Goal: Find specific page/section: Find specific page/section

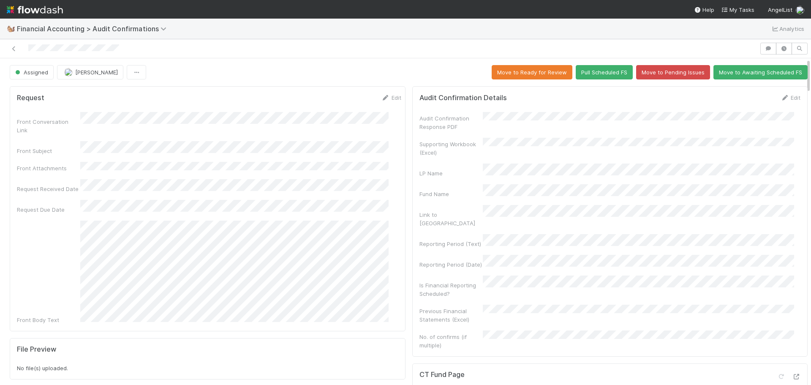
click at [357, 22] on div "🐿️ Financial Accounting > Audit Confirmations Analytics" at bounding box center [405, 29] width 811 height 20
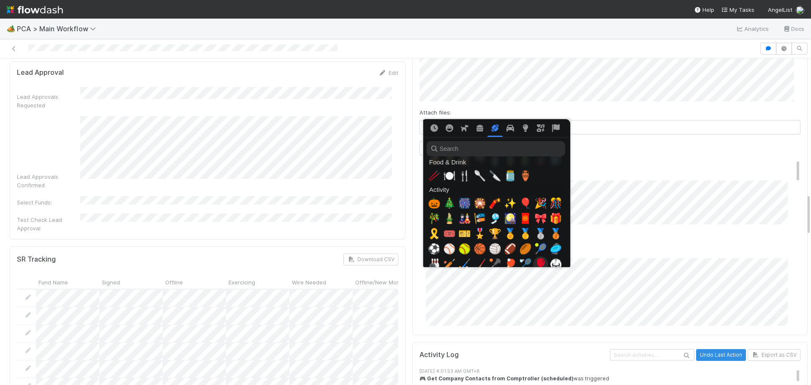
scroll to position [1521, 0]
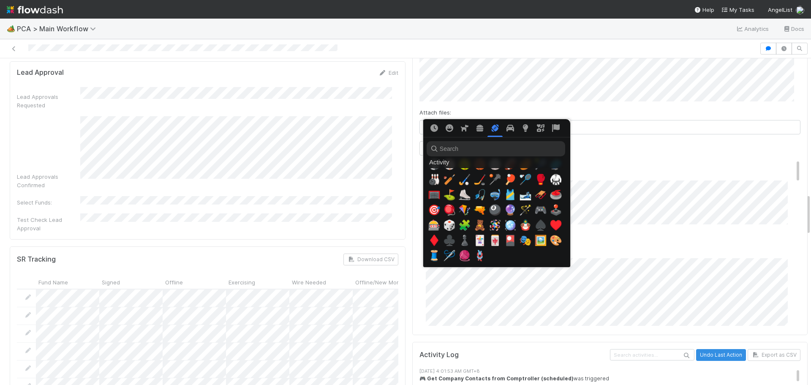
click at [666, 136] on div at bounding box center [405, 192] width 811 height 385
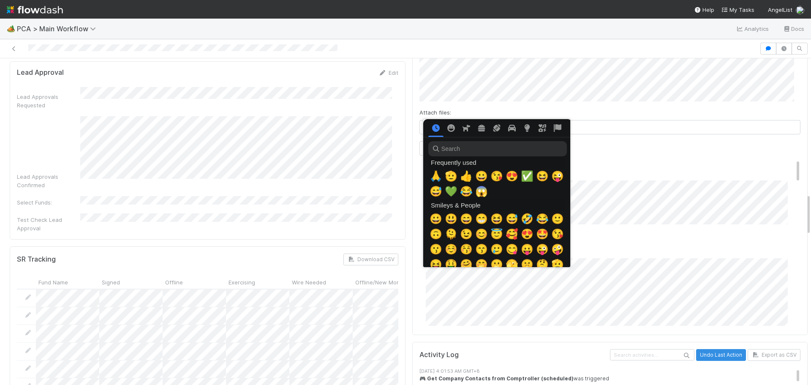
scroll to position [0, 3]
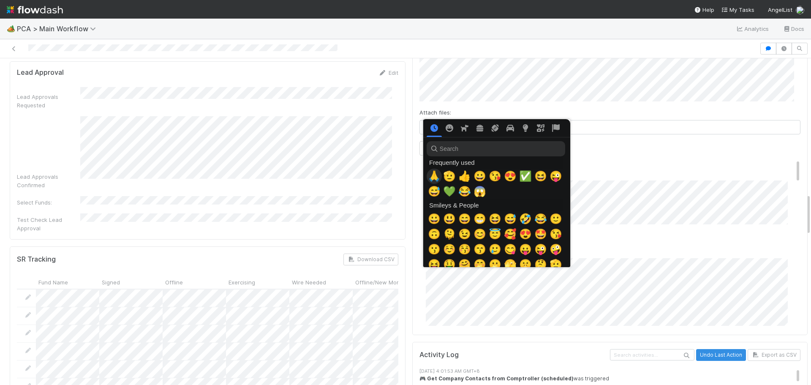
click at [433, 170] on span "🙏" at bounding box center [434, 176] width 13 height 12
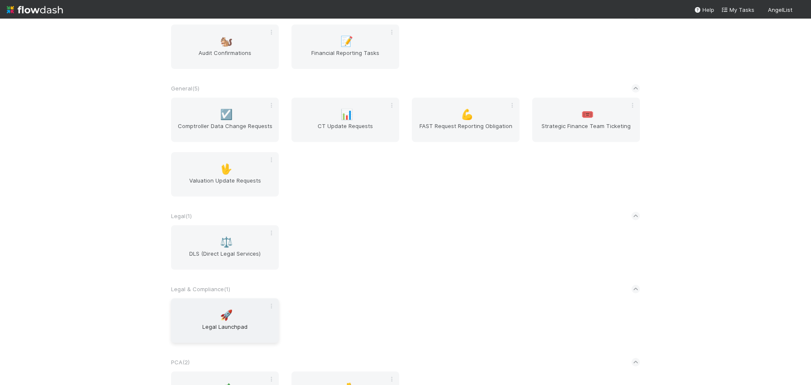
scroll to position [241, 0]
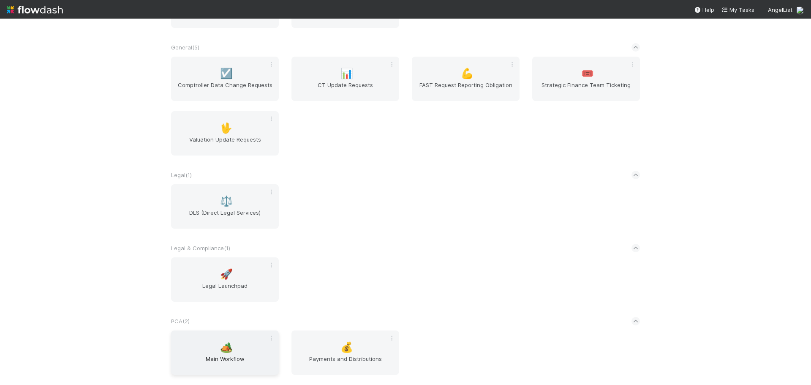
click at [212, 357] on span "Main Workflow" at bounding box center [224, 362] width 101 height 17
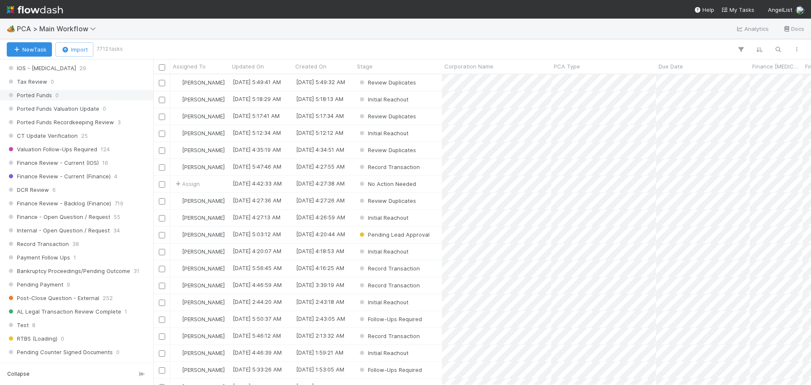
scroll to position [634, 0]
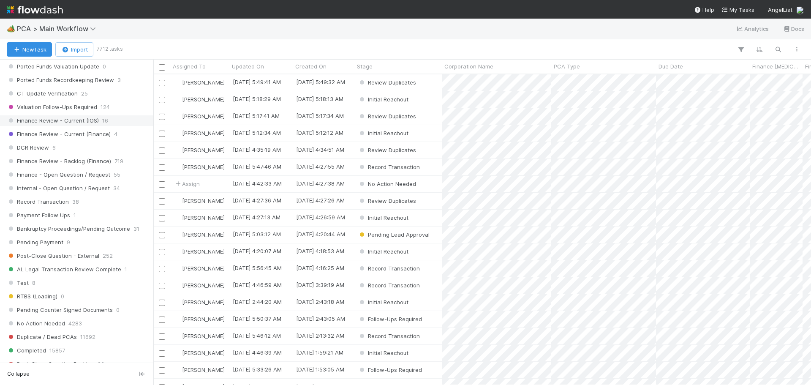
click at [84, 120] on span "Finance Review - Current (IOS)" at bounding box center [53, 120] width 92 height 11
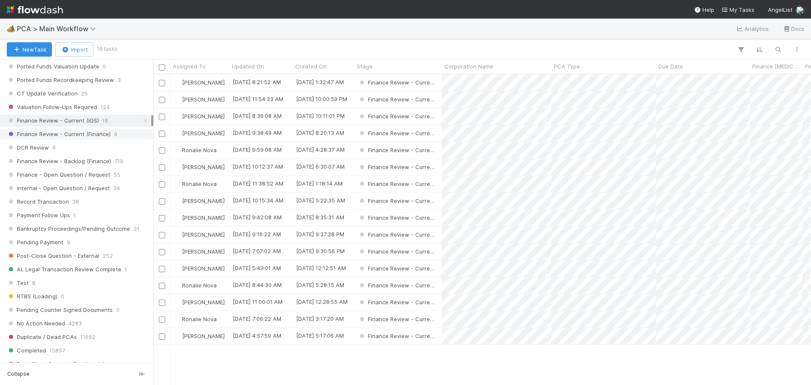
scroll to position [304, 651]
click at [182, 67] on span "Assigned To" at bounding box center [189, 66] width 33 height 8
click at [209, 82] on div "Sort A → Z" at bounding box center [221, 82] width 96 height 13
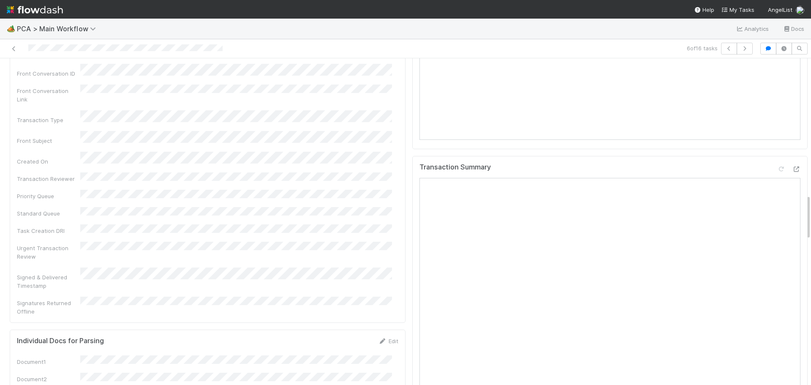
scroll to position [971, 0]
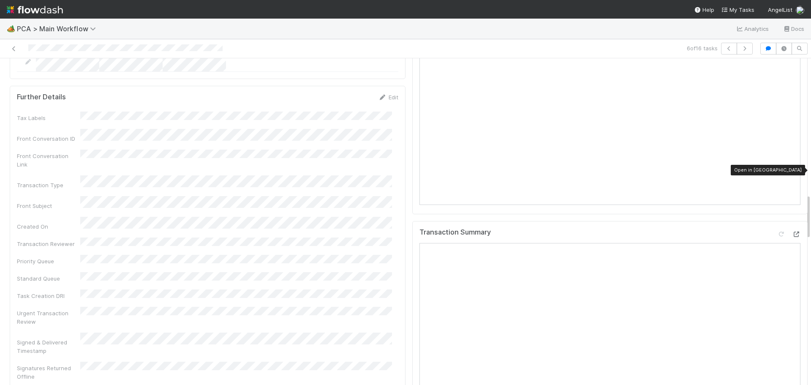
click at [792, 231] on icon at bounding box center [796, 233] width 8 height 5
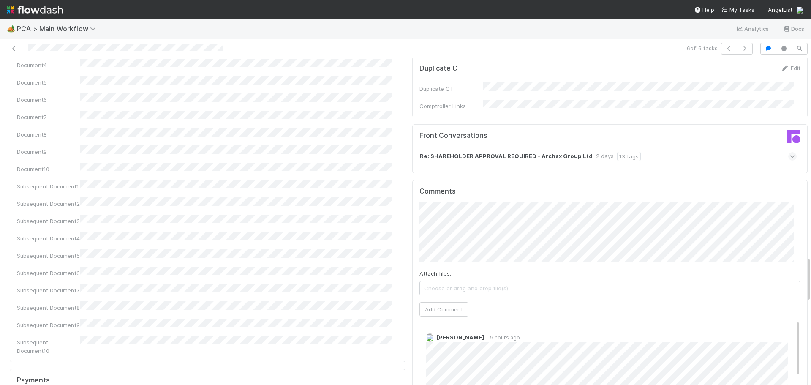
scroll to position [1436, 0]
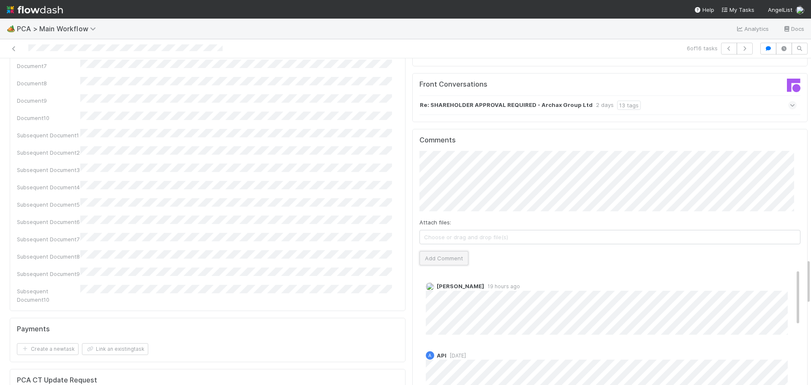
click at [434, 251] on button "Add Comment" at bounding box center [443, 258] width 49 height 14
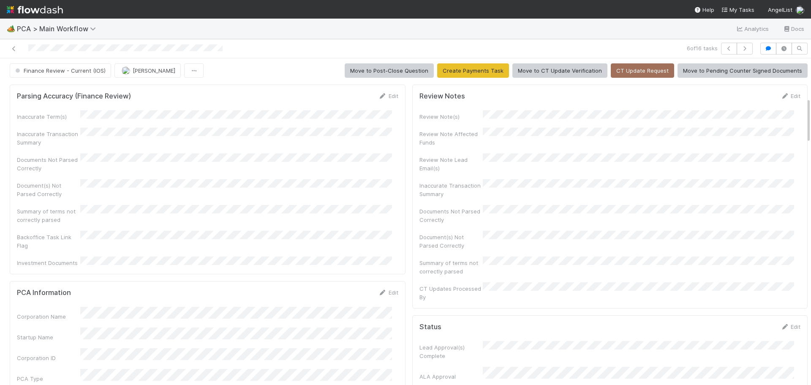
scroll to position [0, 0]
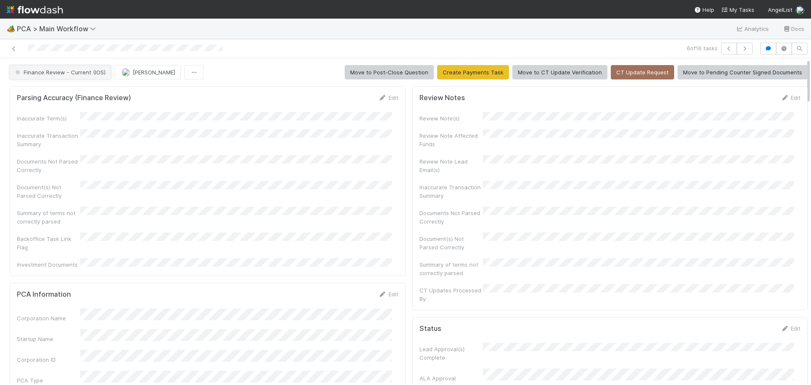
click at [86, 73] on span "Finance Review - Current (IOS)" at bounding box center [60, 72] width 92 height 7
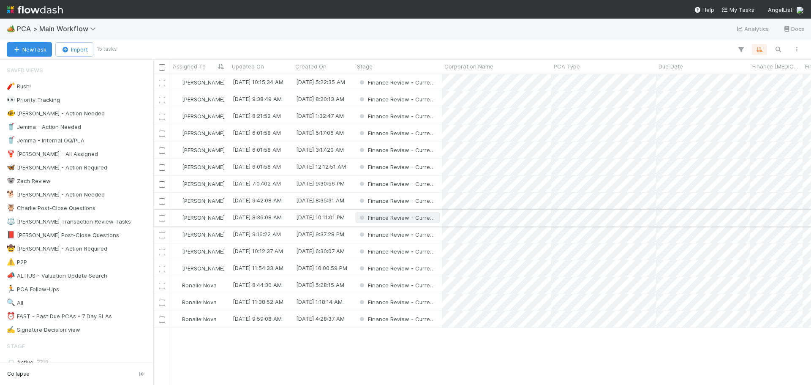
scroll to position [304, 651]
click at [441, 133] on div "Finance Review - Current (IOS)" at bounding box center [397, 133] width 87 height 16
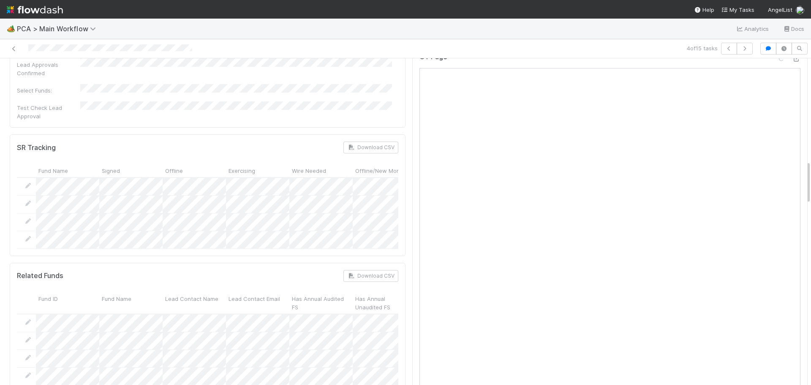
scroll to position [634, 0]
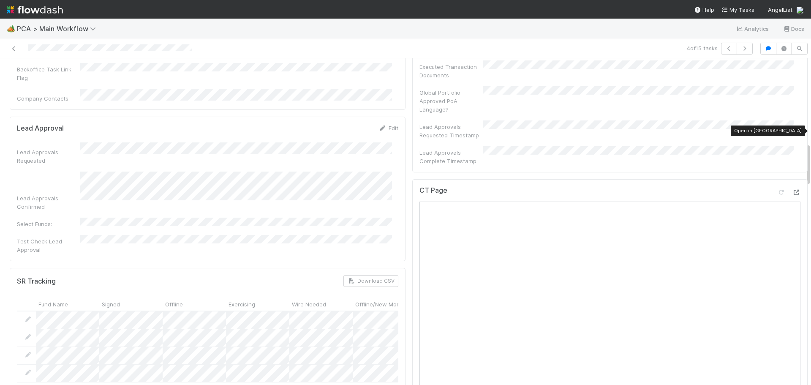
click at [792, 188] on div at bounding box center [796, 192] width 8 height 8
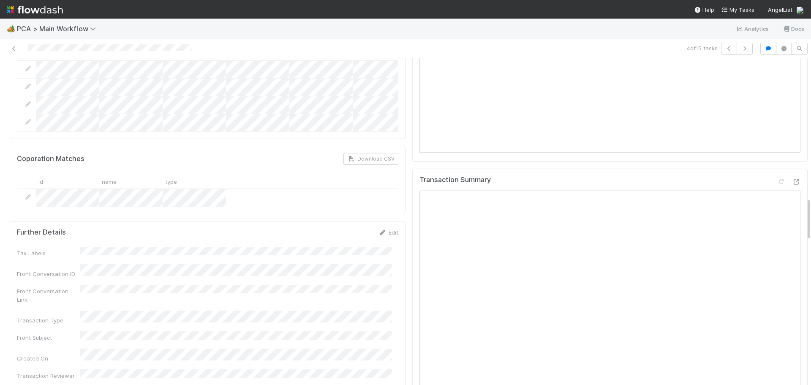
scroll to position [1056, 0]
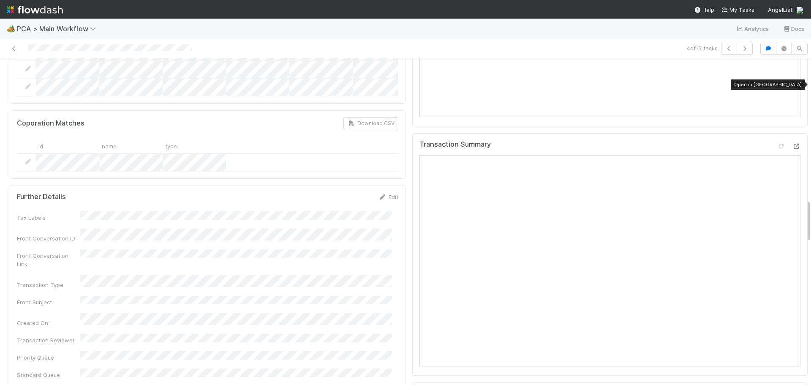
click at [792, 144] on icon at bounding box center [796, 146] width 8 height 5
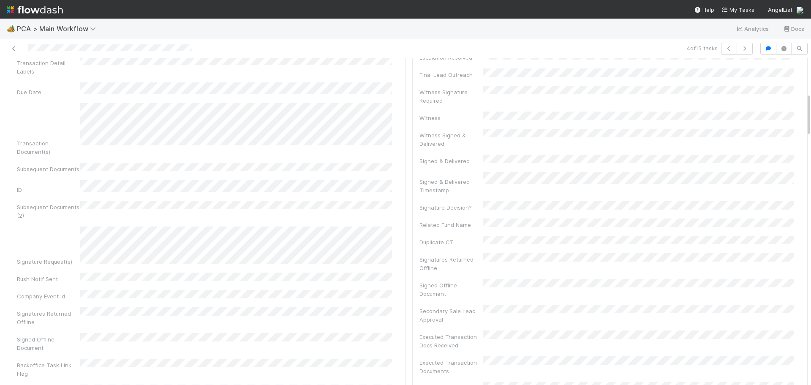
scroll to position [0, 0]
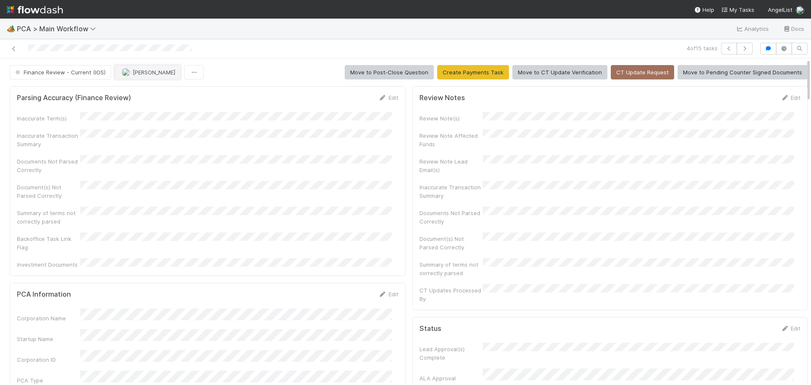
click at [157, 78] on button "[PERSON_NAME]" at bounding box center [147, 72] width 66 height 14
click at [163, 95] on span "[PERSON_NAME]" at bounding box center [147, 93] width 43 height 7
click at [74, 73] on span "Finance Review - Current (IOS)" at bounding box center [60, 72] width 92 height 7
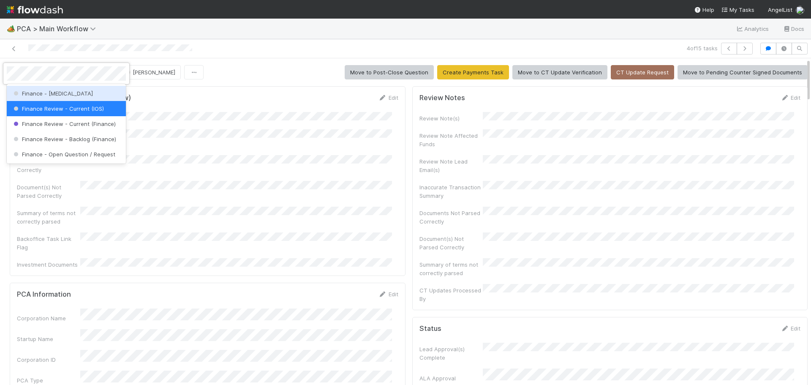
click at [79, 94] on div "Finance - [MEDICAL_DATA]" at bounding box center [66, 93] width 119 height 15
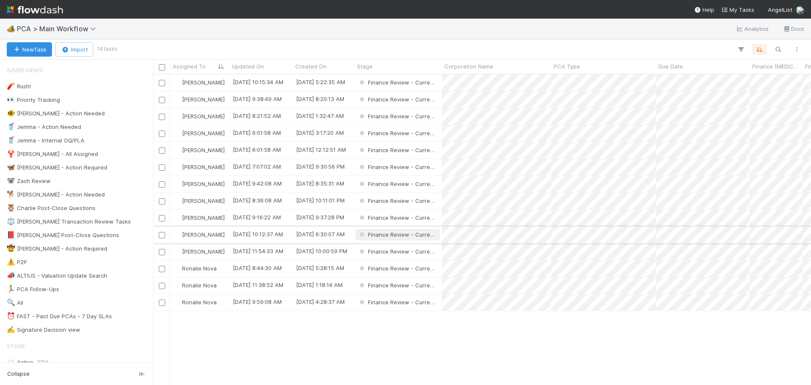
scroll to position [304, 651]
click at [441, 135] on div "Finance Review - Current (IOS)" at bounding box center [397, 133] width 87 height 16
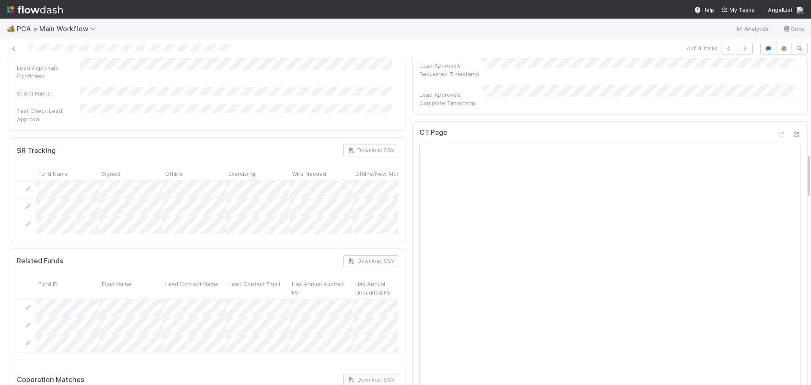
scroll to position [676, 0]
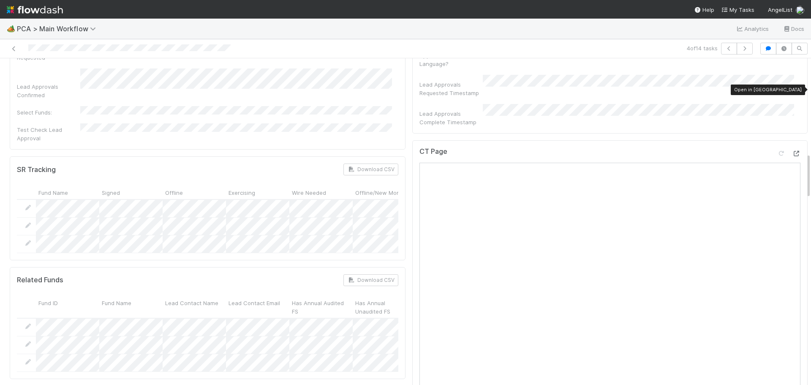
click at [792, 151] on icon at bounding box center [796, 153] width 8 height 5
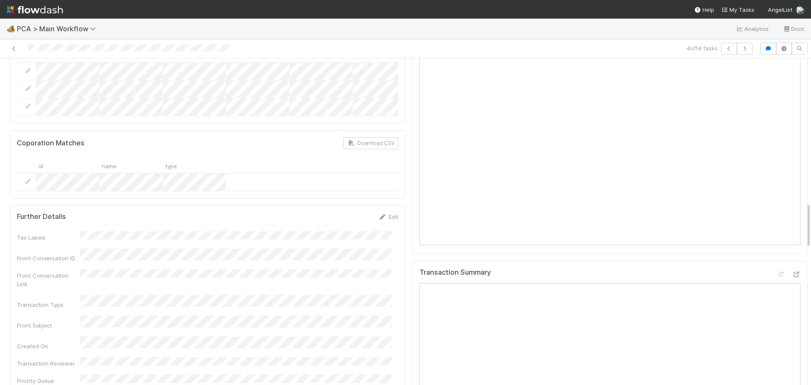
scroll to position [929, 0]
click at [792, 274] on icon at bounding box center [796, 276] width 8 height 5
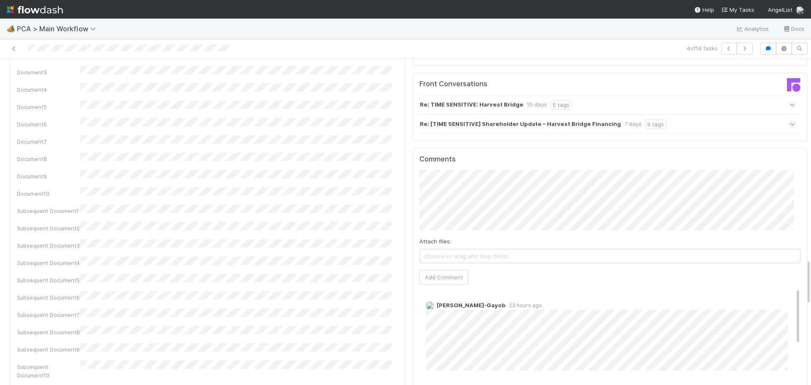
scroll to position [1436, 0]
click at [440, 270] on button "Add Comment" at bounding box center [443, 277] width 49 height 14
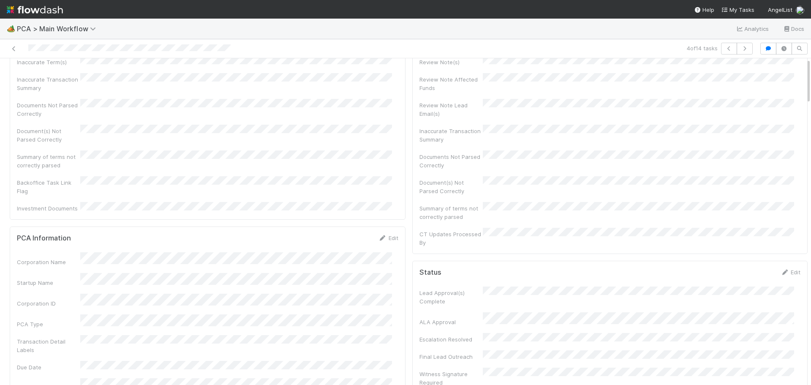
scroll to position [0, 0]
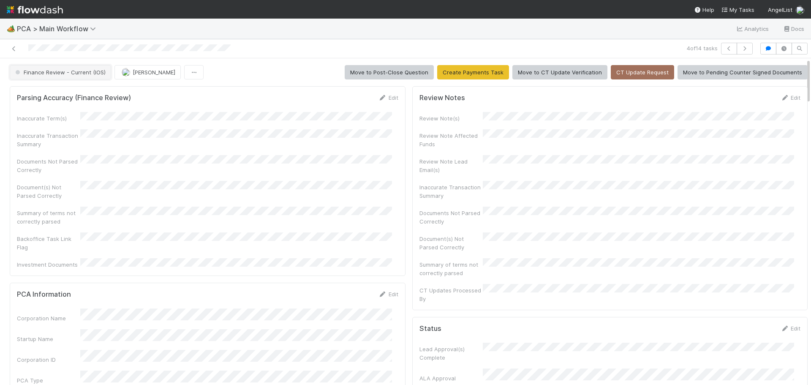
click at [86, 68] on button "Finance Review - Current (IOS)" at bounding box center [60, 72] width 101 height 14
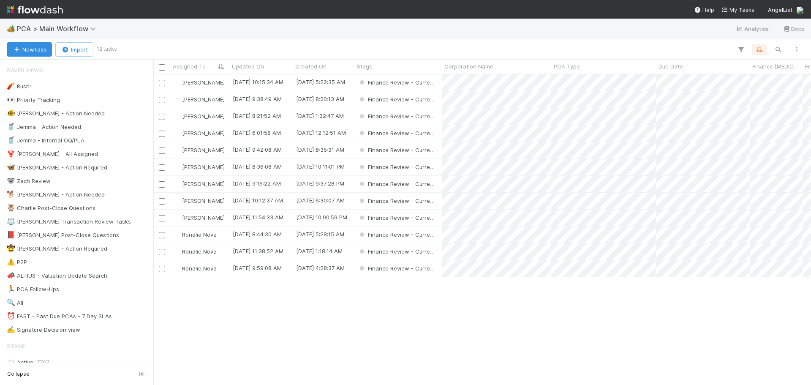
scroll to position [304, 651]
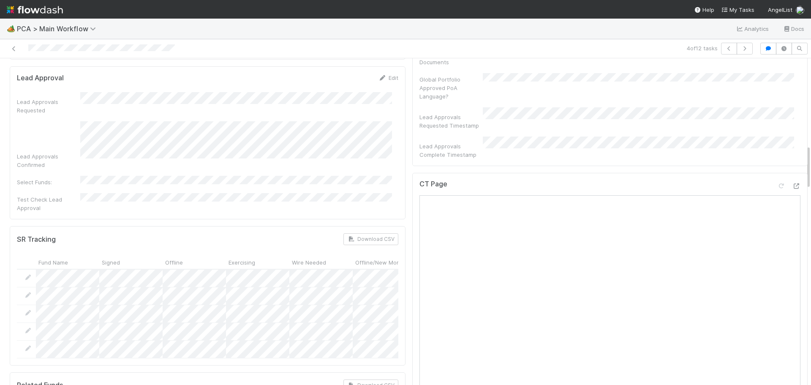
scroll to position [634, 0]
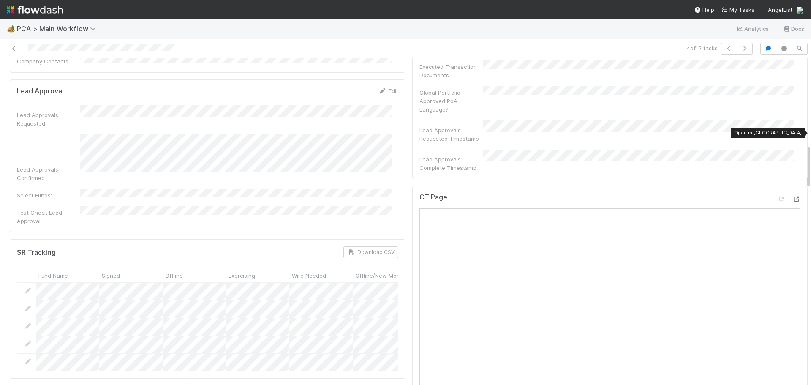
click at [792, 196] on icon at bounding box center [796, 198] width 8 height 5
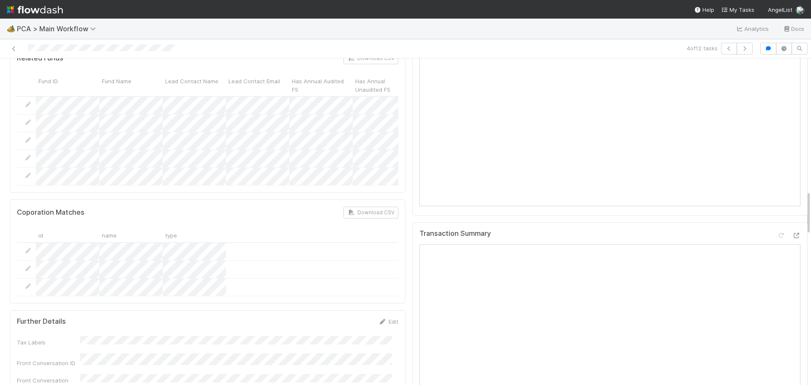
scroll to position [1056, 0]
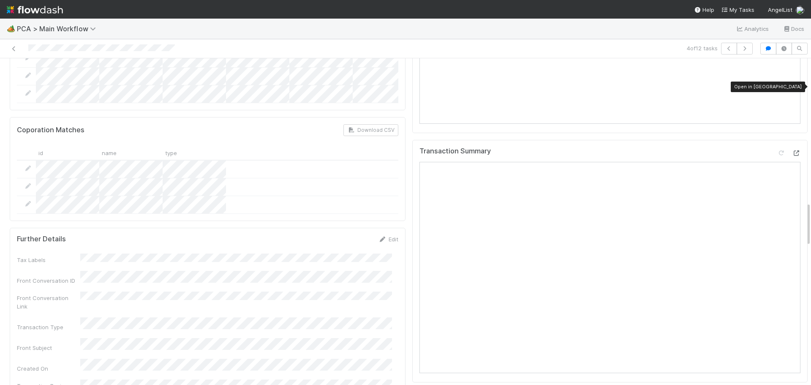
click at [792, 150] on icon at bounding box center [796, 152] width 8 height 5
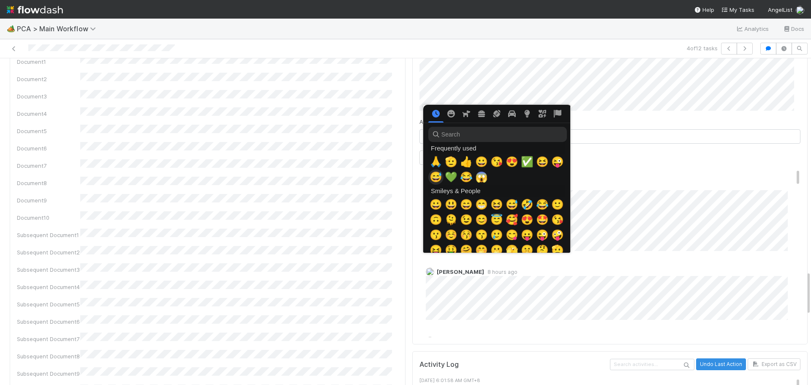
scroll to position [0, 3]
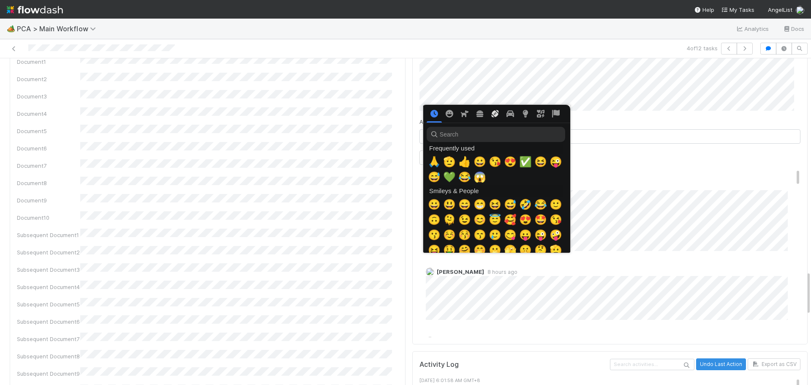
click at [493, 112] on icon "Activity" at bounding box center [495, 113] width 7 height 7
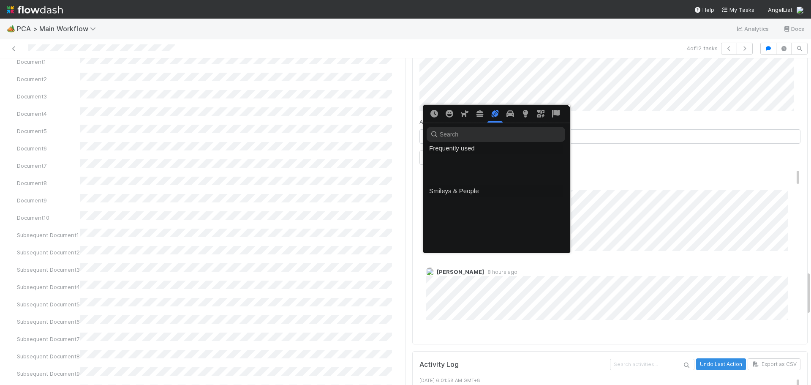
scroll to position [1464, 0]
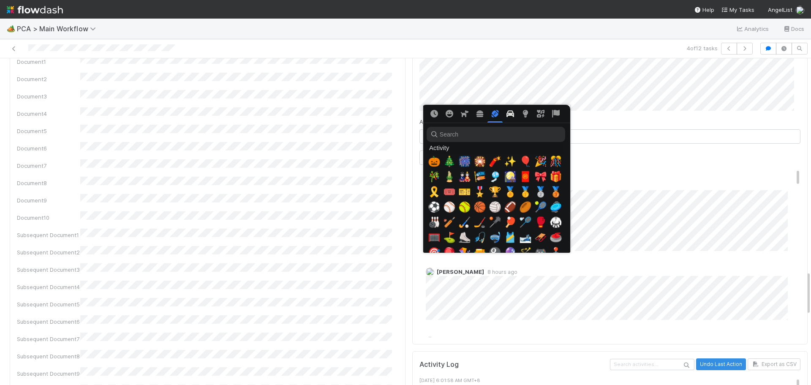
click at [508, 114] on icon "Travel & Places" at bounding box center [510, 113] width 8 height 7
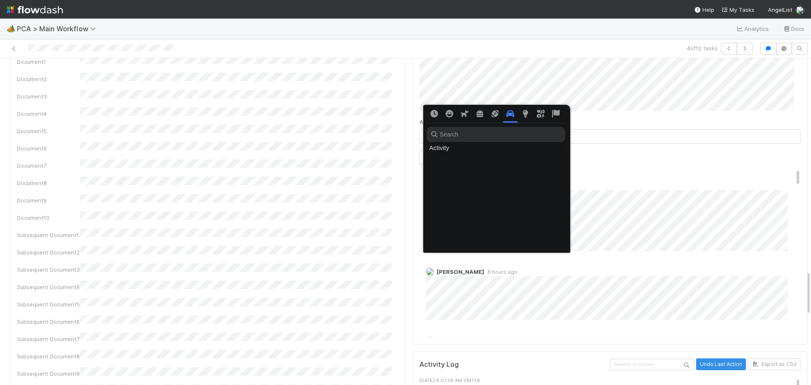
scroll to position [1628, 0]
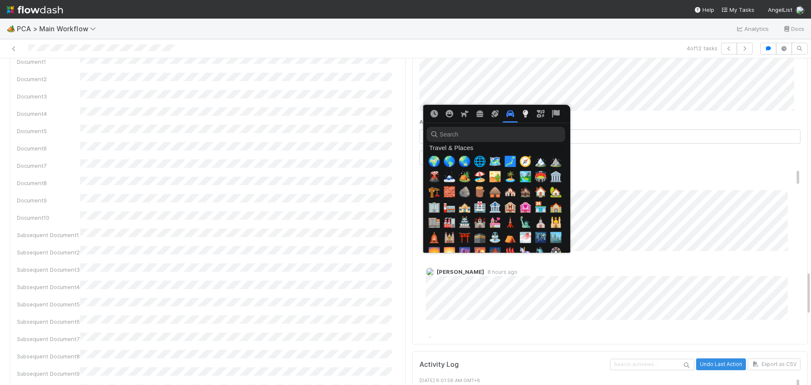
click at [524, 115] on icon "Objects" at bounding box center [525, 114] width 5 height 8
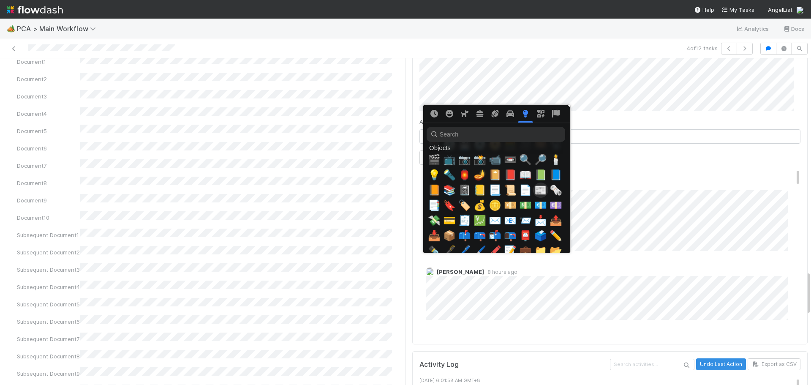
scroll to position [2231, 0]
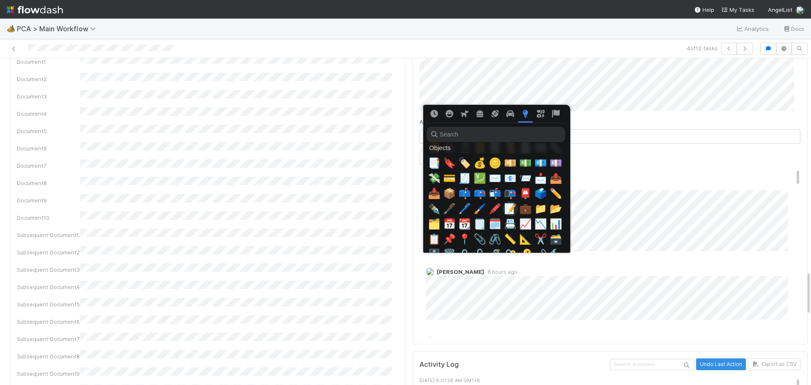
click at [511, 207] on span "📝" at bounding box center [510, 209] width 13 height 12
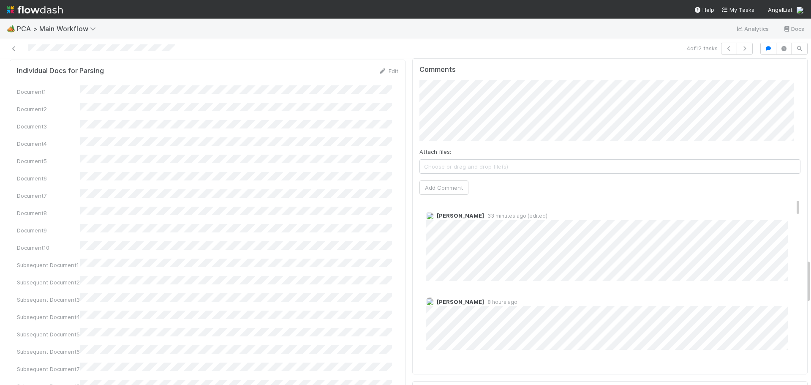
scroll to position [1352, 0]
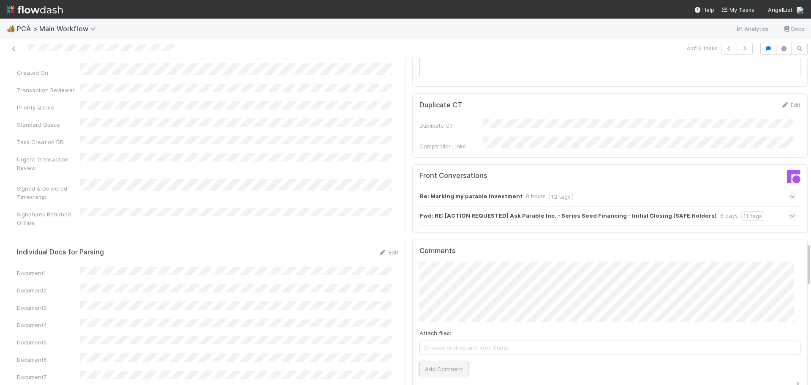
click at [437, 362] on button "Add Comment" at bounding box center [443, 369] width 49 height 14
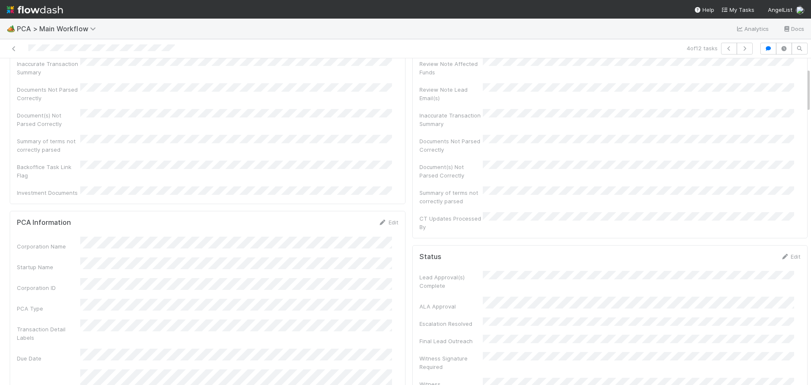
scroll to position [0, 0]
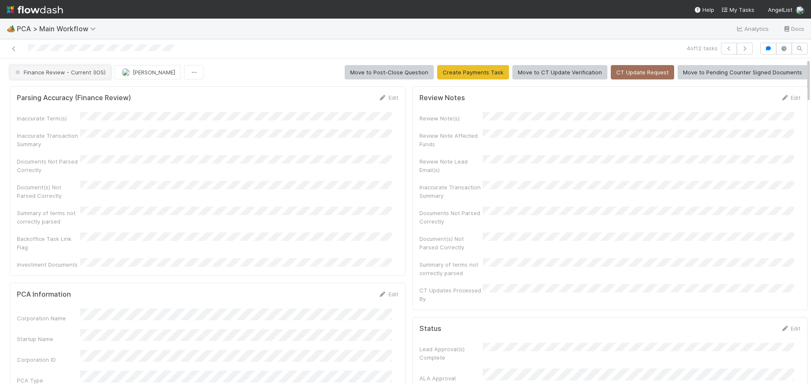
click at [78, 73] on span "Finance Review - Current (IOS)" at bounding box center [60, 72] width 92 height 7
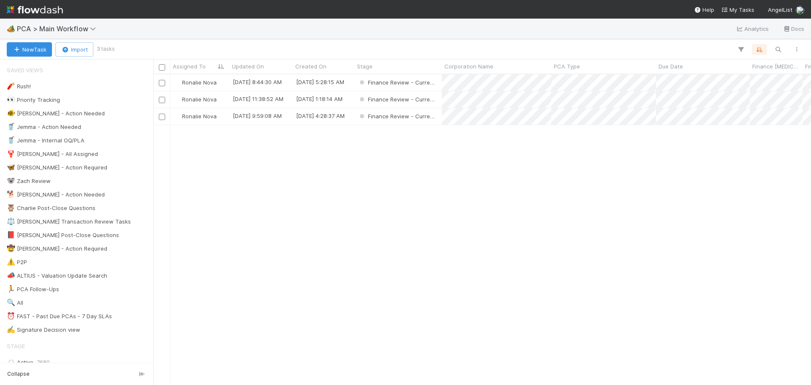
scroll to position [304, 651]
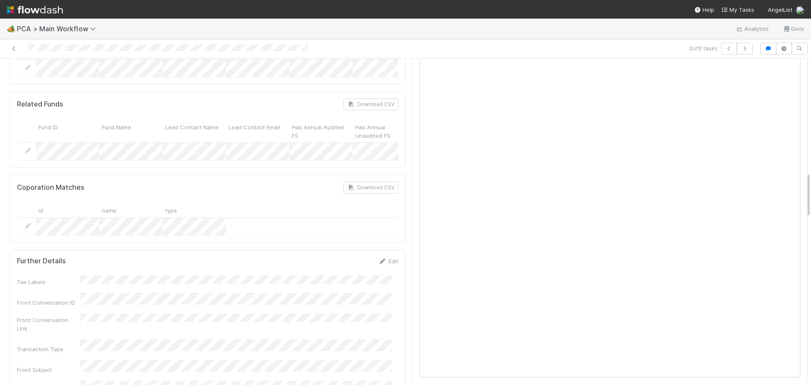
scroll to position [634, 0]
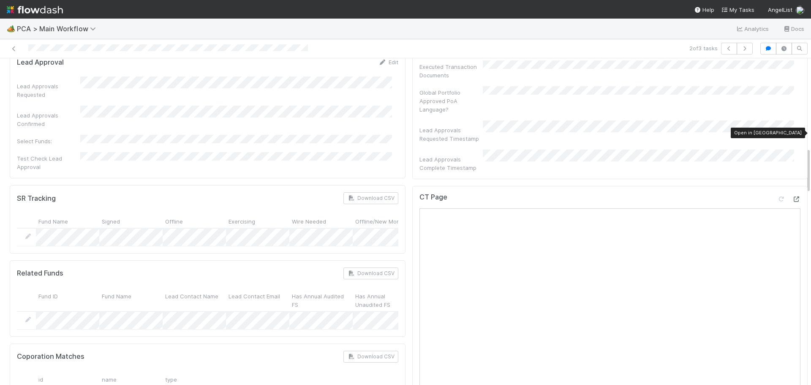
click at [792, 196] on icon at bounding box center [796, 198] width 8 height 5
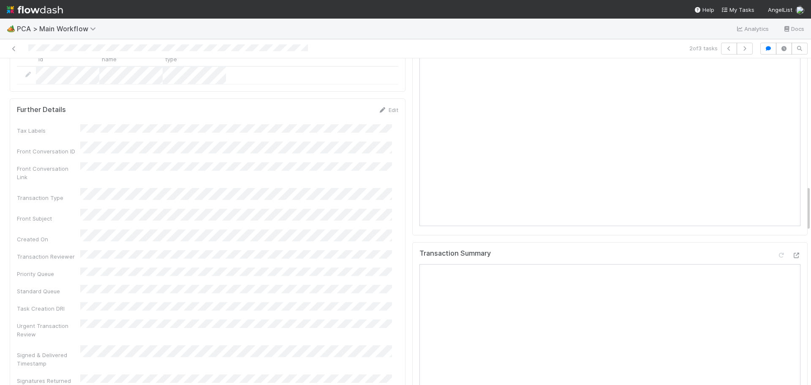
scroll to position [1014, 0]
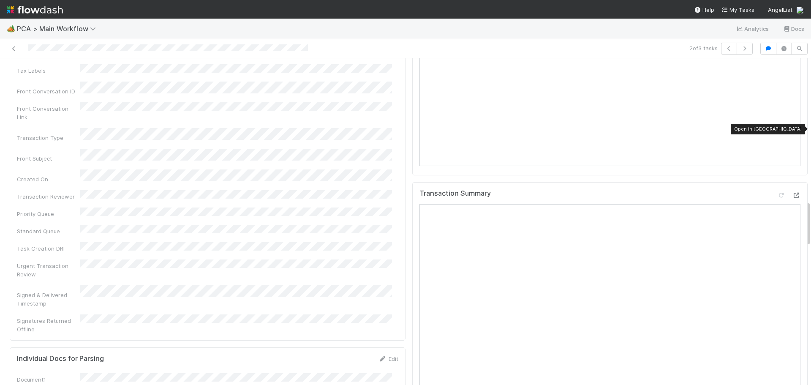
click at [792, 193] on icon at bounding box center [796, 195] width 8 height 5
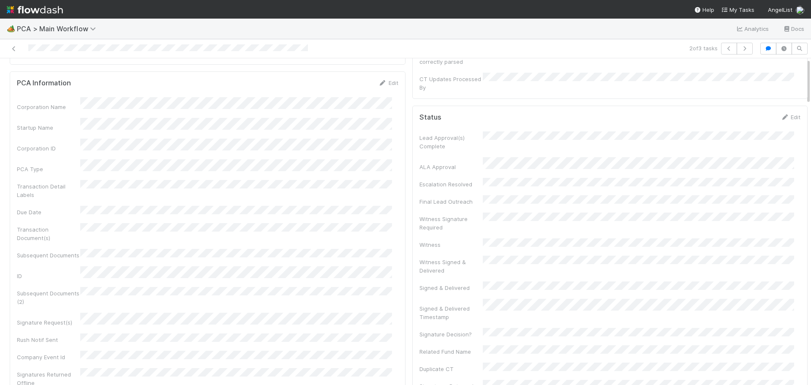
scroll to position [0, 0]
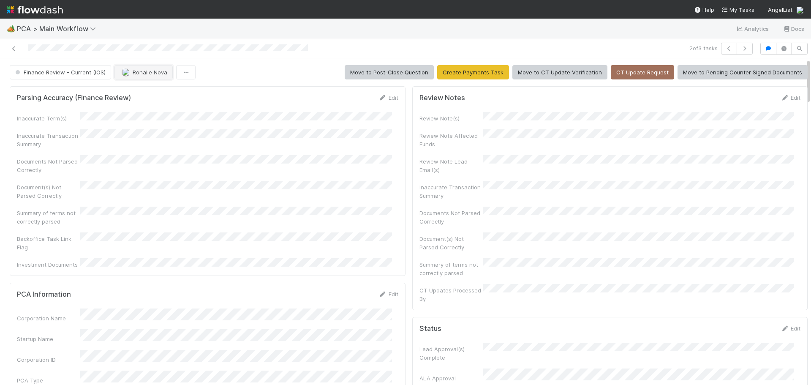
click at [140, 77] on button "Ronalie Nova" at bounding box center [143, 72] width 58 height 14
click at [151, 99] on div "Marenz Trajano you" at bounding box center [169, 93] width 119 height 15
click at [345, 32] on div "🏕️ PCA > Main Workflow Analytics Docs" at bounding box center [405, 29] width 811 height 20
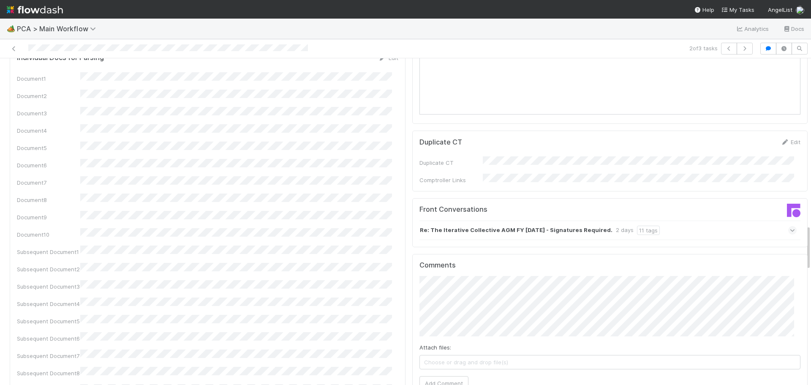
scroll to position [1436, 0]
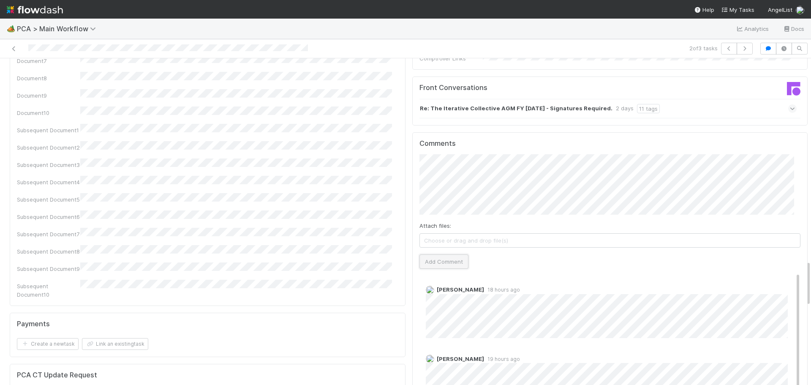
click at [445, 254] on button "Add Comment" at bounding box center [443, 261] width 49 height 14
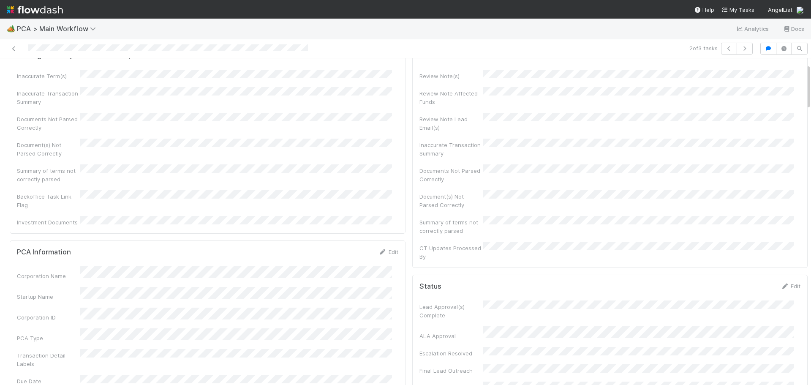
scroll to position [0, 0]
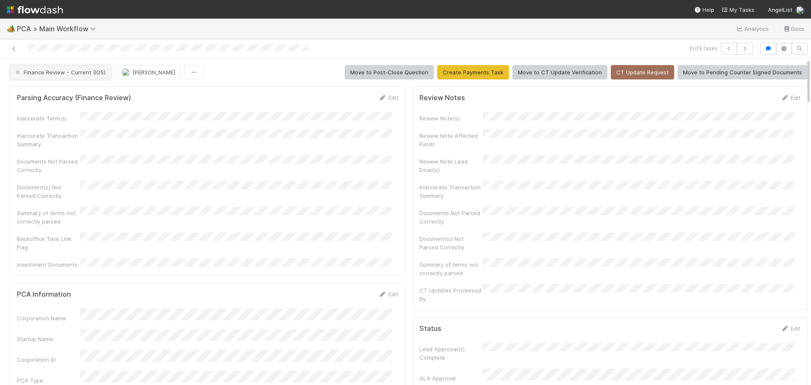
click at [73, 71] on span "Finance Review - Current (IOS)" at bounding box center [60, 72] width 92 height 7
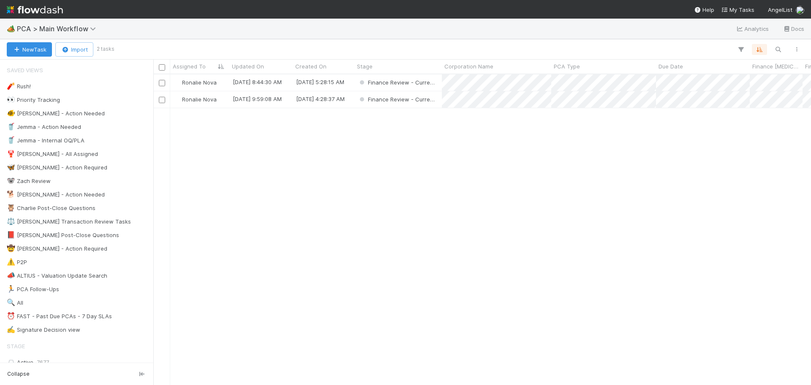
scroll to position [304, 651]
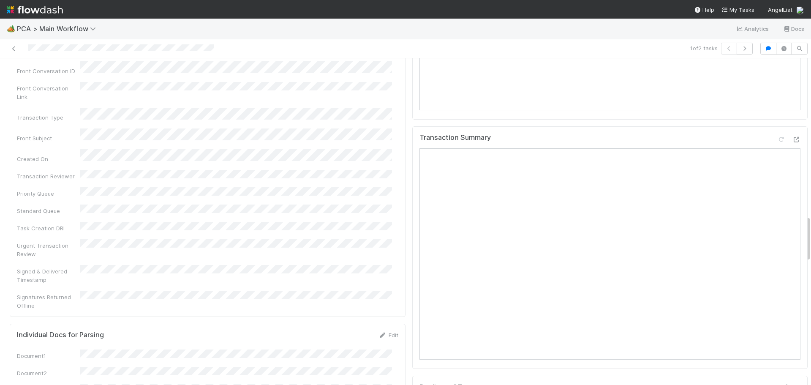
scroll to position [1352, 0]
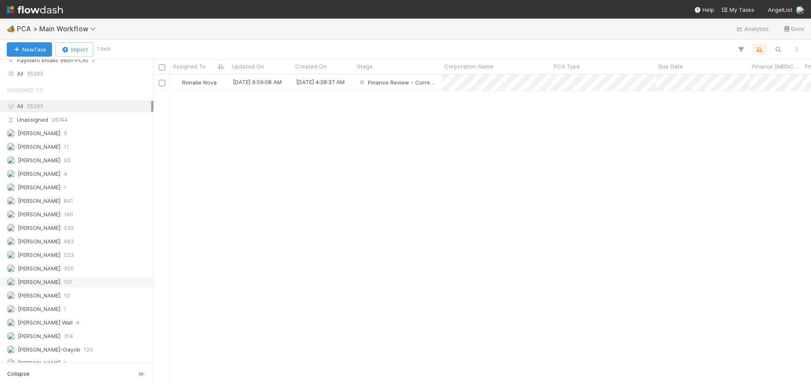
scroll to position [1160, 0]
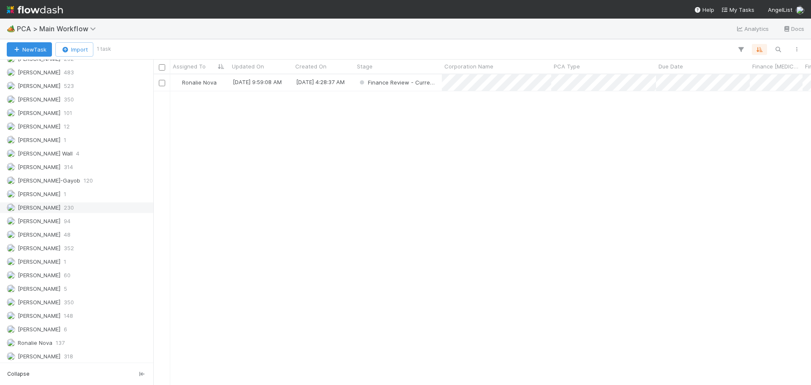
click at [54, 211] on span "[PERSON_NAME]" at bounding box center [34, 207] width 54 height 11
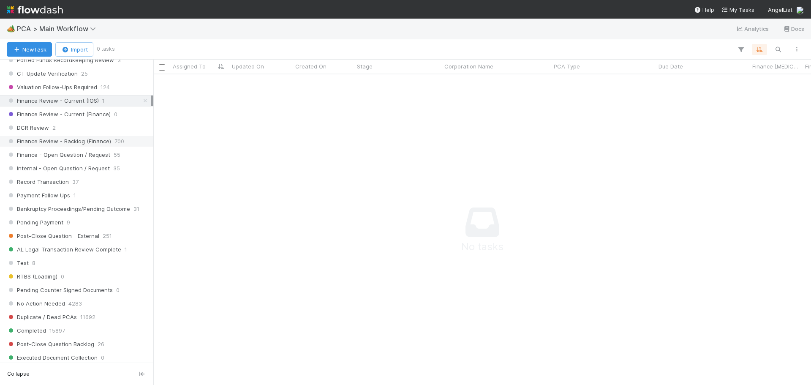
scroll to position [298, 651]
drag, startPoint x: 139, startPoint y: 100, endPoint x: 109, endPoint y: 139, distance: 49.8
click at [141, 99] on icon at bounding box center [145, 100] width 8 height 5
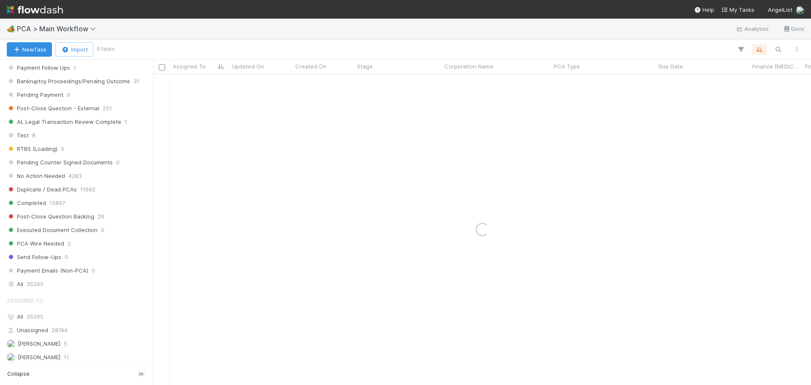
scroll to position [822, 0]
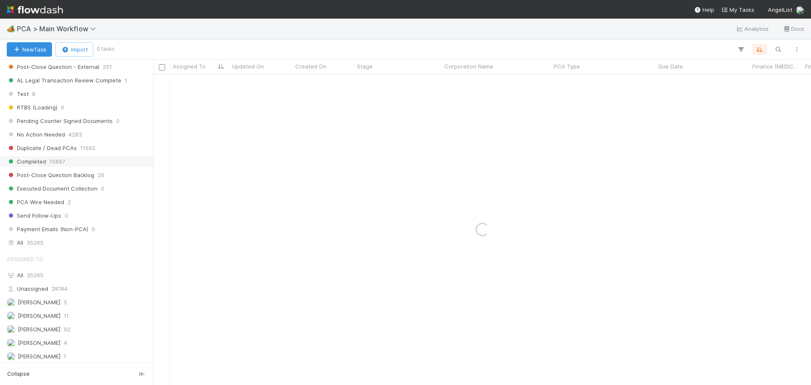
click at [41, 163] on span "Completed" at bounding box center [26, 161] width 39 height 11
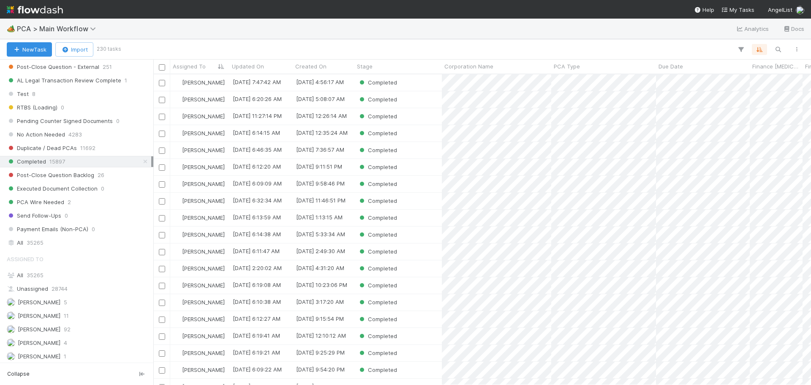
scroll to position [304, 651]
click at [423, 103] on div "Completed" at bounding box center [397, 99] width 87 height 16
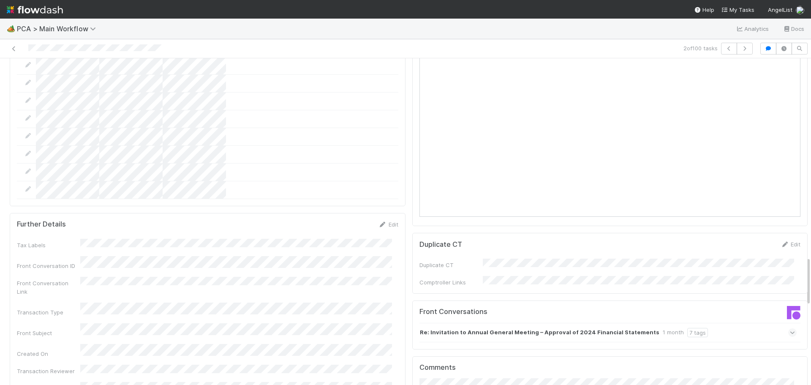
scroll to position [1309, 0]
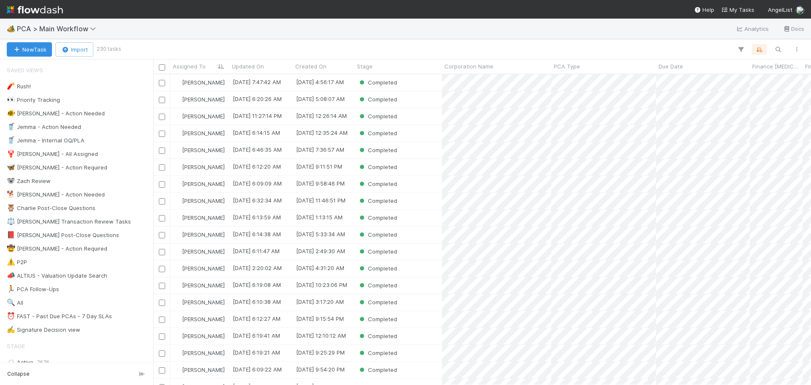
scroll to position [304, 651]
click at [252, 70] on span "Updated On" at bounding box center [248, 66] width 32 height 8
click at [277, 93] on div "Sort Newest → Oldest" at bounding box center [280, 95] width 96 height 13
click at [427, 84] on div "Completed" at bounding box center [397, 82] width 87 height 16
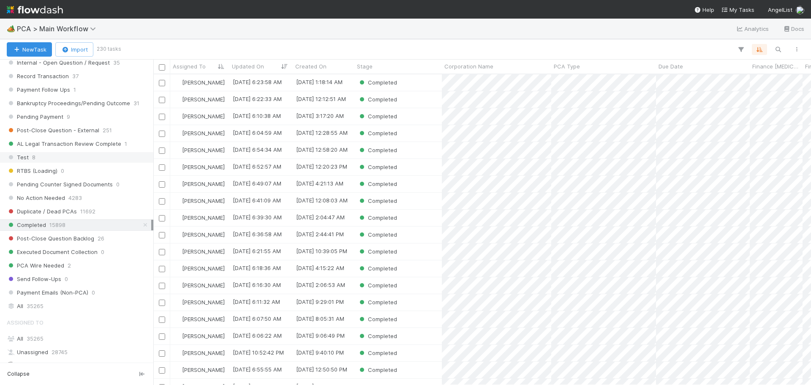
scroll to position [887, 0]
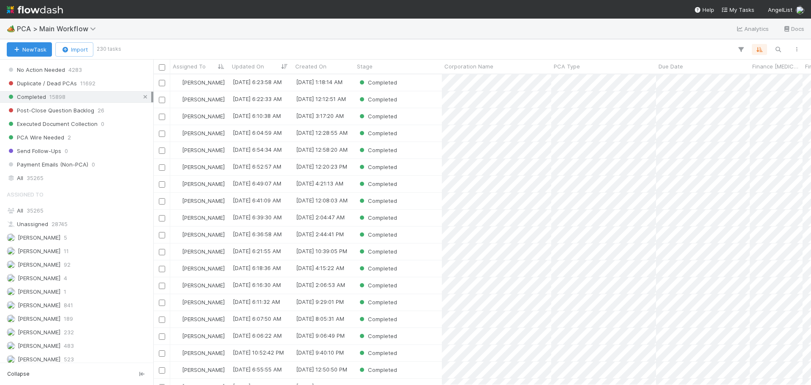
click at [141, 98] on icon at bounding box center [145, 96] width 8 height 5
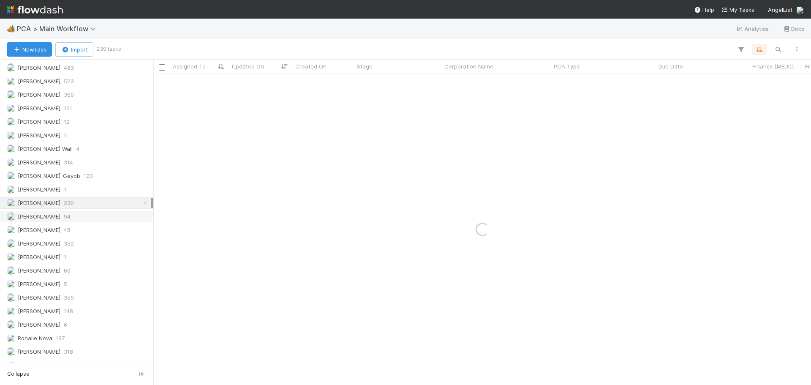
scroll to position [1202, 0]
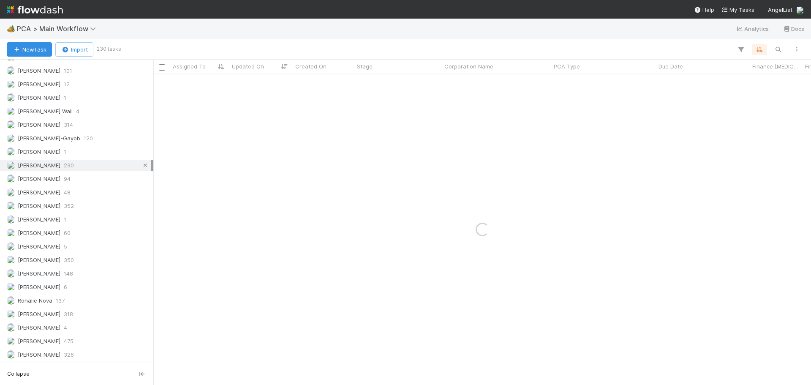
click at [141, 169] on link at bounding box center [145, 165] width 8 height 11
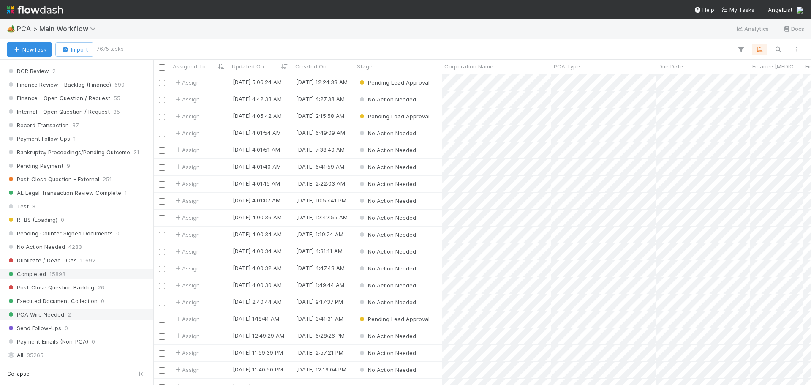
scroll to position [696, 0]
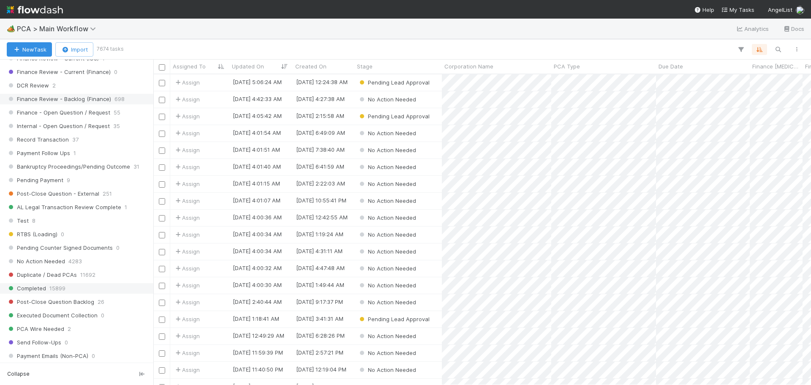
click at [96, 98] on span "Finance Review - Backlog (Finance)" at bounding box center [59, 99] width 104 height 11
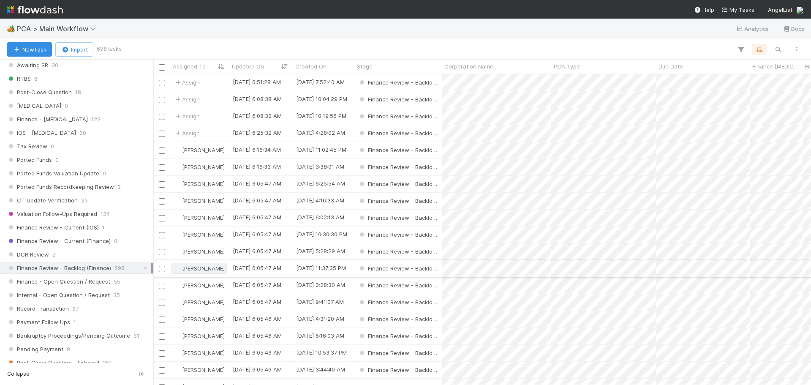
scroll to position [304, 651]
click at [740, 48] on icon "button" at bounding box center [741, 50] width 8 height 8
click at [580, 74] on button "Add Filter" at bounding box center [610, 75] width 253 height 12
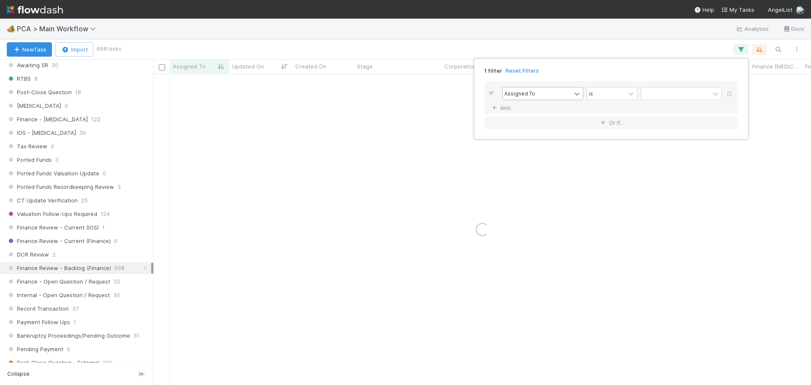
click at [575, 95] on icon at bounding box center [577, 94] width 8 height 8
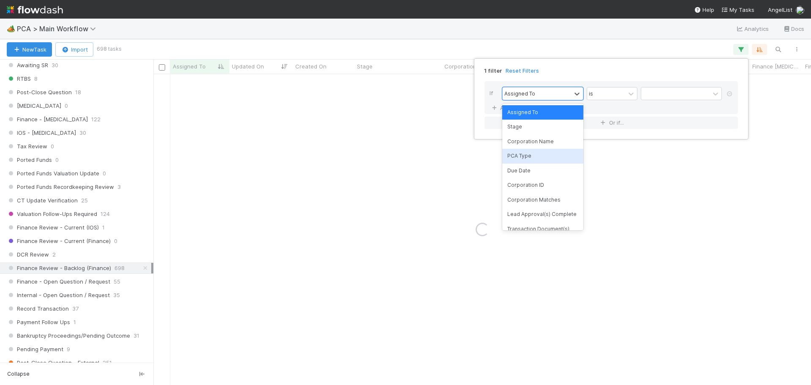
click at [547, 153] on div "PCA Type" at bounding box center [542, 156] width 81 height 14
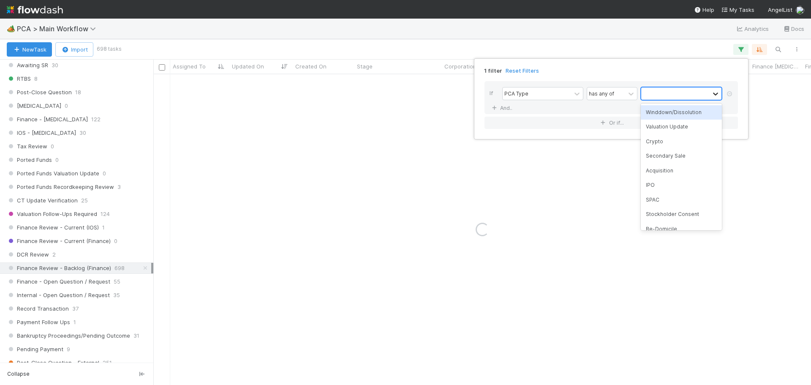
click at [719, 95] on icon at bounding box center [715, 94] width 8 height 8
click at [673, 171] on div "Acquisition" at bounding box center [681, 170] width 81 height 14
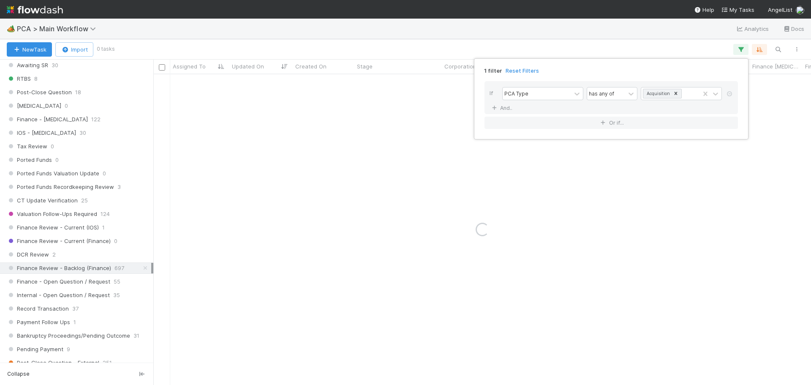
click at [391, 32] on div "1 filter Reset Filters If PCA Type has any of Acquisition And.. Or if..." at bounding box center [405, 192] width 811 height 385
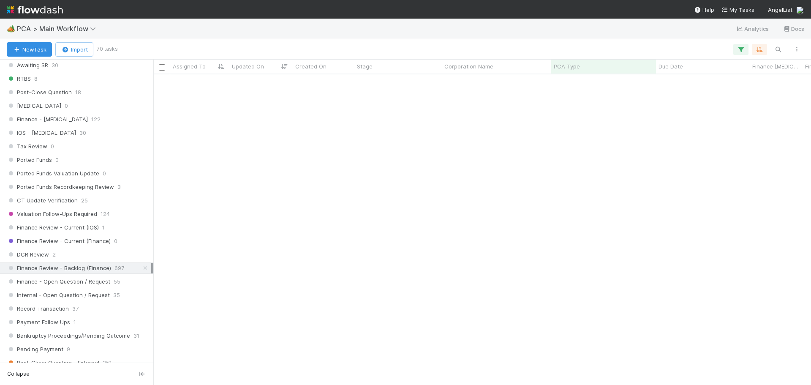
scroll to position [0, 0]
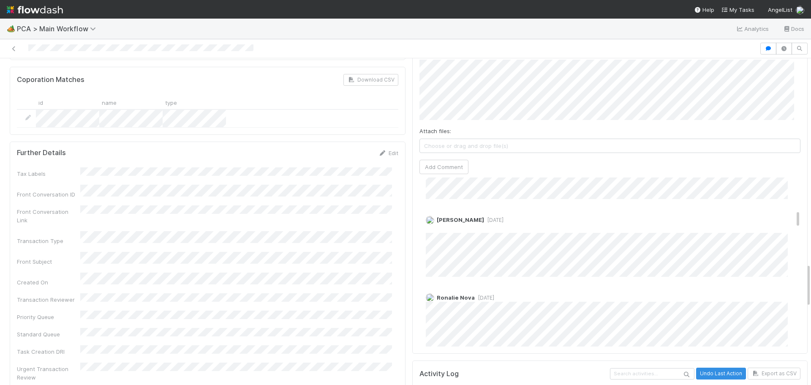
scroll to position [296, 0]
click at [476, 284] on span "[DATE]" at bounding box center [484, 287] width 19 height 6
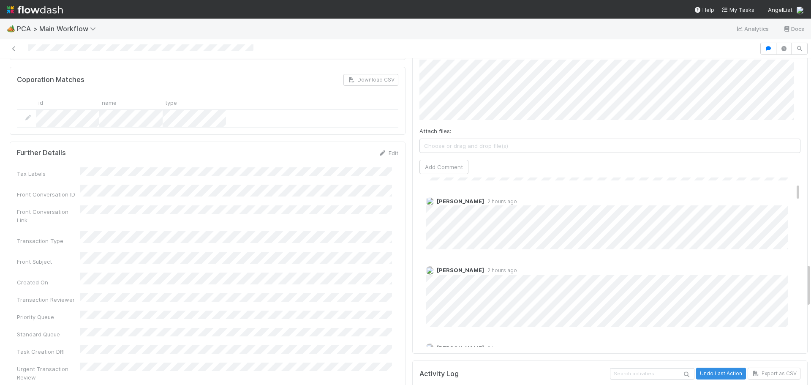
scroll to position [84, 0]
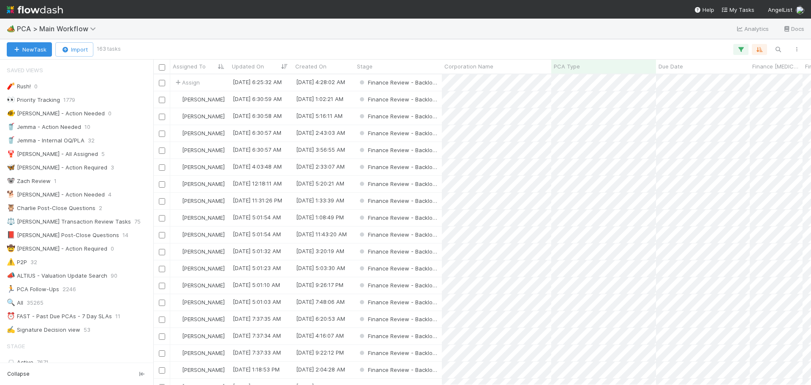
scroll to position [527, 0]
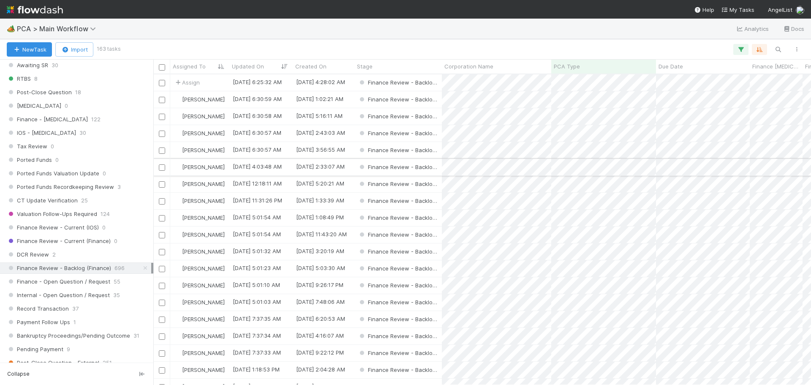
click at [440, 167] on div "Finance Review - Backlog (Finance)" at bounding box center [397, 167] width 87 height 16
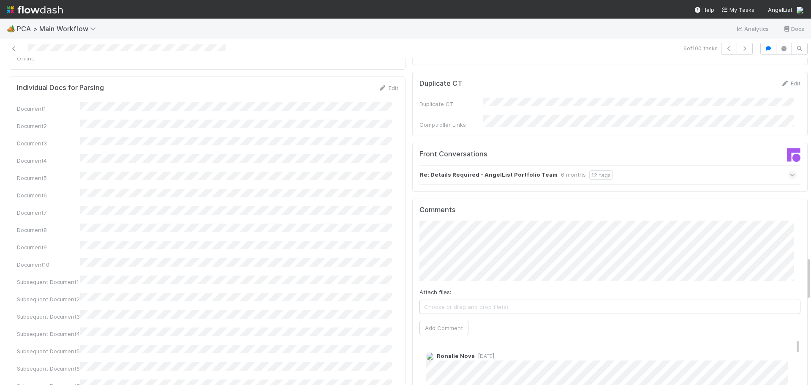
scroll to position [1478, 0]
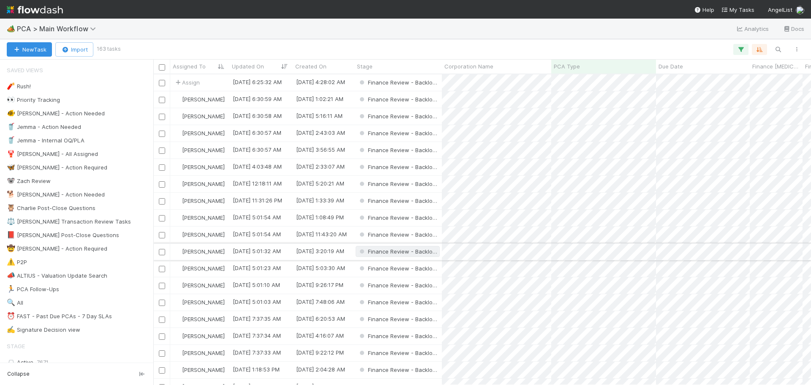
scroll to position [304, 651]
click at [741, 49] on icon "button" at bounding box center [741, 50] width 8 height 8
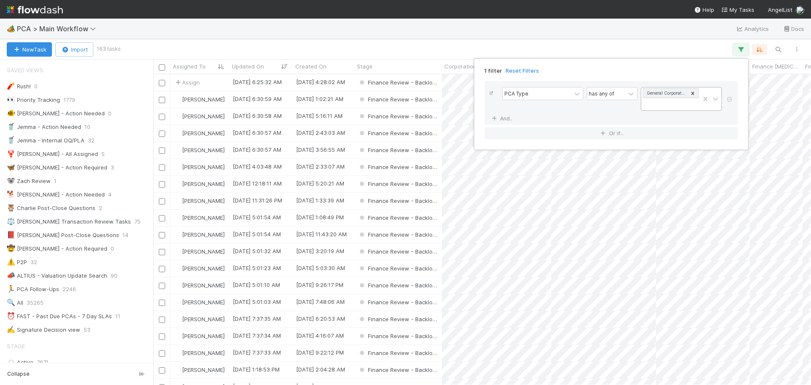
click at [693, 95] on icon at bounding box center [693, 93] width 6 height 6
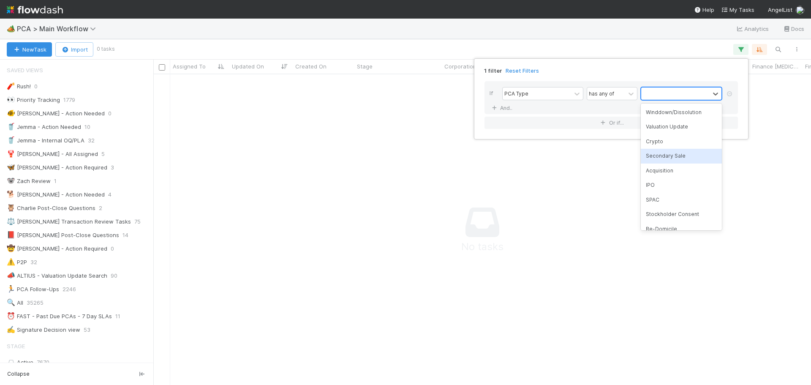
scroll to position [298, 651]
click at [676, 174] on div "Acquisition" at bounding box center [681, 170] width 81 height 14
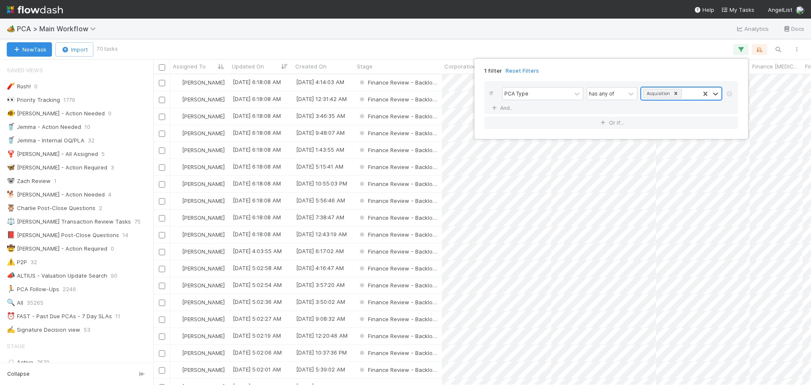
scroll to position [304, 651]
click at [332, 33] on div "1 filter Reset Filters If PCA Type has any of option Acquisition, selected. 0 r…" at bounding box center [405, 192] width 811 height 385
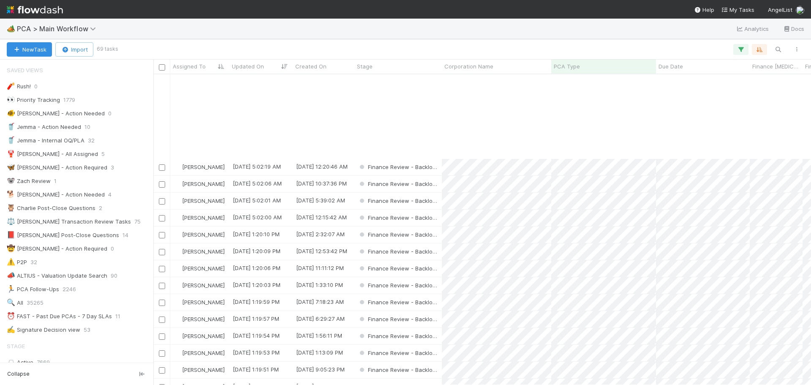
scroll to position [296, 0]
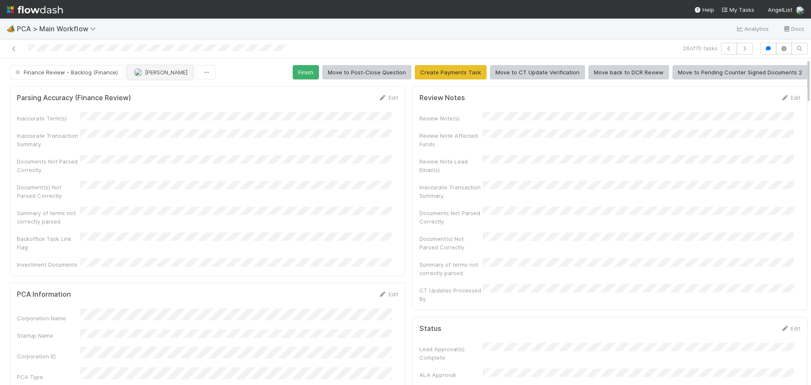
click at [144, 76] on button "[PERSON_NAME]" at bounding box center [160, 72] width 66 height 14
click at [167, 92] on span "Marenz Trajano you" at bounding box center [165, 93] width 55 height 7
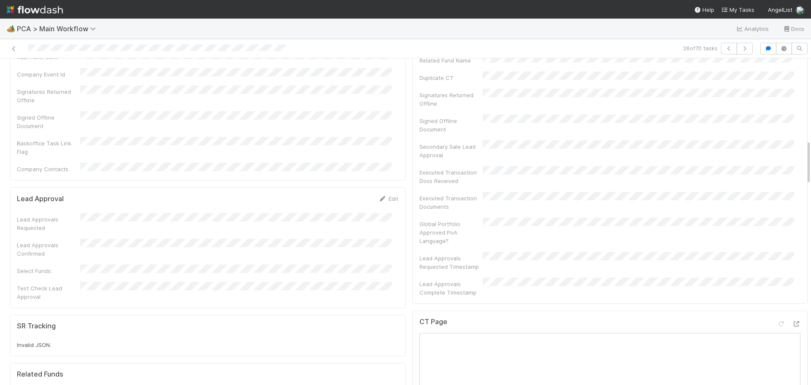
scroll to position [591, 0]
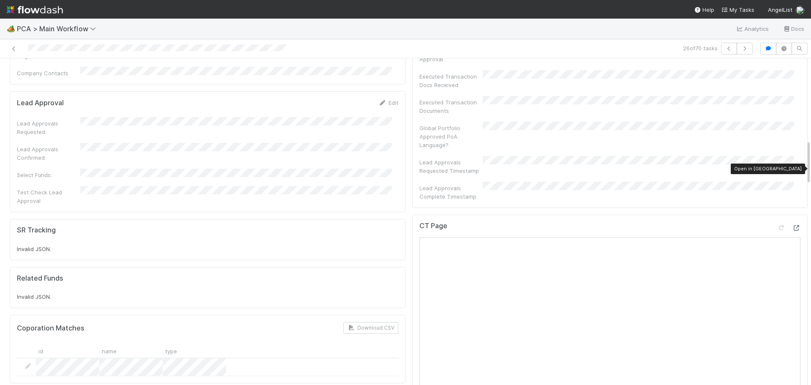
click at [792, 225] on icon at bounding box center [796, 227] width 8 height 5
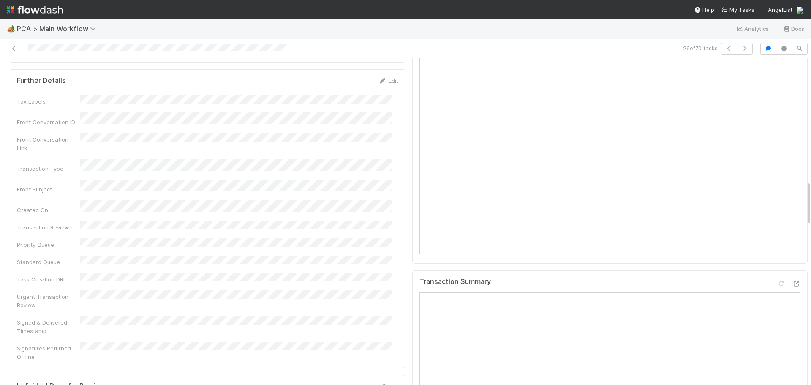
scroll to position [887, 0]
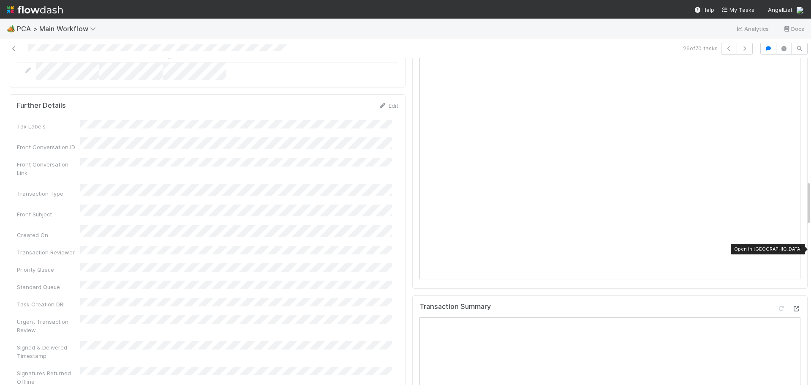
click at [792, 306] on icon at bounding box center [796, 308] width 8 height 5
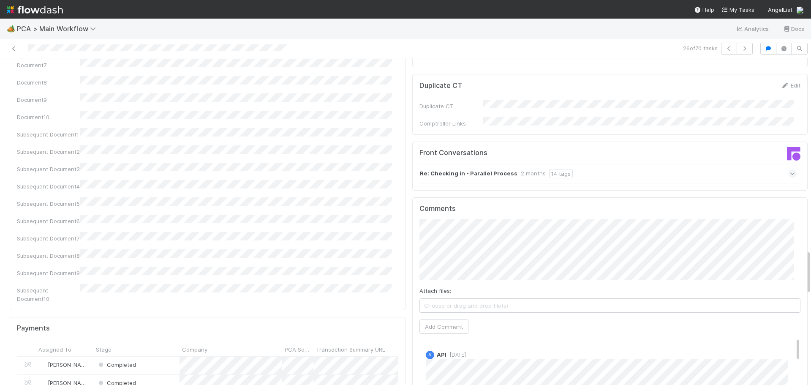
scroll to position [1267, 0]
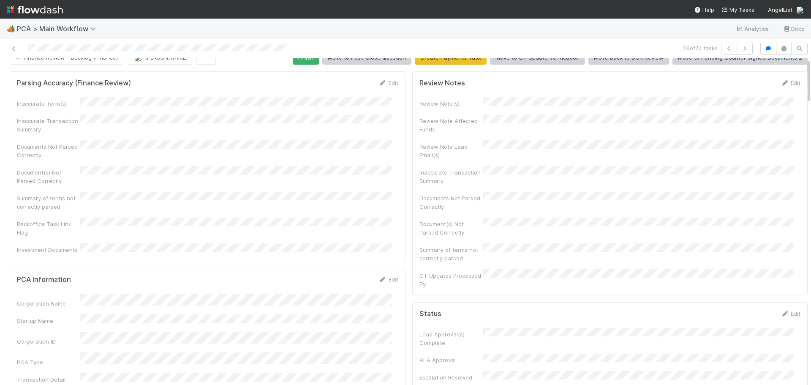
scroll to position [0, 0]
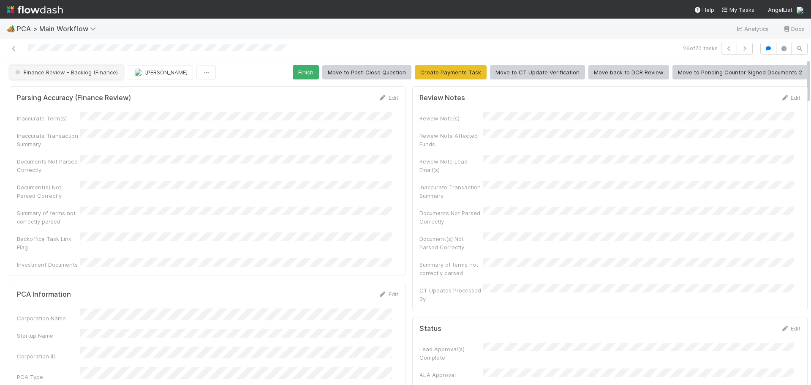
click at [73, 71] on span "Finance Review - Backlog (Finance)" at bounding box center [66, 72] width 104 height 7
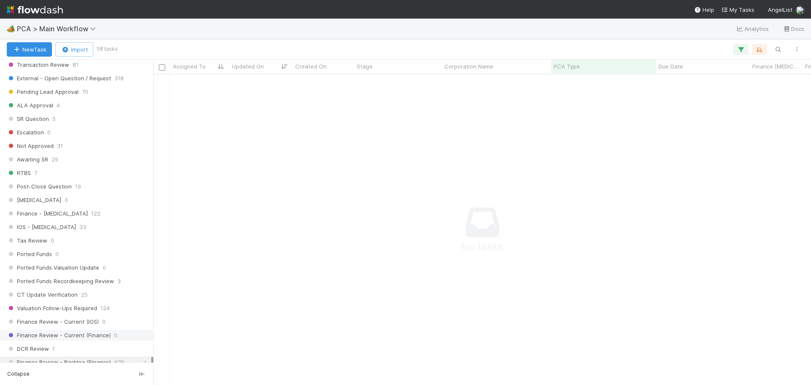
scroll to position [549, 0]
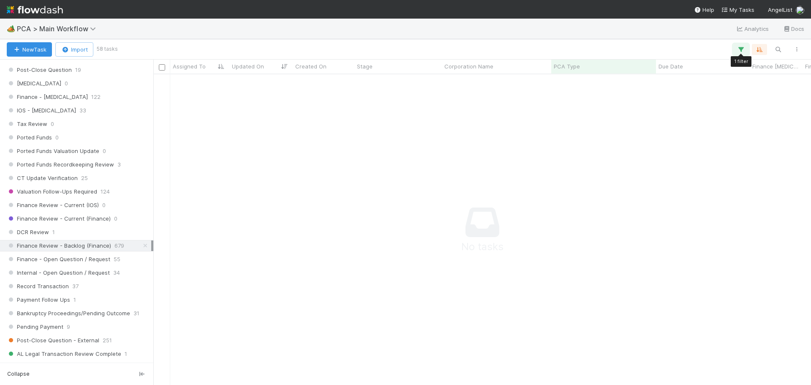
click at [743, 50] on icon "button" at bounding box center [741, 50] width 8 height 8
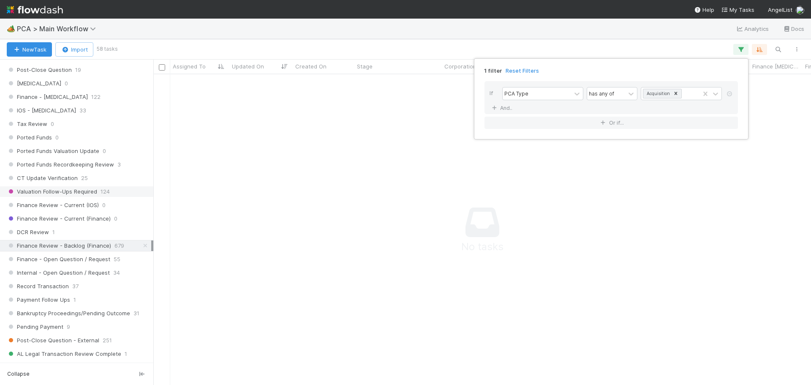
click at [654, 27] on div "1 filter Reset Filters If PCA Type has any of Acquisition And.. Or if..." at bounding box center [405, 192] width 811 height 385
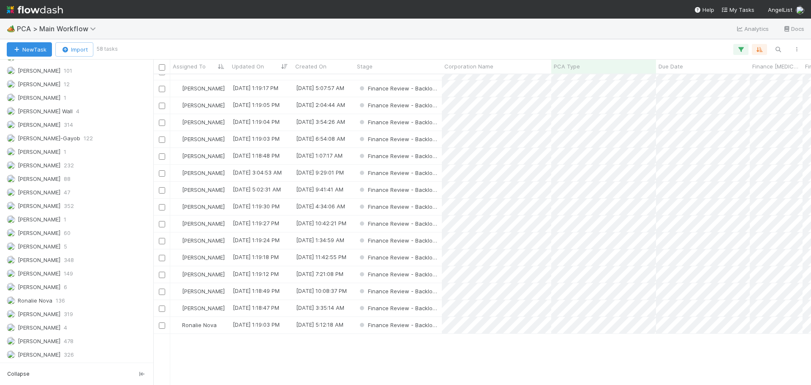
scroll to position [592, 0]
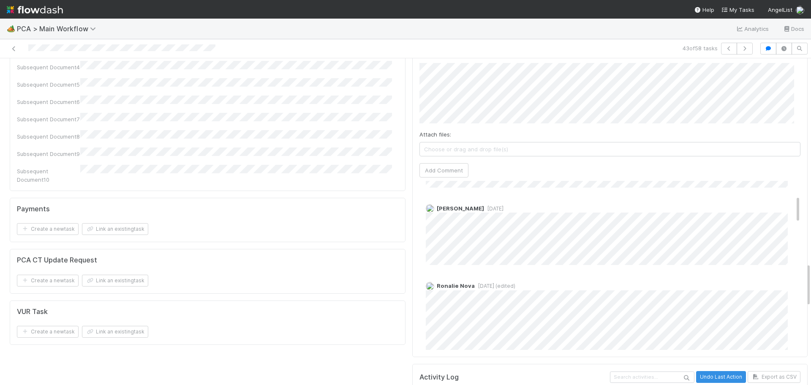
scroll to position [84, 0]
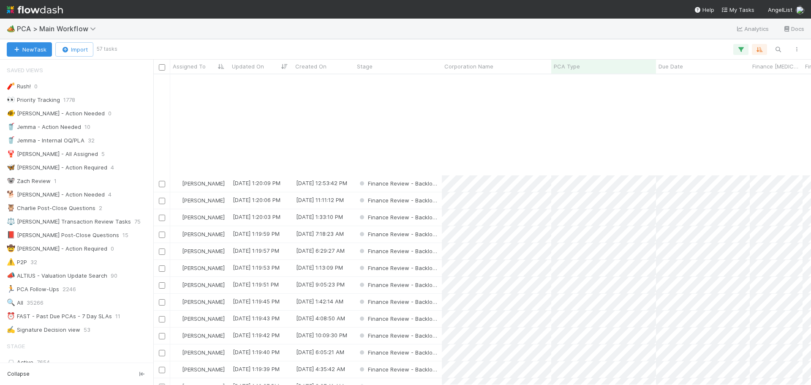
scroll to position [296, 0]
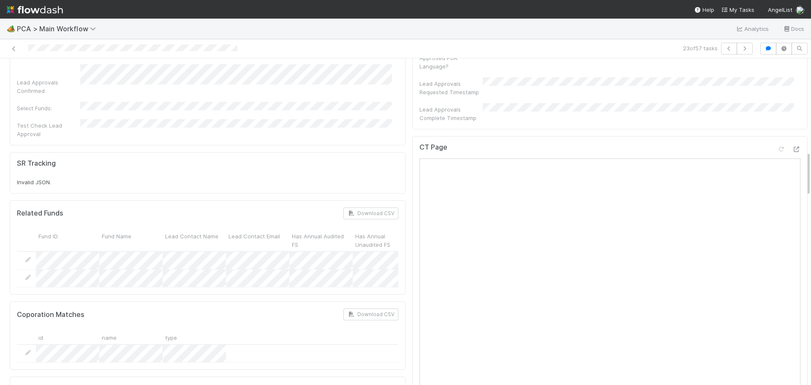
scroll to position [676, 0]
click at [792, 147] on icon at bounding box center [796, 149] width 8 height 5
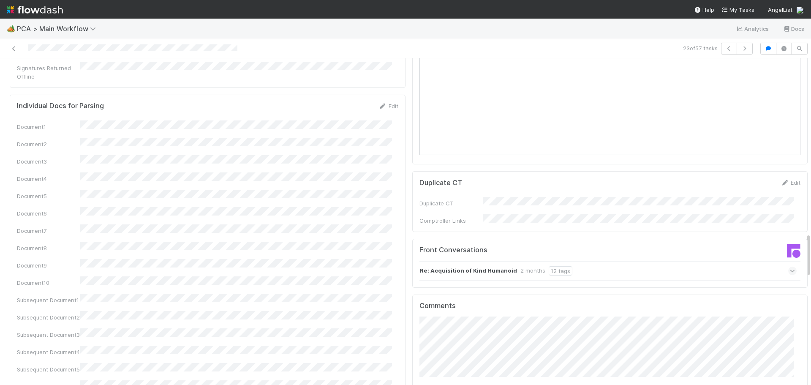
scroll to position [1056, 0]
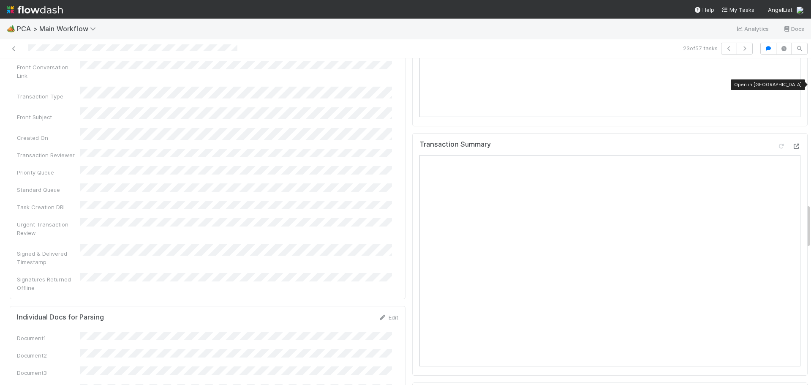
click at [792, 144] on icon at bounding box center [796, 146] width 8 height 5
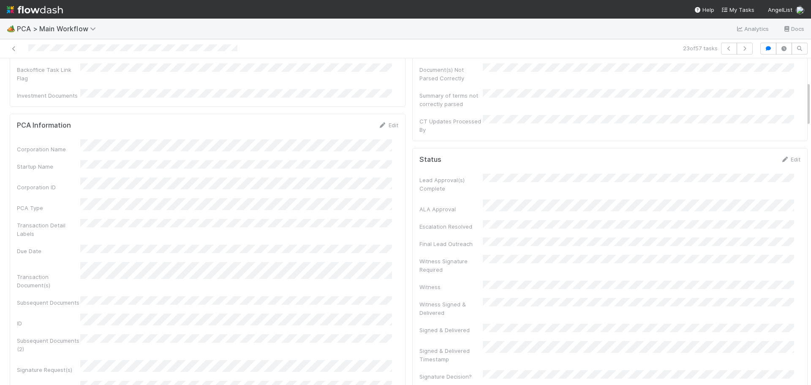
scroll to position [0, 0]
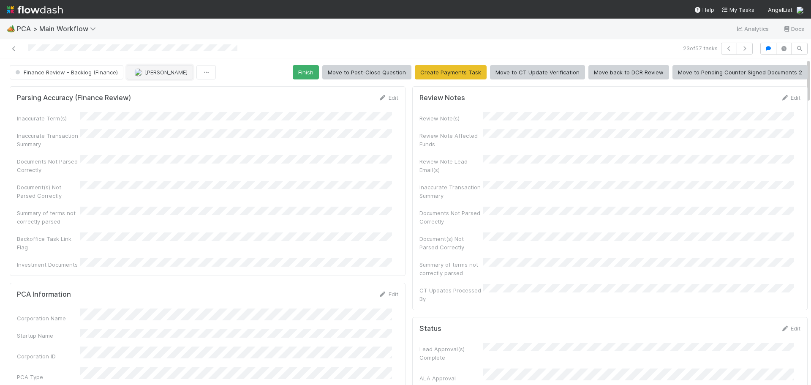
click at [147, 78] on button "Jacob Luna" at bounding box center [160, 72] width 66 height 14
click at [171, 91] on span "Marenz Trajano you" at bounding box center [165, 93] width 55 height 7
click at [283, 30] on div "🏕️ PCA > Main Workflow Analytics Docs" at bounding box center [405, 29] width 811 height 20
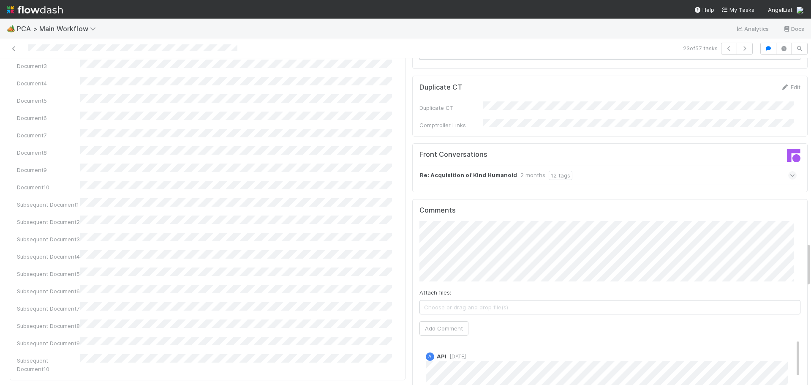
scroll to position [1394, 0]
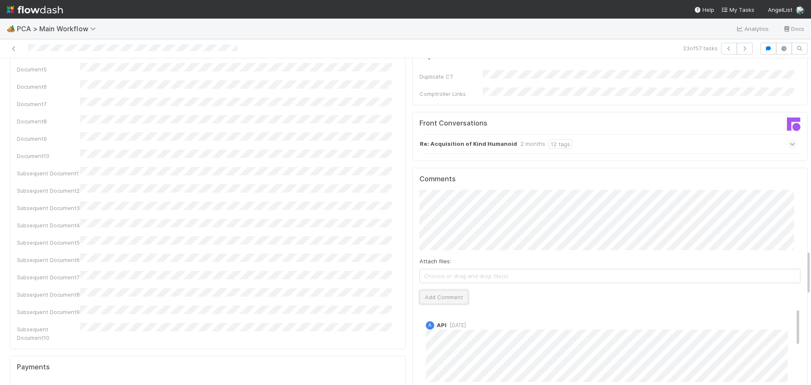
click at [432, 290] on button "Add Comment" at bounding box center [443, 297] width 49 height 14
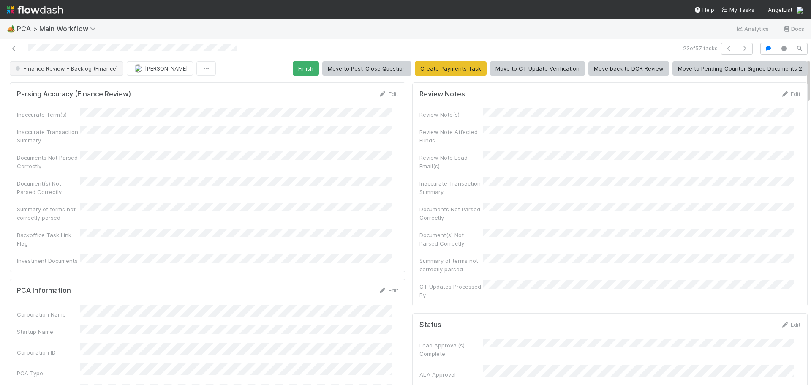
scroll to position [0, 0]
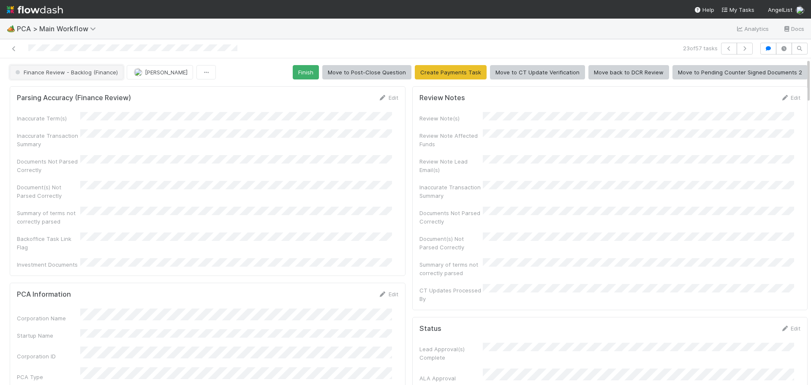
click at [86, 73] on span "Finance Review - Backlog (Finance)" at bounding box center [66, 72] width 104 height 7
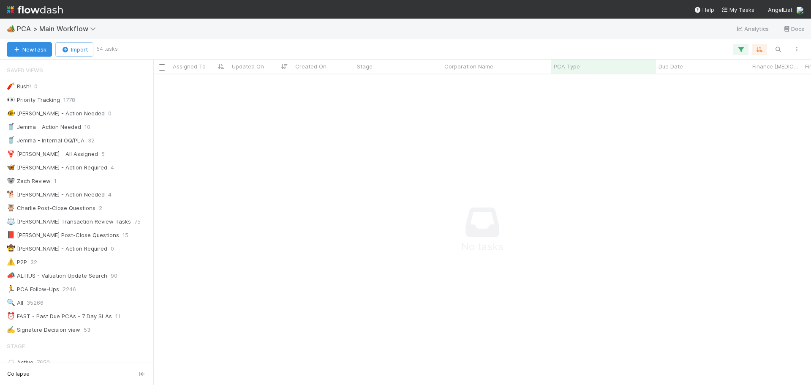
scroll to position [298, 651]
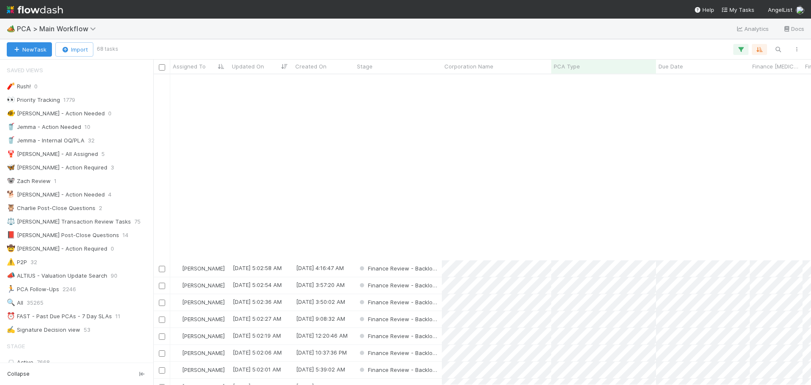
scroll to position [211, 0]
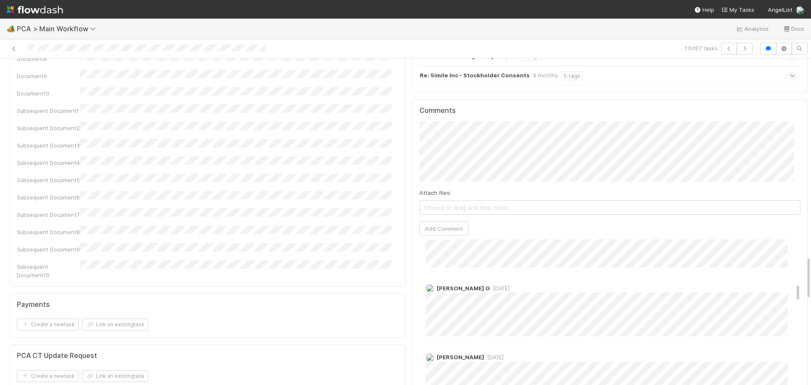
scroll to position [465, 0]
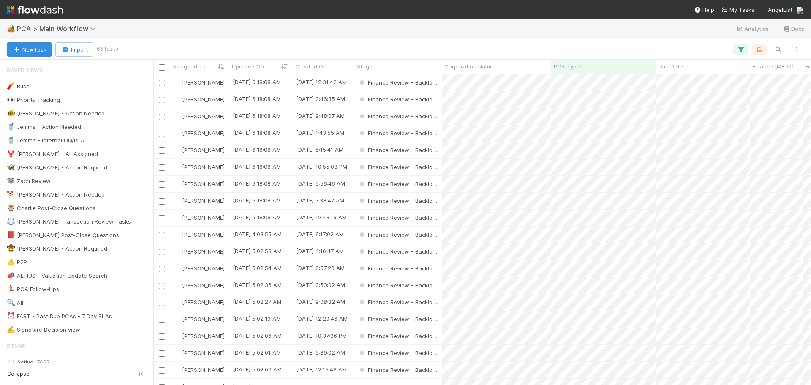
scroll to position [304, 651]
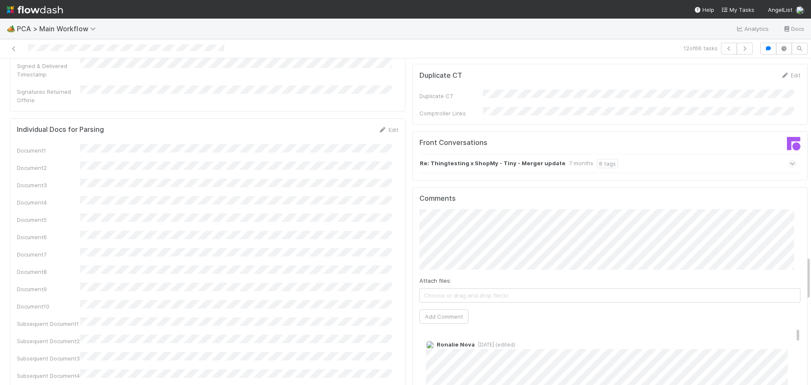
scroll to position [1478, 0]
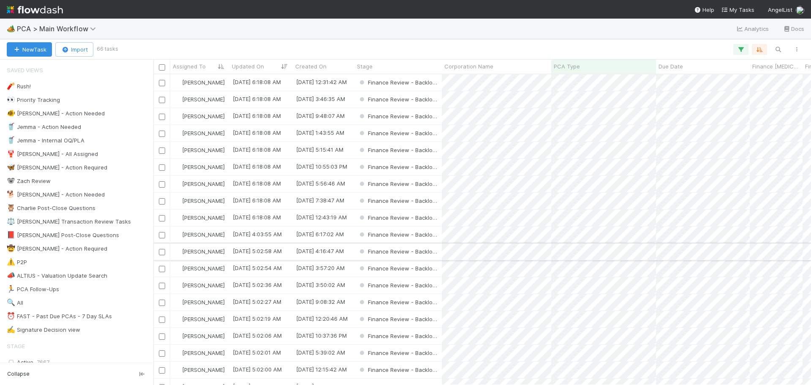
scroll to position [304, 651]
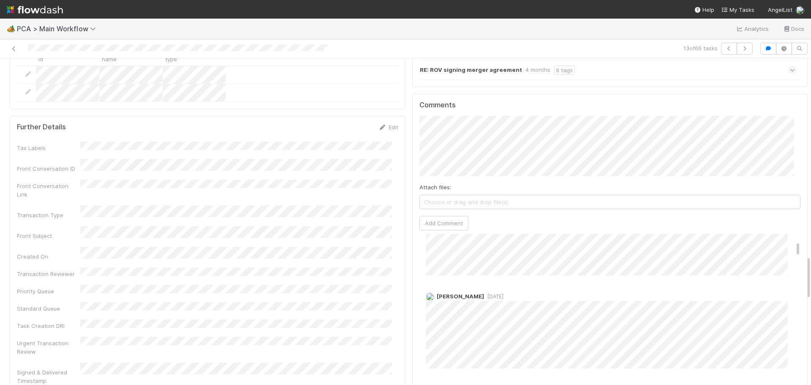
scroll to position [211, 0]
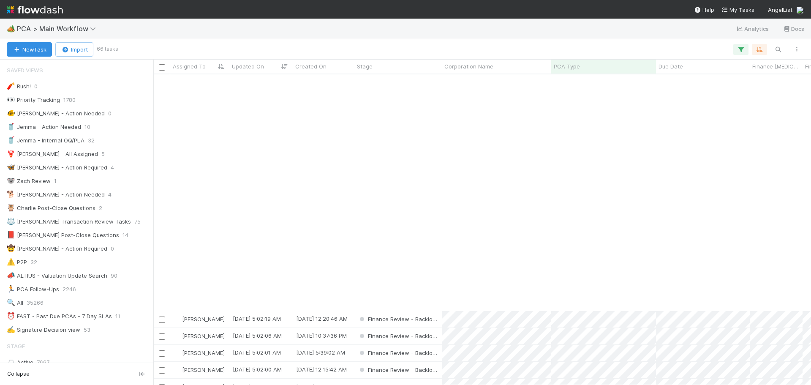
scroll to position [253, 0]
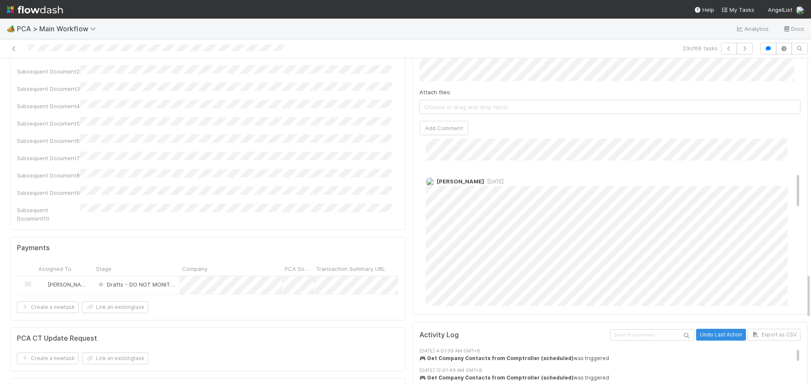
scroll to position [169, 0]
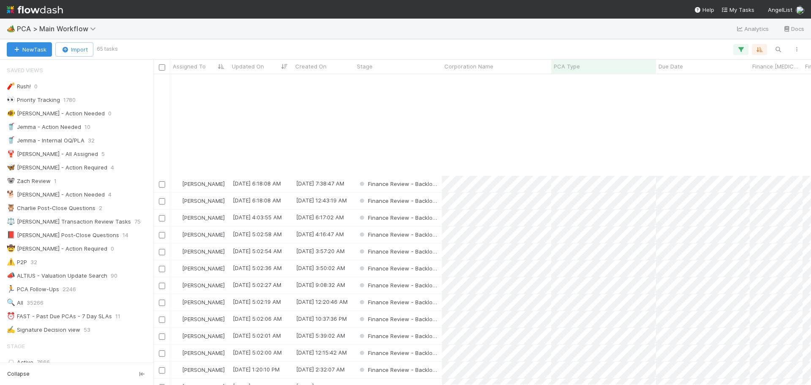
scroll to position [127, 0]
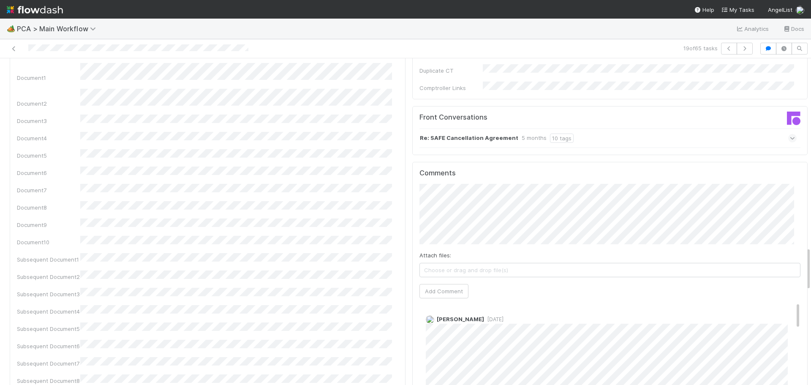
scroll to position [1521, 0]
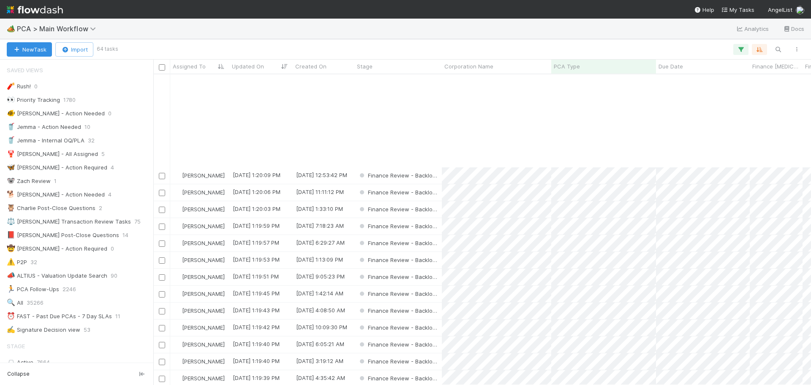
scroll to position [338, 0]
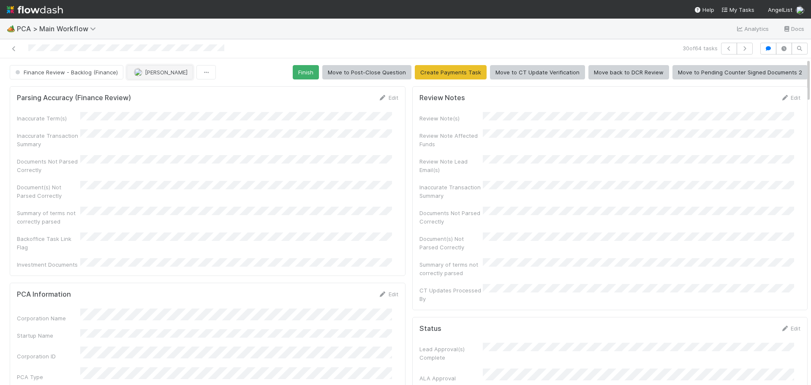
click at [147, 74] on span "[PERSON_NAME]" at bounding box center [166, 72] width 43 height 7
click at [184, 96] on span "you" at bounding box center [188, 93] width 9 height 7
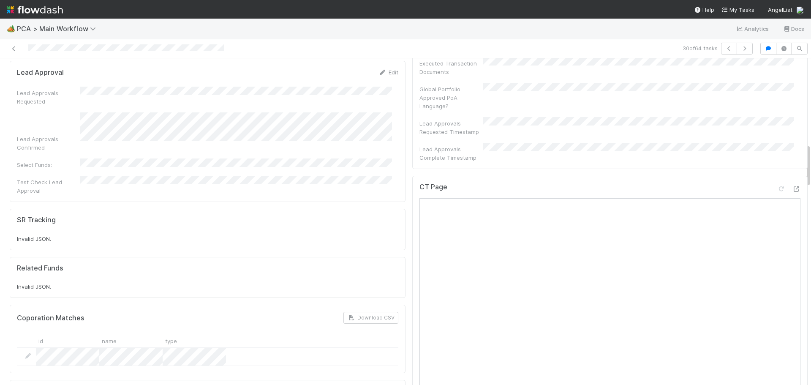
scroll to position [634, 0]
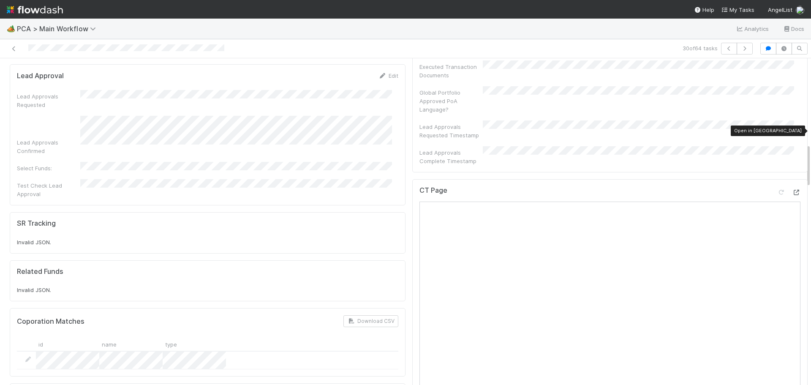
click at [792, 190] on icon at bounding box center [796, 192] width 8 height 5
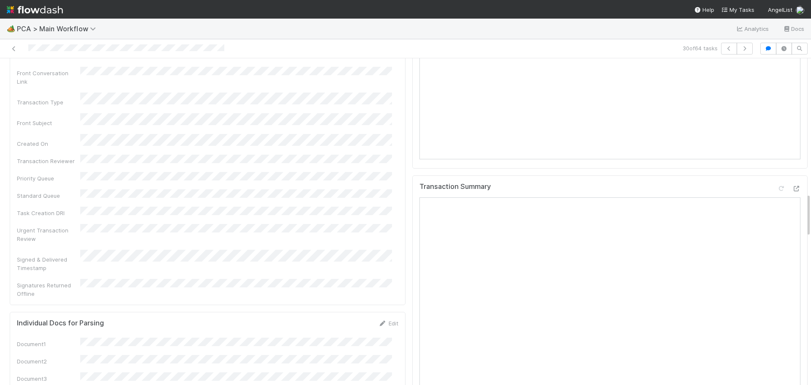
scroll to position [971, 0]
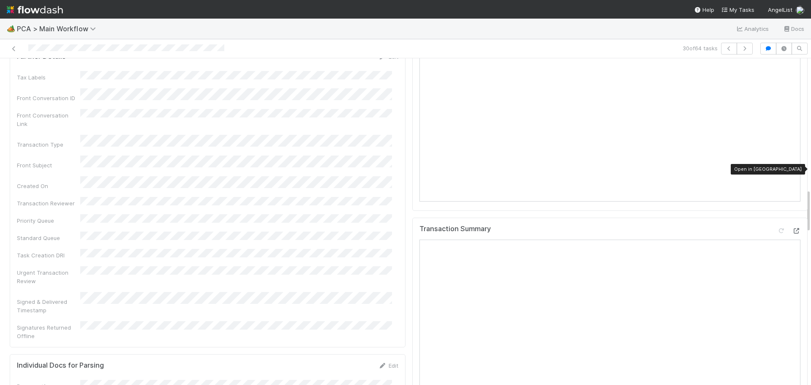
click at [792, 226] on div at bounding box center [796, 230] width 8 height 8
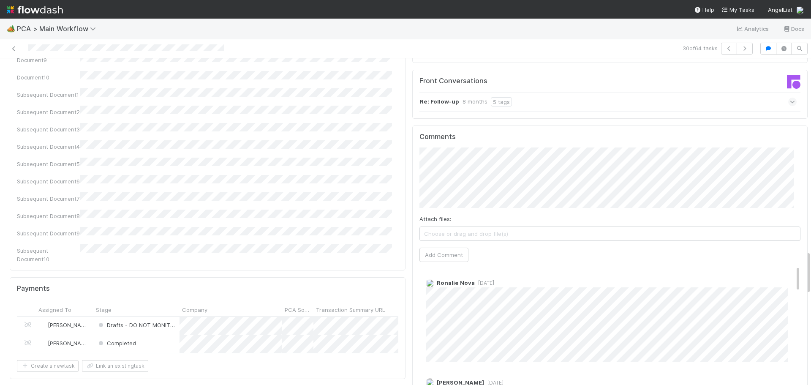
scroll to position [1352, 0]
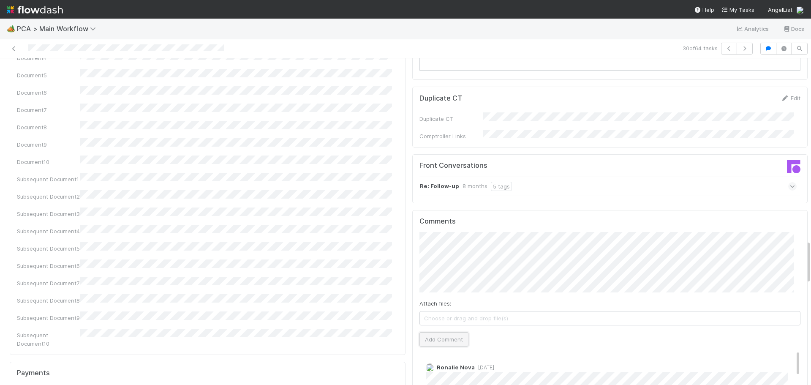
click at [435, 332] on button "Add Comment" at bounding box center [443, 339] width 49 height 14
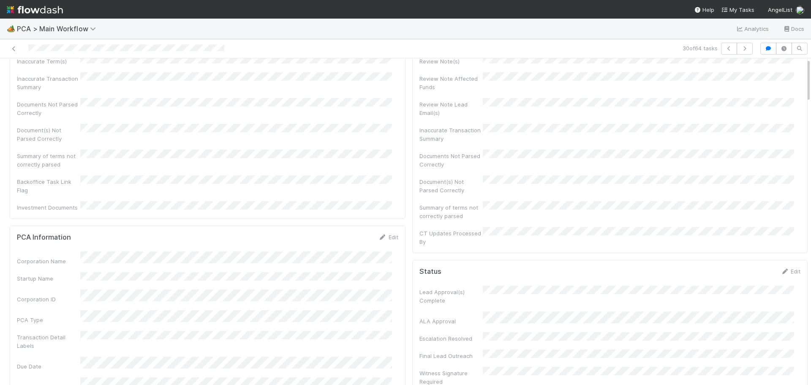
scroll to position [0, 0]
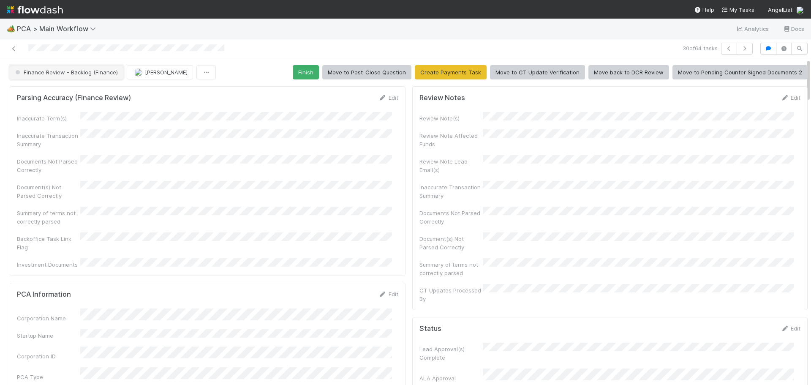
click at [102, 72] on span "Finance Review - Backlog (Finance)" at bounding box center [66, 72] width 104 height 7
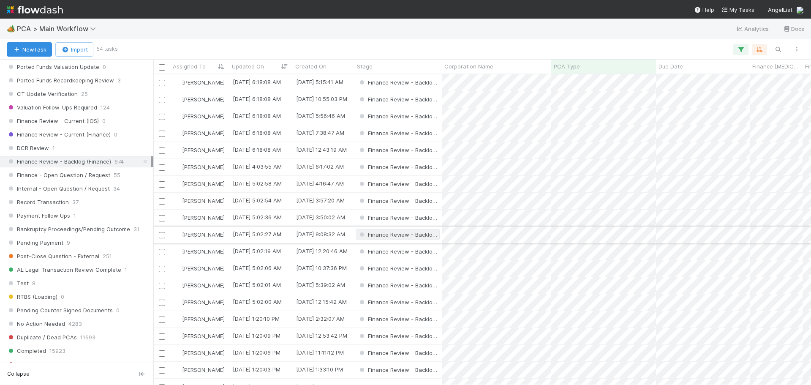
scroll to position [634, 0]
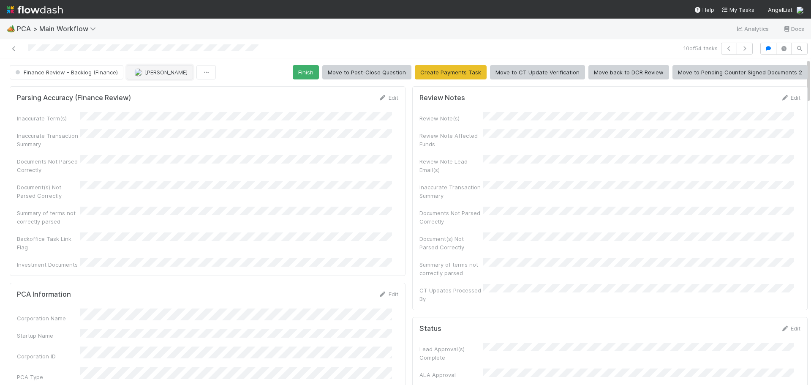
click at [156, 77] on button "[PERSON_NAME]" at bounding box center [160, 72] width 66 height 14
click at [187, 96] on span "you" at bounding box center [188, 93] width 9 height 7
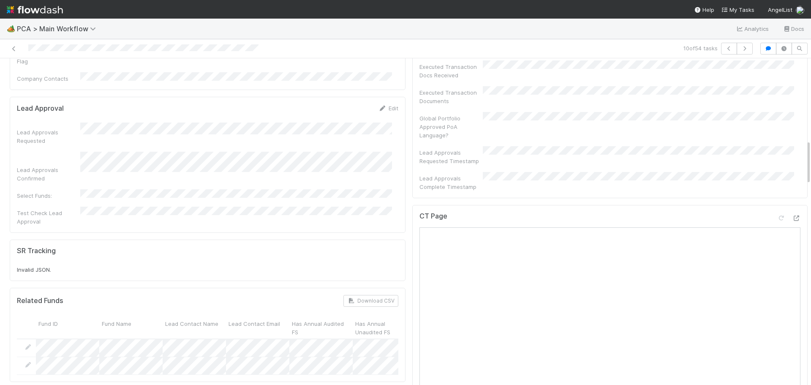
scroll to position [591, 0]
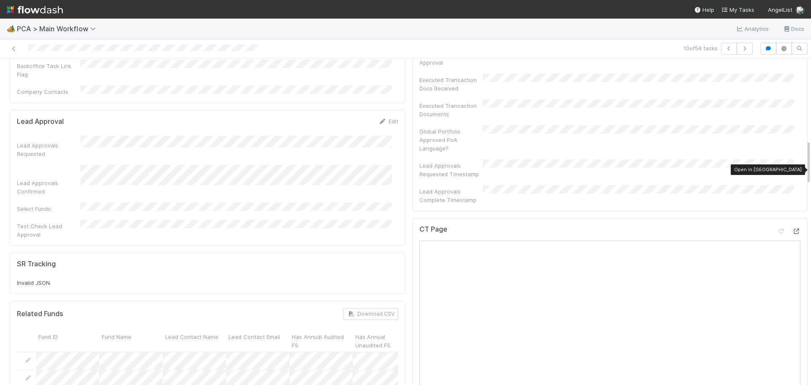
click at [792, 229] on icon at bounding box center [796, 231] width 8 height 5
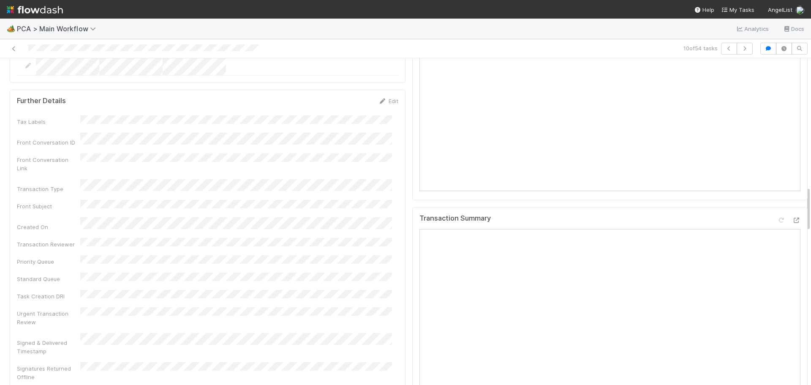
scroll to position [929, 0]
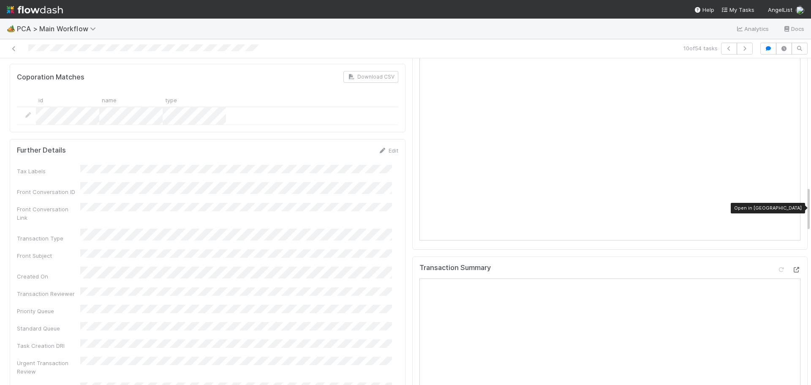
click at [792, 267] on icon at bounding box center [796, 269] width 8 height 5
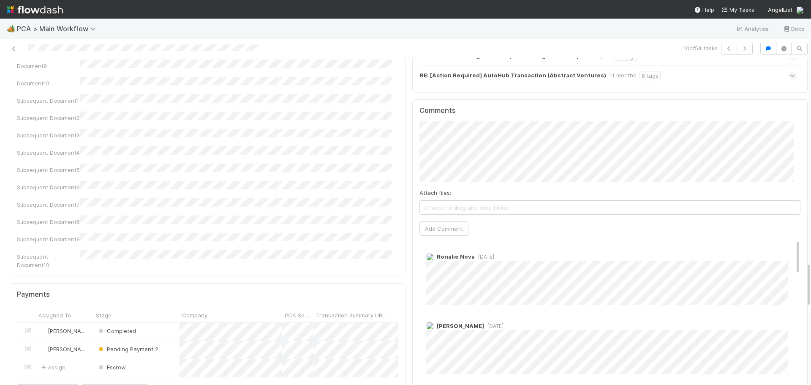
scroll to position [0, 3]
drag, startPoint x: 433, startPoint y: 160, endPoint x: 440, endPoint y: 155, distance: 8.2
click at [433, 221] on button "Add Comment" at bounding box center [441, 228] width 49 height 14
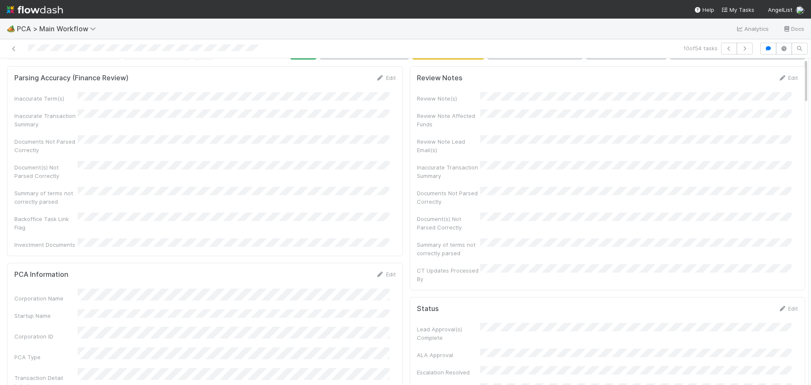
scroll to position [0, 0]
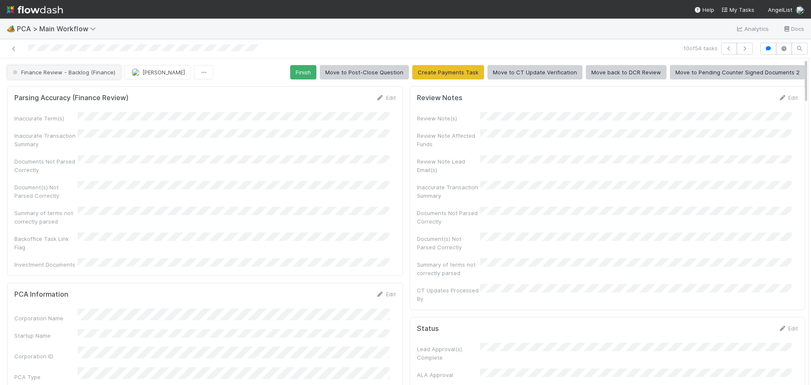
click at [91, 73] on span "Finance Review - Backlog (Finance)" at bounding box center [63, 72] width 104 height 7
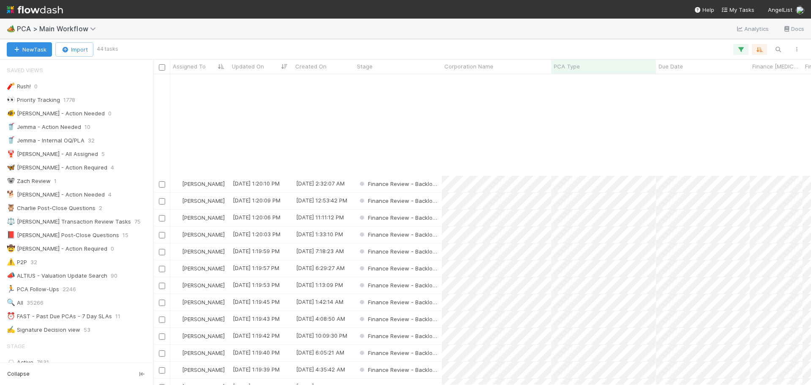
scroll to position [127, 0]
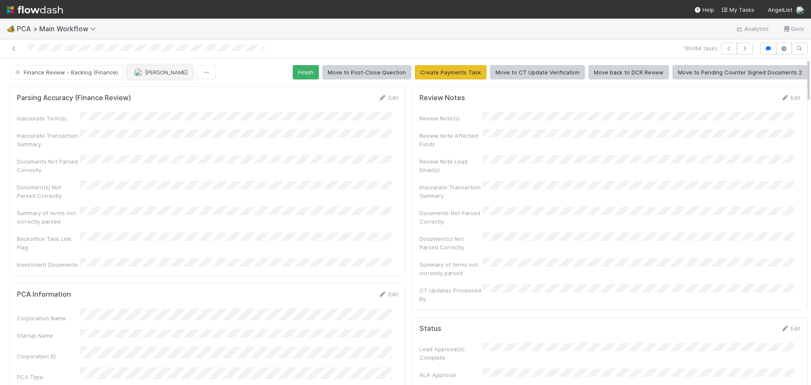
click at [156, 76] on button "Jacob Luna" at bounding box center [160, 72] width 66 height 14
click at [171, 92] on span "Marenz Trajano you" at bounding box center [165, 93] width 55 height 7
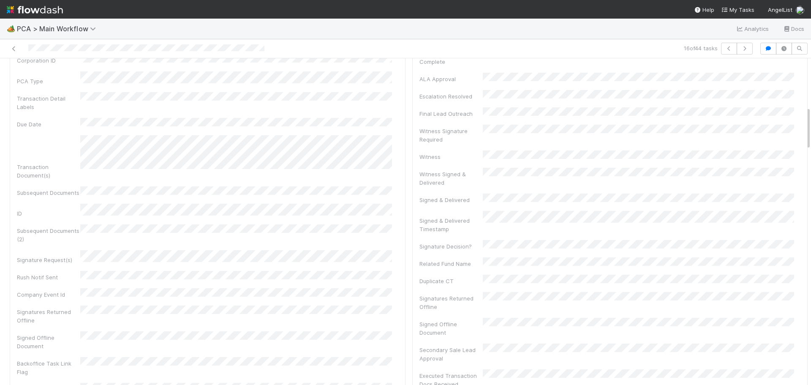
scroll to position [549, 0]
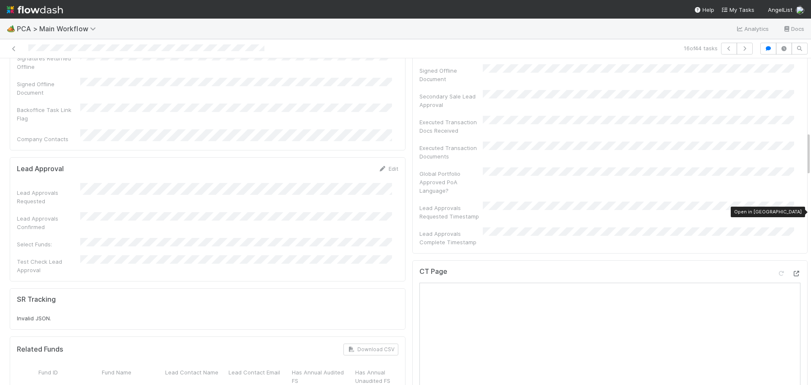
click at [792, 271] on icon at bounding box center [796, 273] width 8 height 5
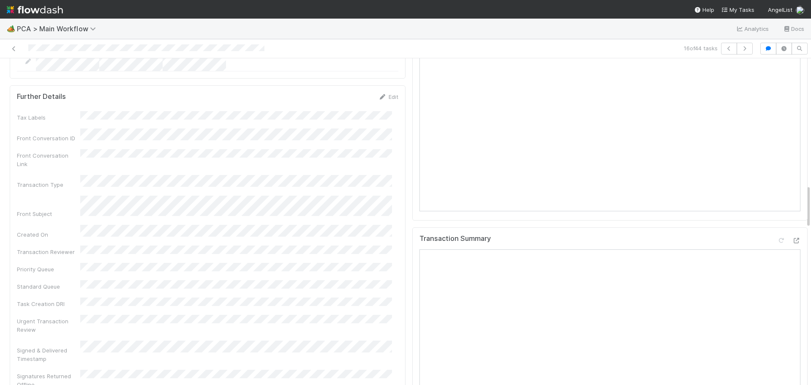
scroll to position [971, 0]
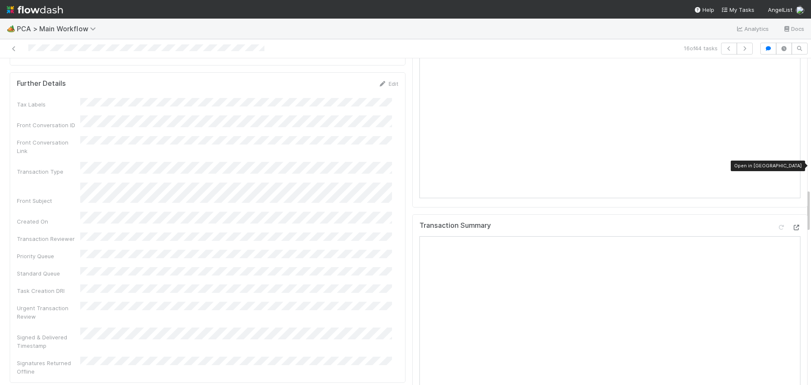
click at [792, 225] on icon at bounding box center [796, 227] width 8 height 5
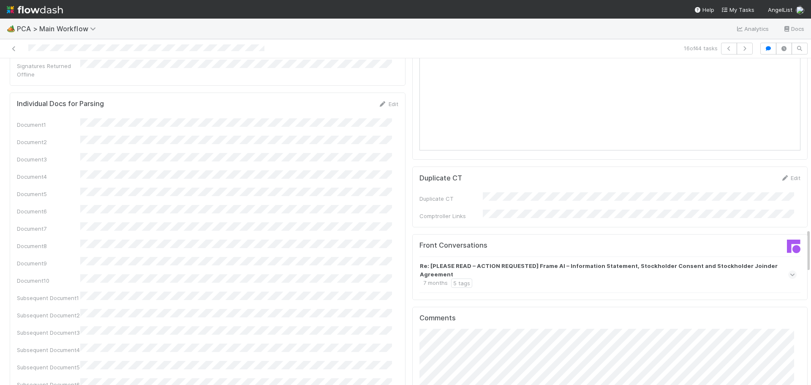
scroll to position [1436, 0]
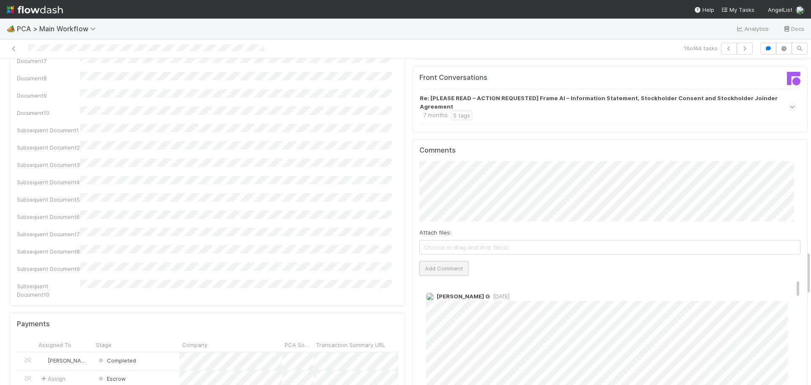
click at [438, 261] on button "Add Comment" at bounding box center [443, 268] width 49 height 14
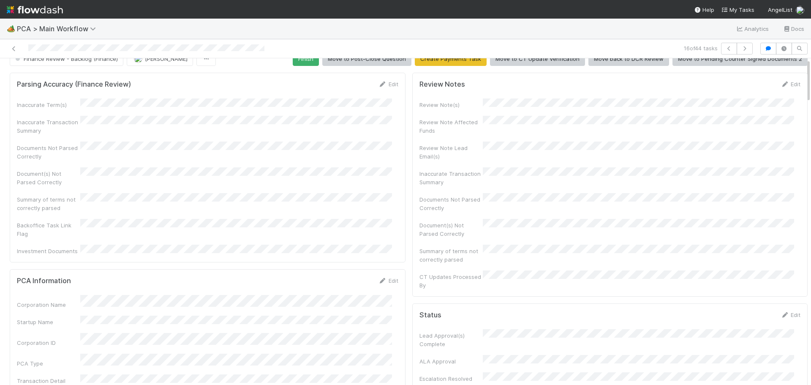
scroll to position [0, 0]
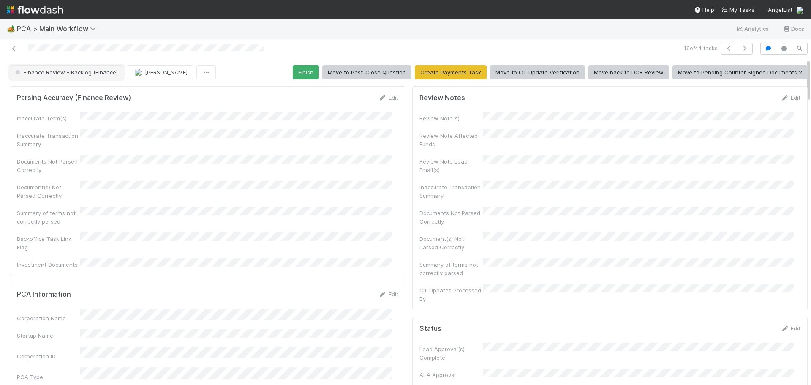
click at [90, 73] on span "Finance Review - Backlog (Finance)" at bounding box center [66, 72] width 104 height 7
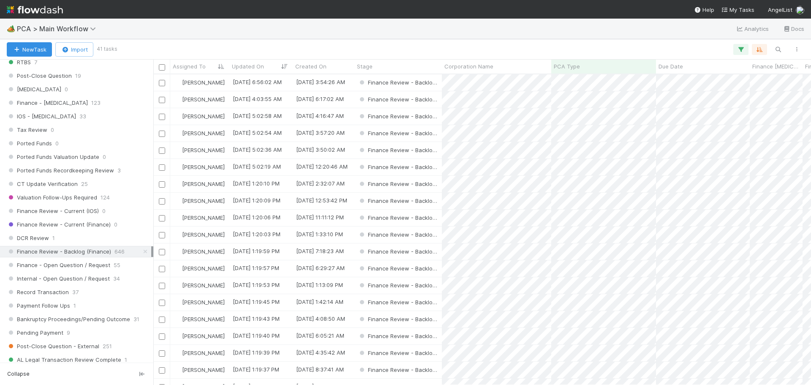
scroll to position [634, 0]
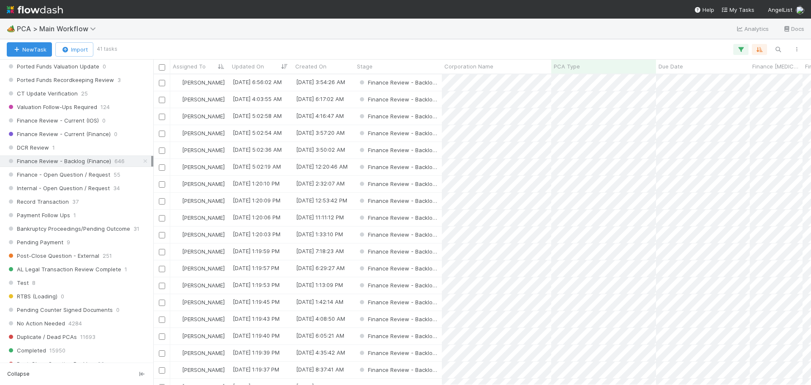
click at [141, 163] on icon at bounding box center [145, 160] width 8 height 5
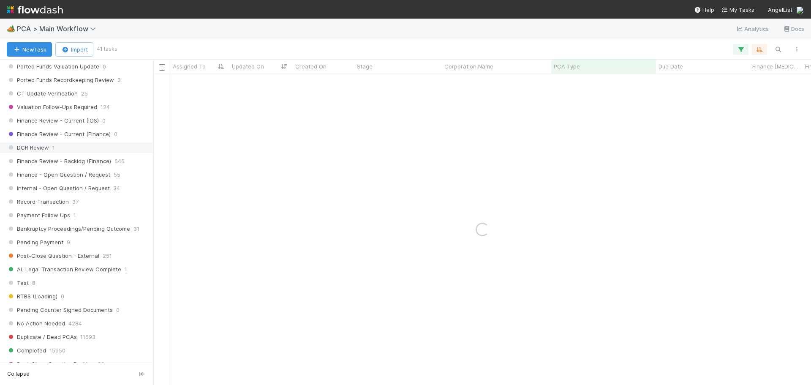
click at [50, 143] on div "DCR Review 1" at bounding box center [79, 147] width 144 height 11
click at [141, 151] on link at bounding box center [145, 147] width 8 height 11
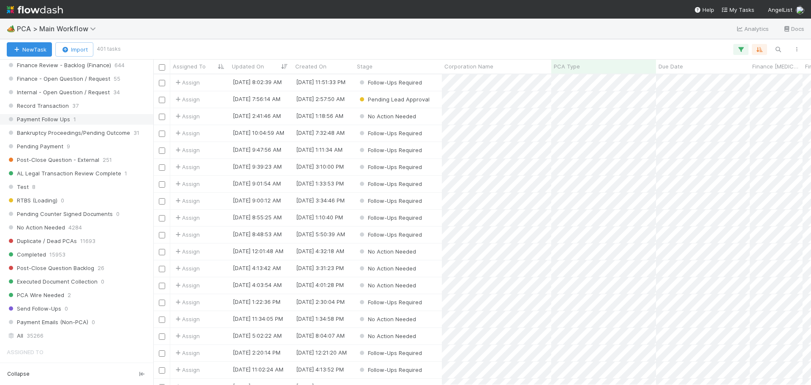
scroll to position [653, 0]
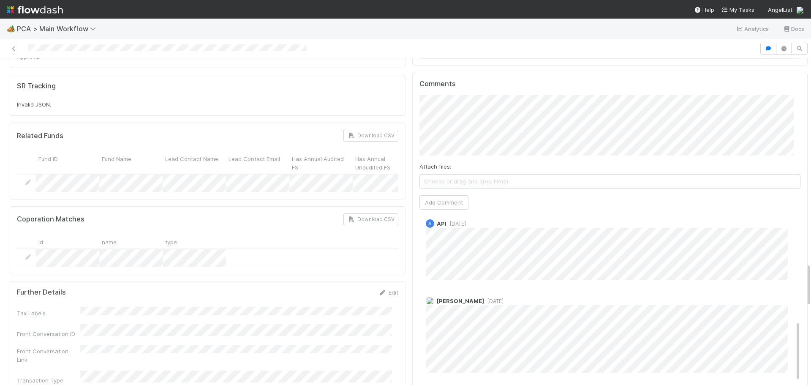
scroll to position [301, 0]
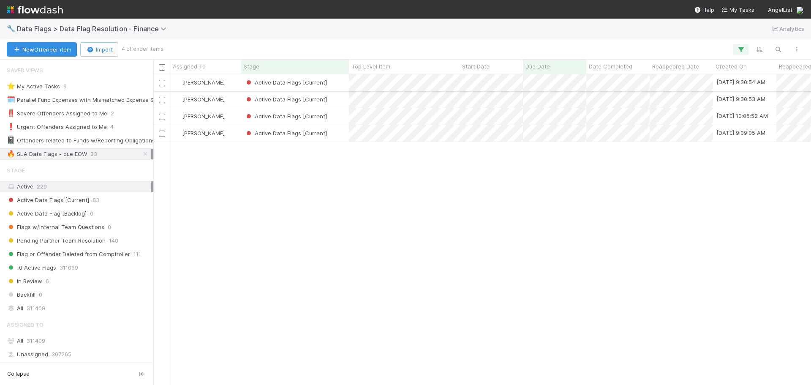
click at [337, 85] on div "Active Data Flags [Current]" at bounding box center [295, 82] width 108 height 16
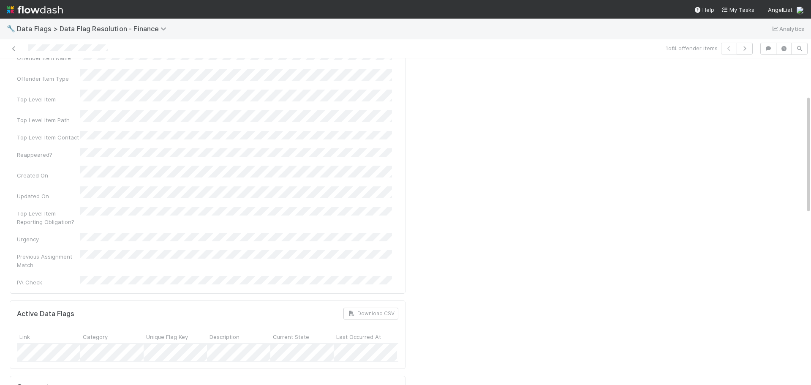
scroll to position [253, 0]
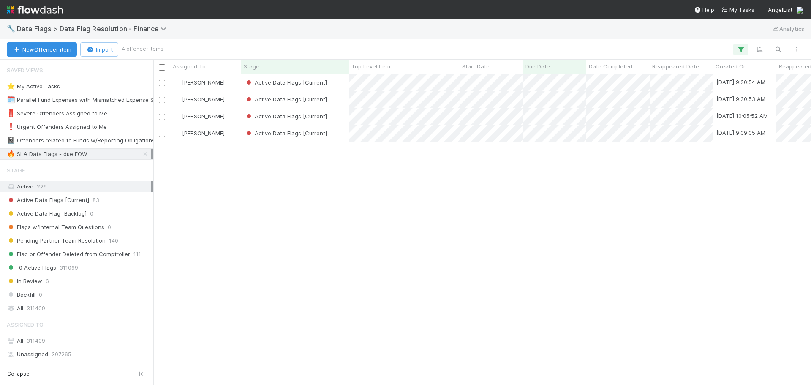
scroll to position [304, 651]
click at [342, 102] on div "Active Data Flags [Current]" at bounding box center [295, 99] width 108 height 16
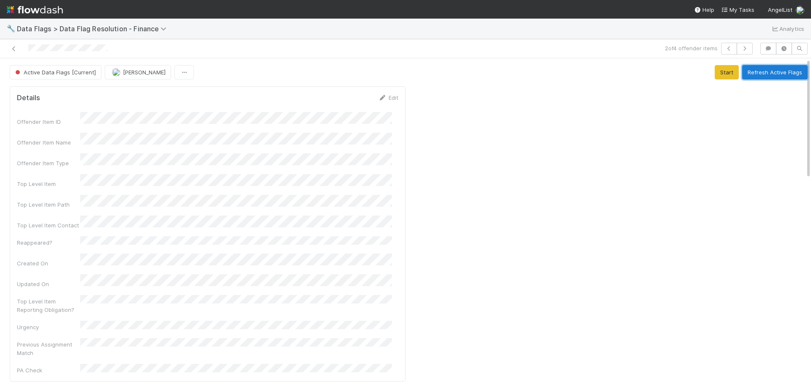
click at [756, 73] on button "Refresh Active Flags" at bounding box center [774, 72] width 65 height 14
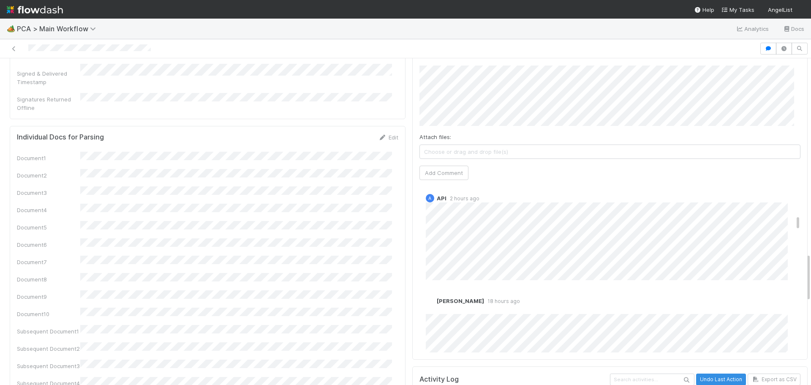
scroll to position [549, 0]
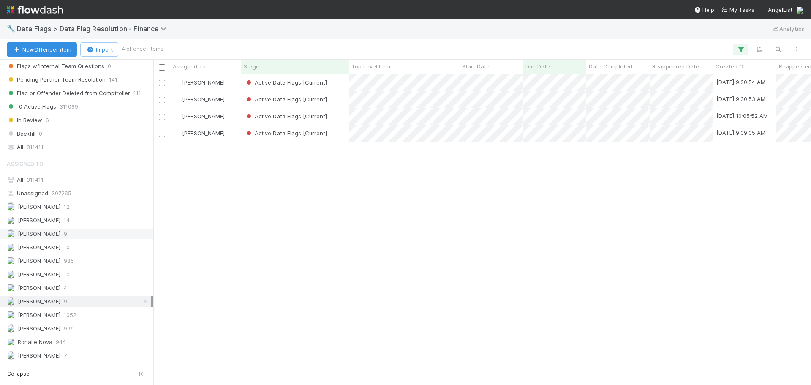
scroll to position [304, 651]
click at [341, 134] on div "Active Data Flags [Current]" at bounding box center [295, 133] width 108 height 16
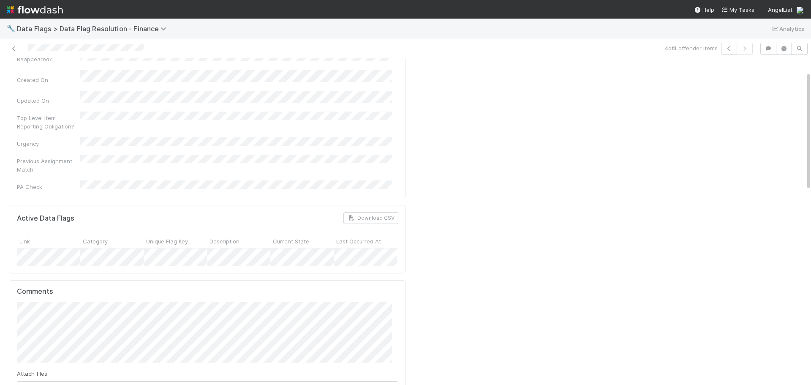
scroll to position [253, 0]
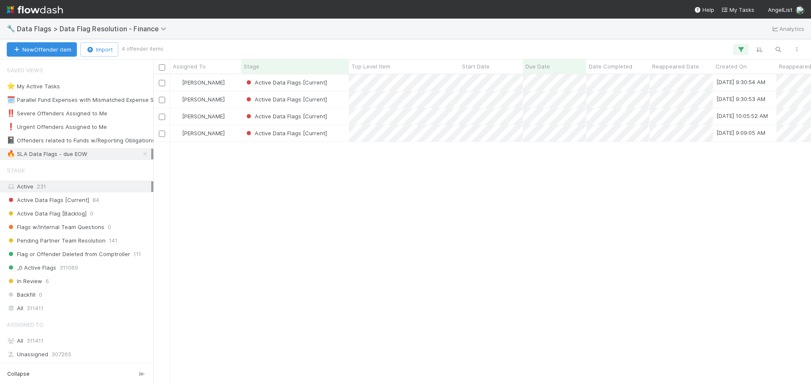
scroll to position [304, 651]
click at [335, 118] on div "Active Data Flags [Current]" at bounding box center [295, 116] width 108 height 16
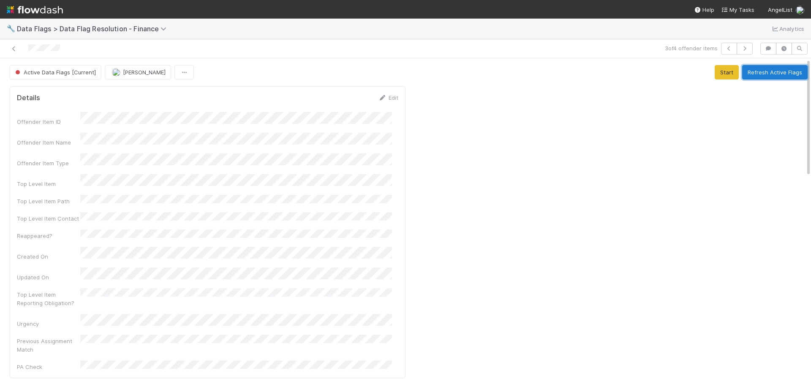
click at [756, 72] on button "Refresh Active Flags" at bounding box center [774, 72] width 65 height 14
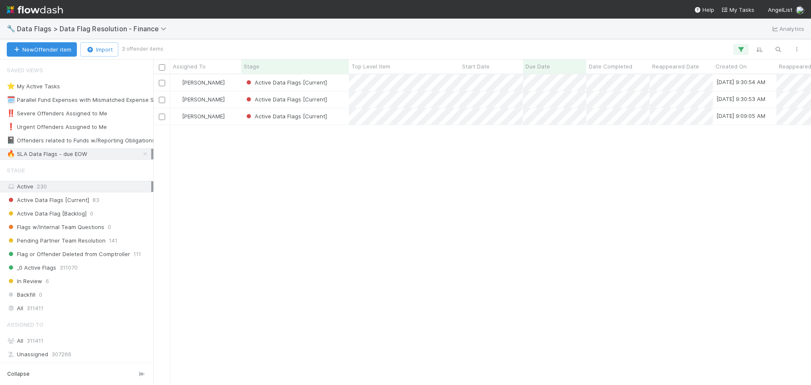
scroll to position [304, 651]
click at [334, 116] on div "Active Data Flags [Current]" at bounding box center [295, 116] width 108 height 16
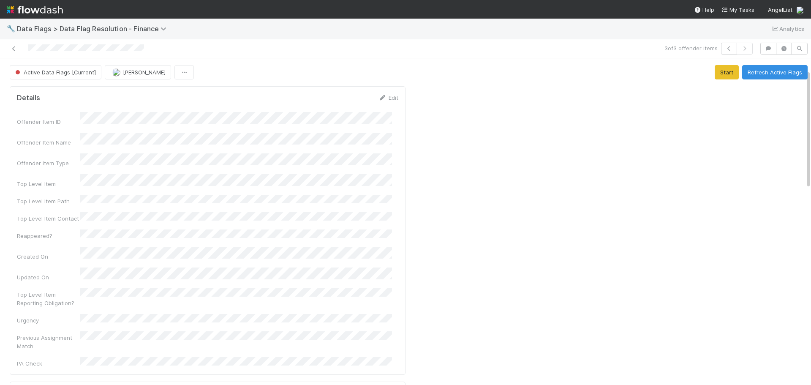
scroll to position [211, 0]
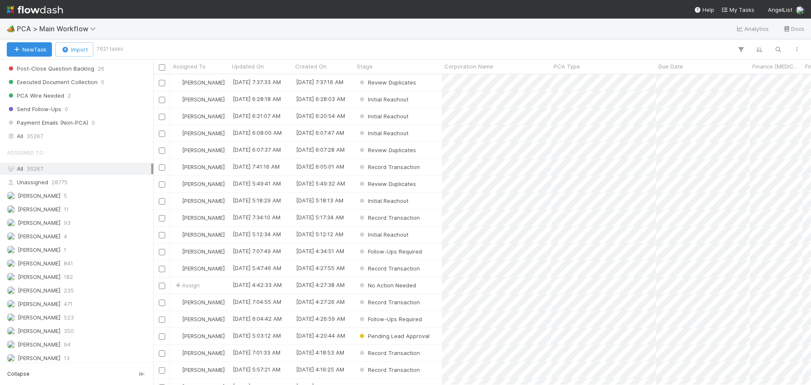
scroll to position [929, 0]
drag, startPoint x: 64, startPoint y: 139, endPoint x: 117, endPoint y: 128, distance: 53.5
click at [64, 139] on div "All 35267" at bounding box center [79, 136] width 144 height 11
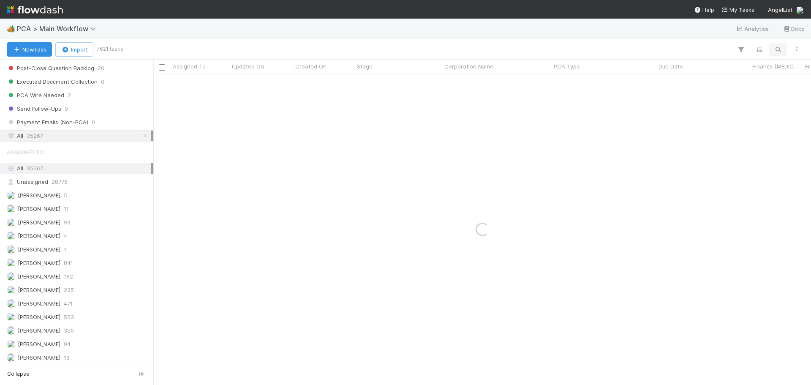
click at [778, 49] on icon "button" at bounding box center [778, 50] width 8 height 8
type input "Accrual"
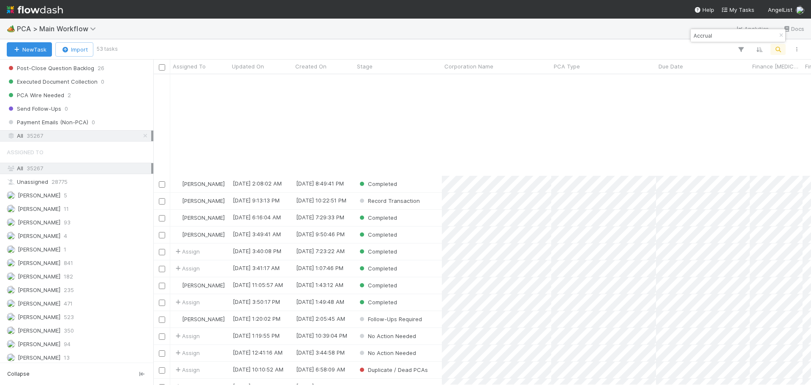
scroll to position [127, 0]
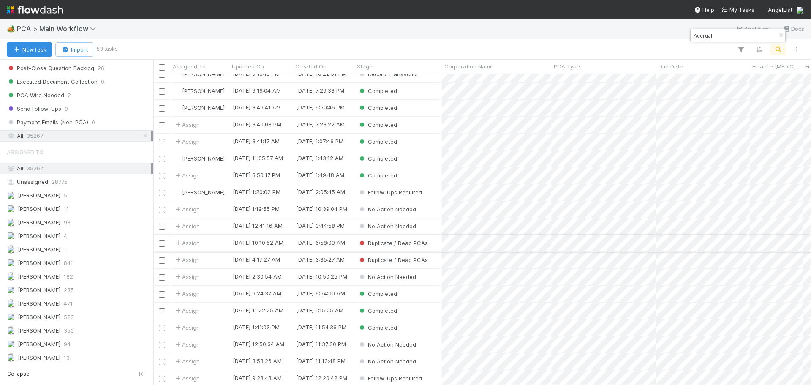
click at [432, 242] on div "Duplicate / Dead PCAs" at bounding box center [397, 243] width 87 height 16
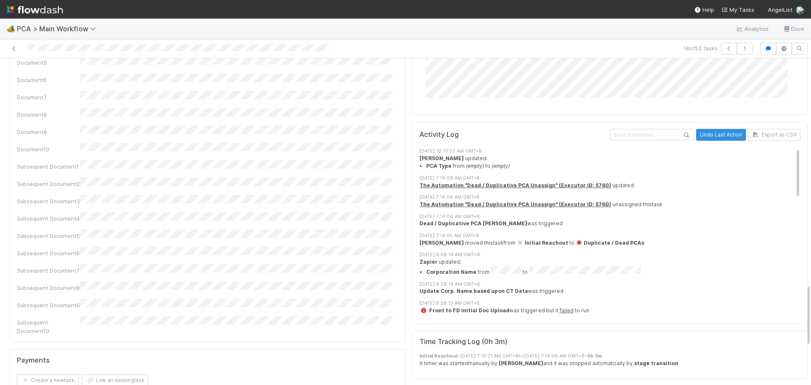
scroll to position [971, 0]
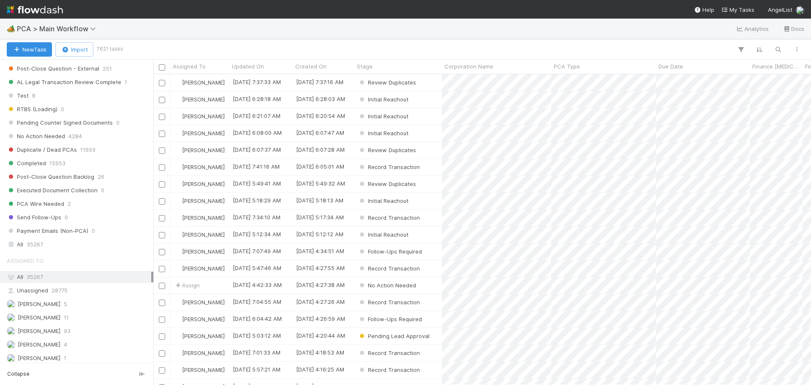
scroll to position [929, 0]
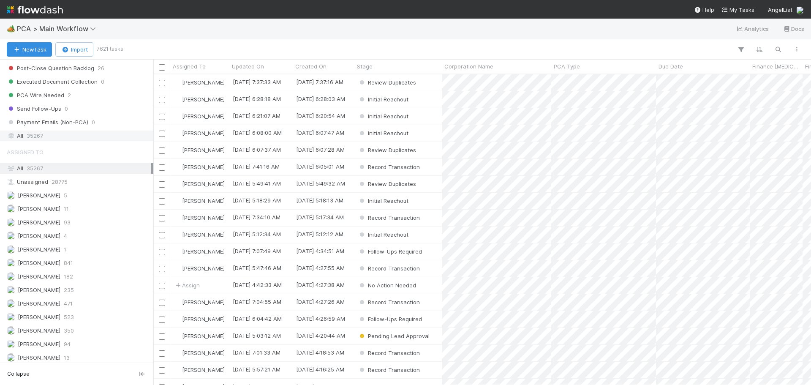
click at [51, 138] on div "All 35267" at bounding box center [79, 136] width 144 height 11
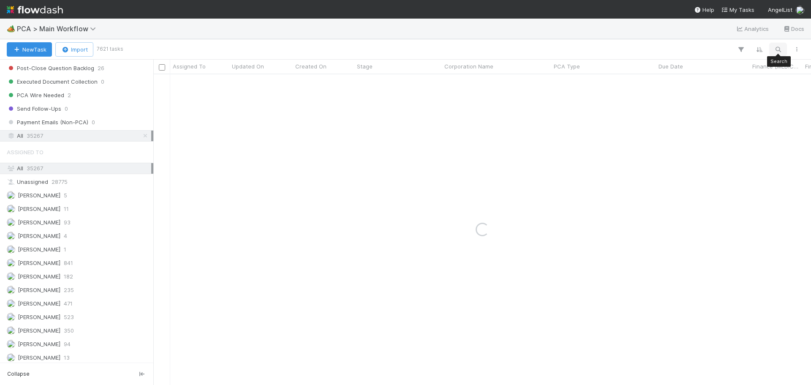
click at [781, 48] on icon "button" at bounding box center [778, 50] width 8 height 8
type input "AM Fund I, a series of Lightning Ventures, LP"
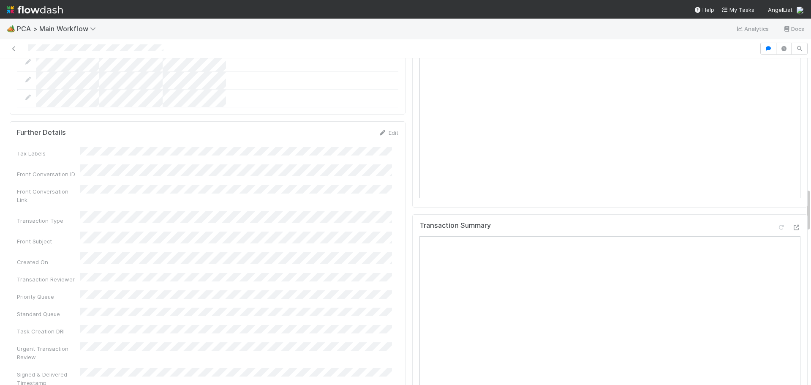
scroll to position [803, 0]
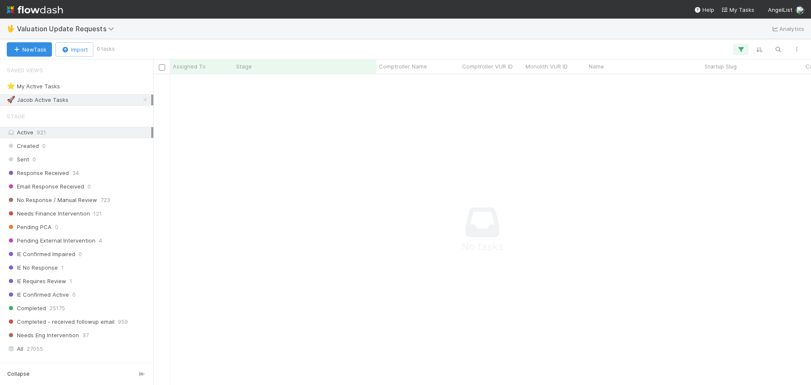
scroll to position [298, 651]
drag, startPoint x: 140, startPoint y: 99, endPoint x: 146, endPoint y: 103, distance: 6.4
click at [141, 99] on icon at bounding box center [145, 99] width 8 height 5
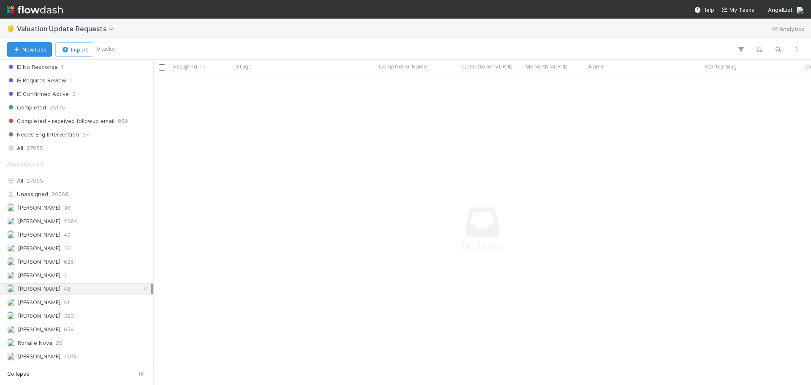
scroll to position [202, 0]
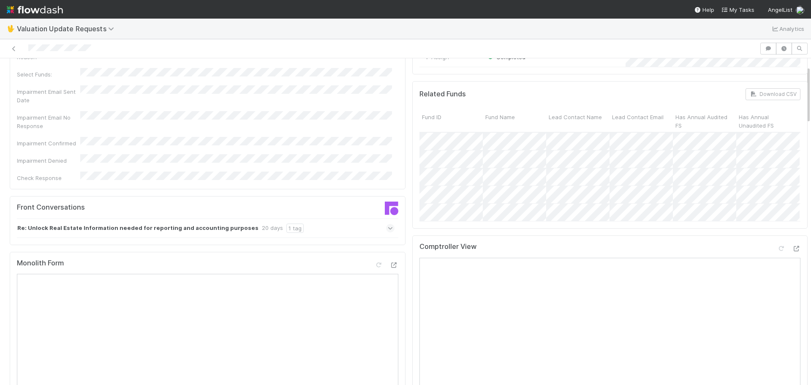
scroll to position [42, 0]
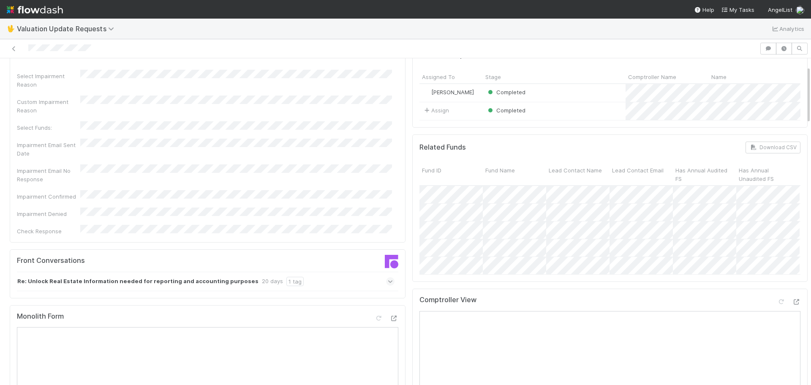
click at [387, 277] on icon at bounding box center [389, 281] width 5 height 8
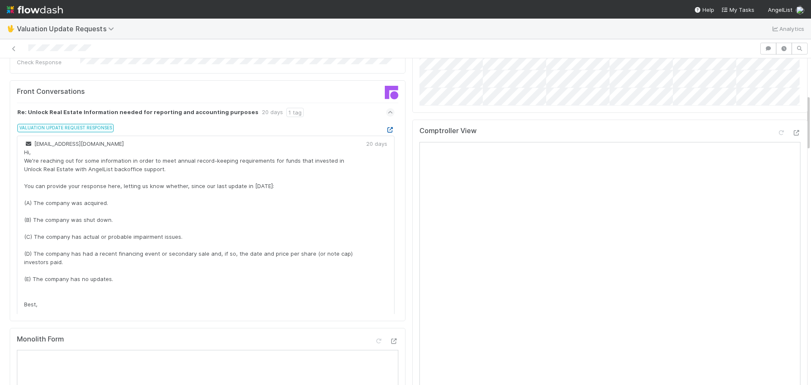
click at [386, 127] on icon at bounding box center [390, 129] width 8 height 5
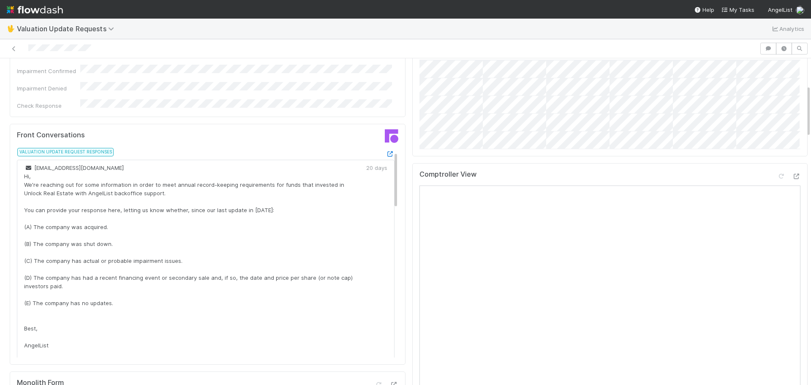
scroll to position [169, 0]
drag, startPoint x: 70, startPoint y: 191, endPoint x: 25, endPoint y: 190, distance: 44.8
click at [24, 192] on div "updates@angellist.com Hi, We're reaching out for some information in order to m…" at bounding box center [206, 326] width 378 height 337
copy div "Unlock Real Estate"
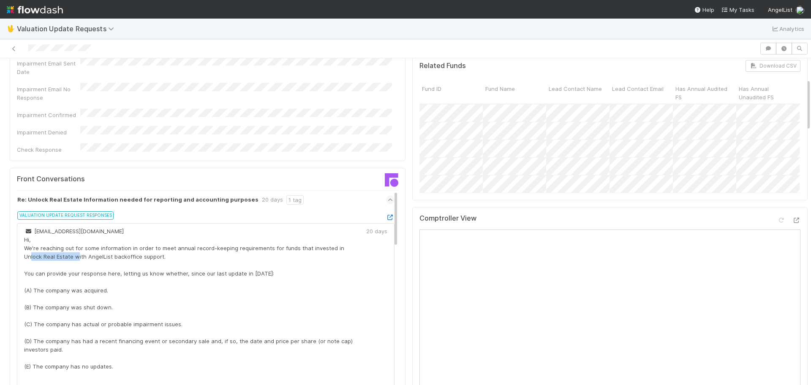
scroll to position [127, 0]
click at [386, 212] on icon at bounding box center [390, 214] width 8 height 5
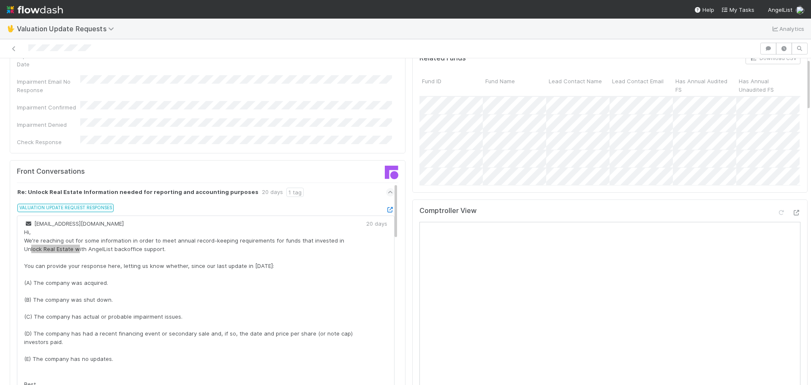
scroll to position [0, 0]
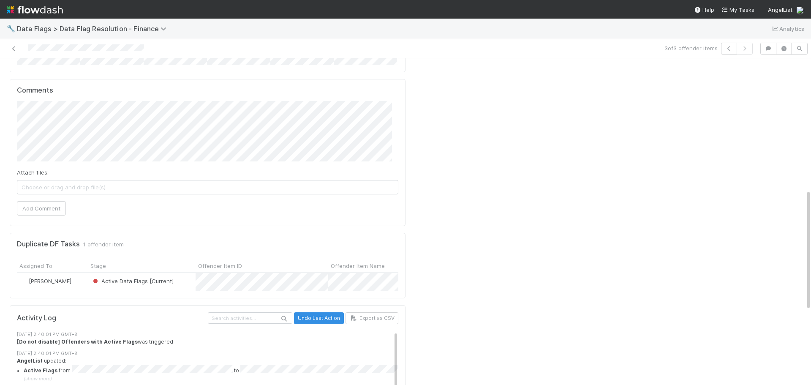
scroll to position [342, 0]
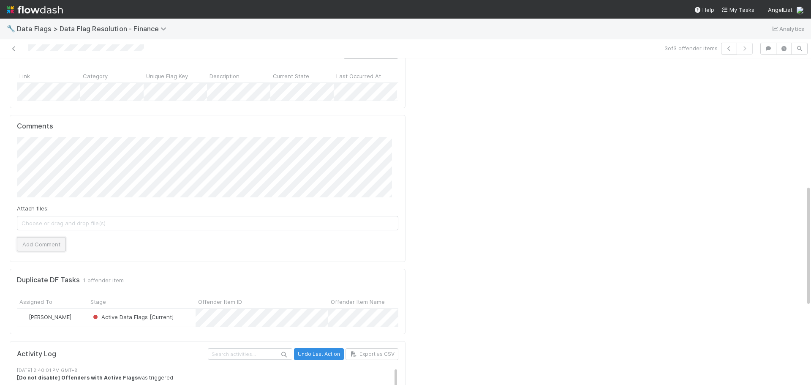
click at [30, 237] on button "Add Comment" at bounding box center [41, 244] width 49 height 14
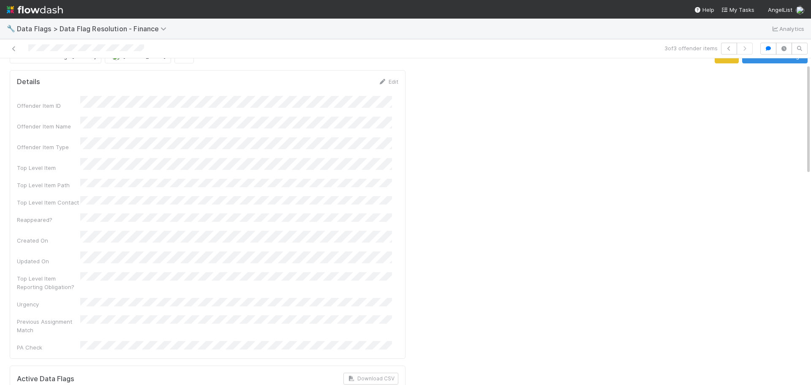
scroll to position [0, 0]
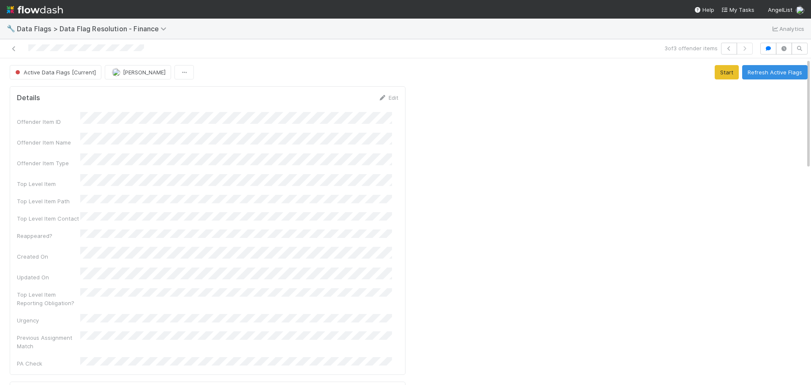
click at [77, 70] on span "Active Data Flags [Current]" at bounding box center [55, 72] width 82 height 7
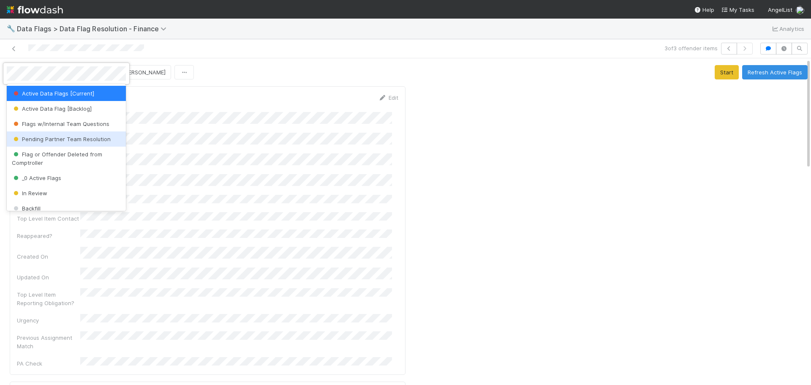
click at [66, 143] on div "Pending Partner Team Resolution" at bounding box center [66, 138] width 119 height 15
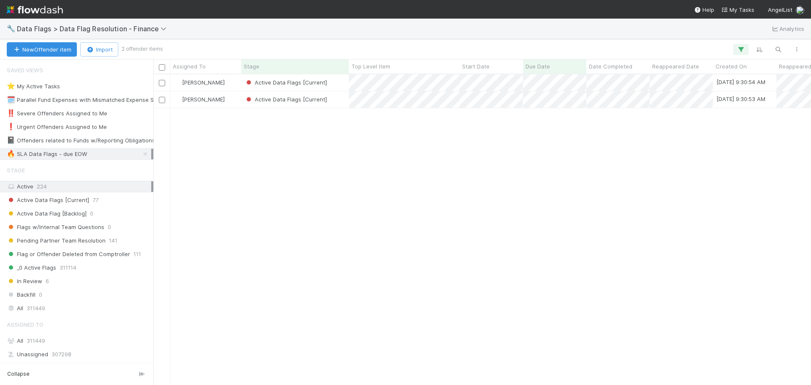
scroll to position [304, 651]
click at [366, 245] on div "[PERSON_NAME] Active Data Flags [Current] [DATE] 9:30:54 AM [DATE] 2:37:53 PM 0…" at bounding box center [482, 229] width 658 height 310
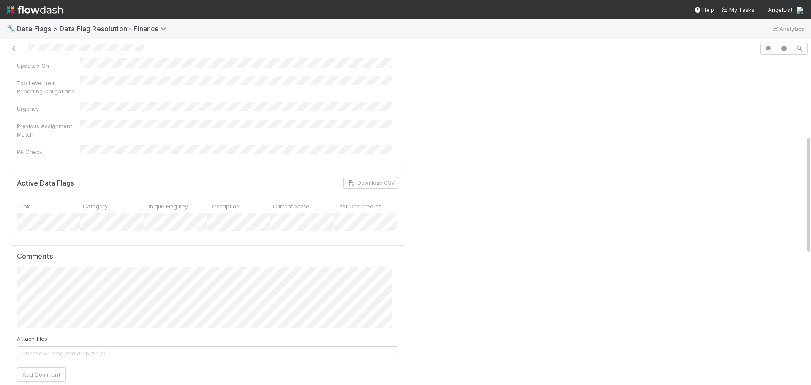
scroll to position [211, 0]
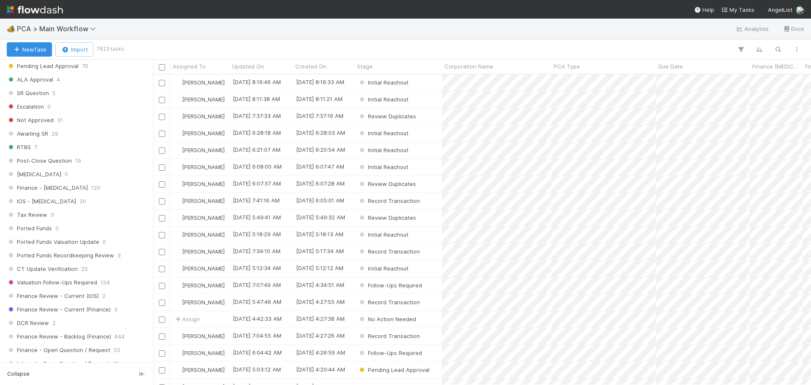
scroll to position [465, 0]
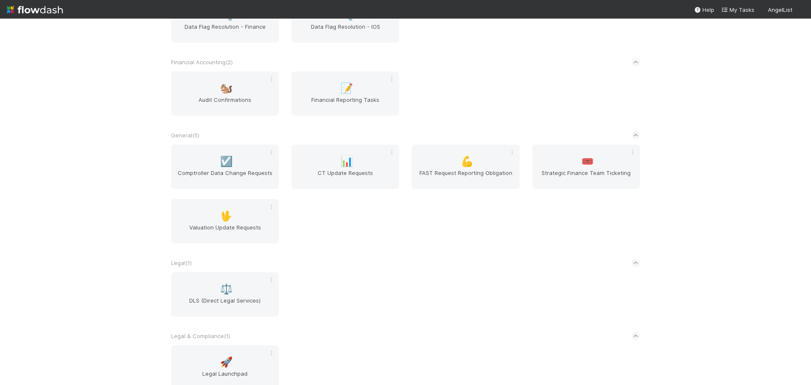
scroll to position [241, 0]
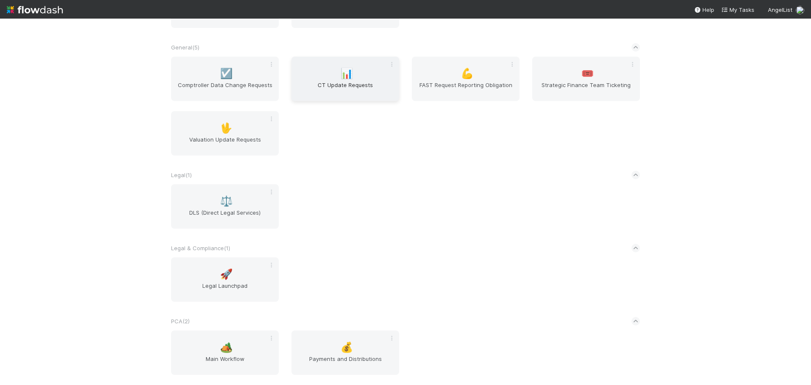
click at [358, 71] on div "📊 CT Update Requests" at bounding box center [345, 79] width 108 height 44
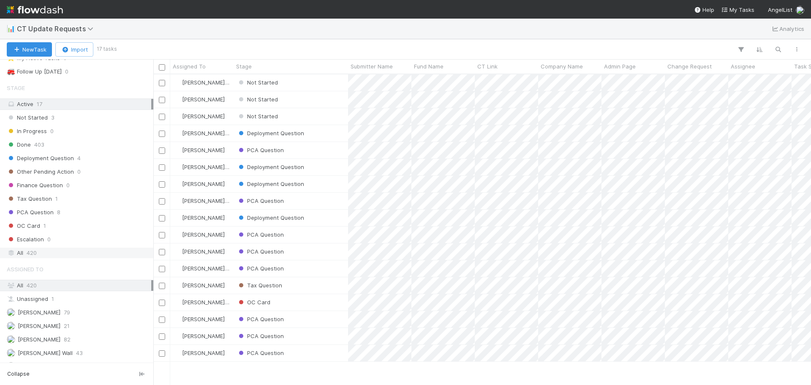
scroll to position [54, 0]
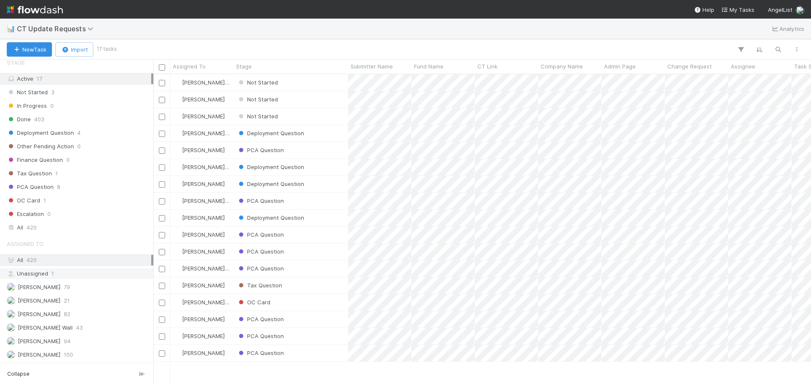
click at [67, 270] on div "Unassigned 1" at bounding box center [79, 273] width 144 height 11
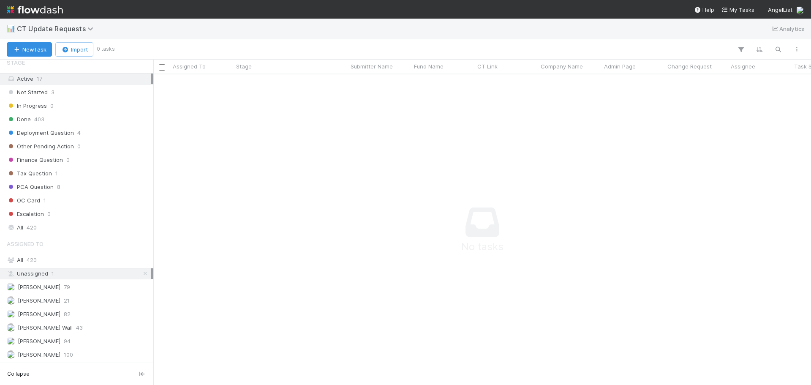
scroll to position [298, 651]
click at [84, 188] on div "PCA Question 8" at bounding box center [79, 187] width 144 height 11
click at [141, 274] on icon at bounding box center [145, 273] width 8 height 5
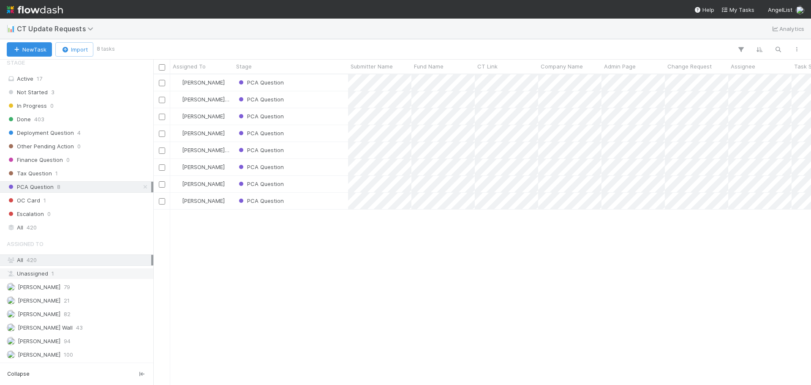
scroll to position [304, 651]
click at [323, 83] on div "PCA Question" at bounding box center [291, 82] width 114 height 16
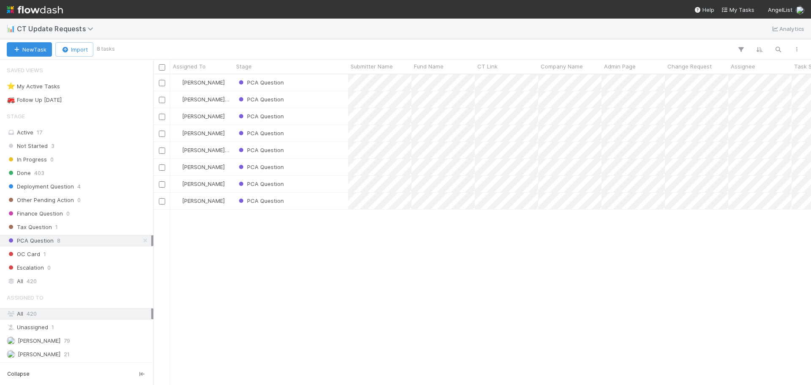
scroll to position [304, 651]
click at [90, 187] on div "Deployment Question 4" at bounding box center [79, 186] width 144 height 11
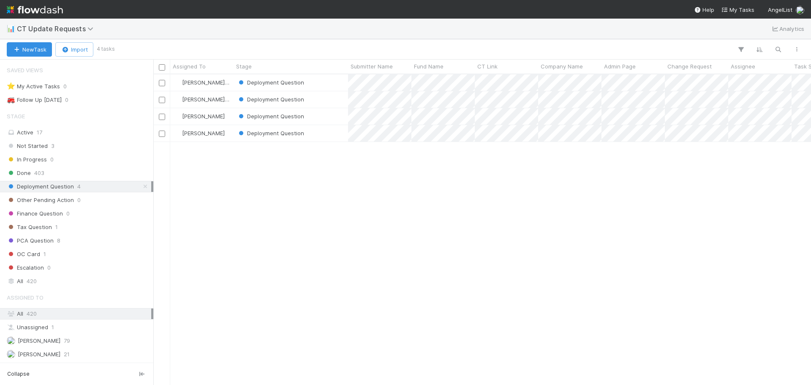
scroll to position [304, 651]
click at [93, 174] on div "Done 403" at bounding box center [79, 173] width 144 height 11
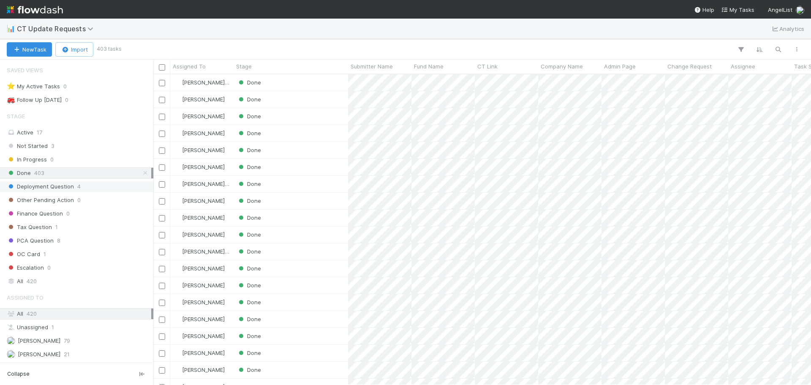
click at [95, 185] on div "Deployment Question 4" at bounding box center [79, 186] width 144 height 11
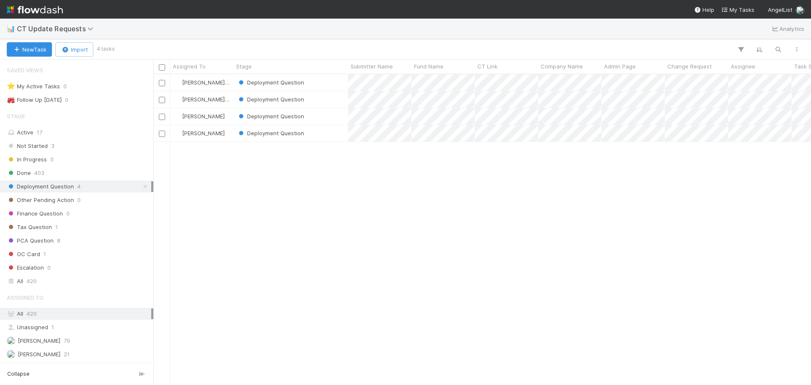
scroll to position [304, 651]
click at [325, 138] on div "Deployment Question" at bounding box center [291, 133] width 114 height 16
click at [16, 48] on icon "button" at bounding box center [16, 49] width 8 height 5
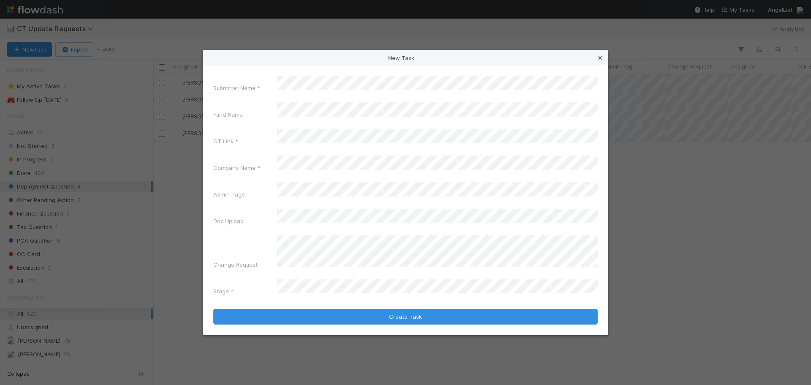
click at [599, 61] on icon at bounding box center [600, 57] width 8 height 5
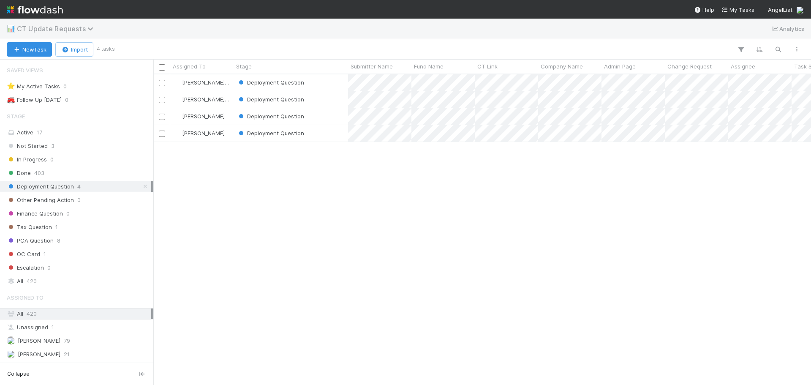
click at [88, 28] on icon at bounding box center [91, 28] width 8 height 7
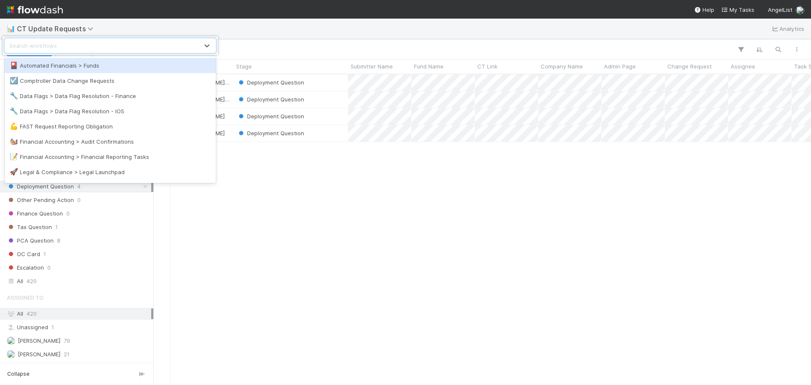
click at [245, 25] on div "option Automated Financials > Funds focused, 1 of 13. 13 results available. Use…" at bounding box center [405, 192] width 811 height 385
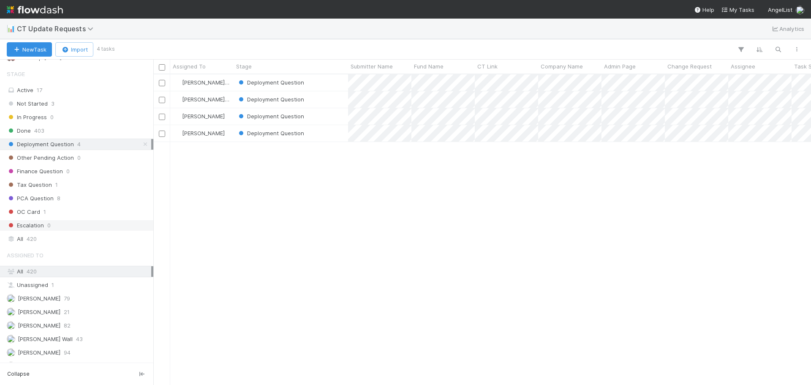
scroll to position [54, 0]
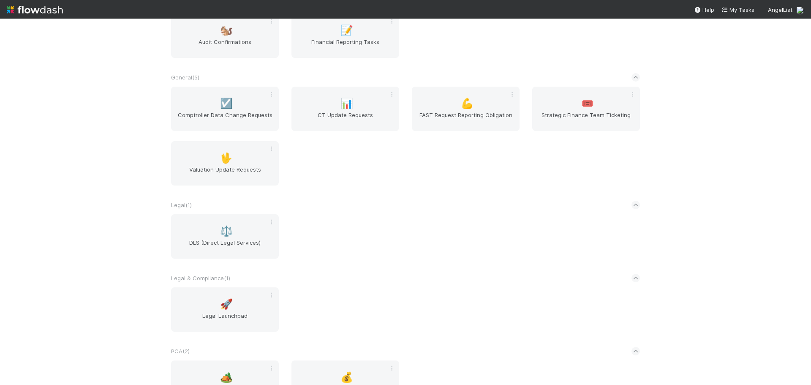
scroll to position [241, 0]
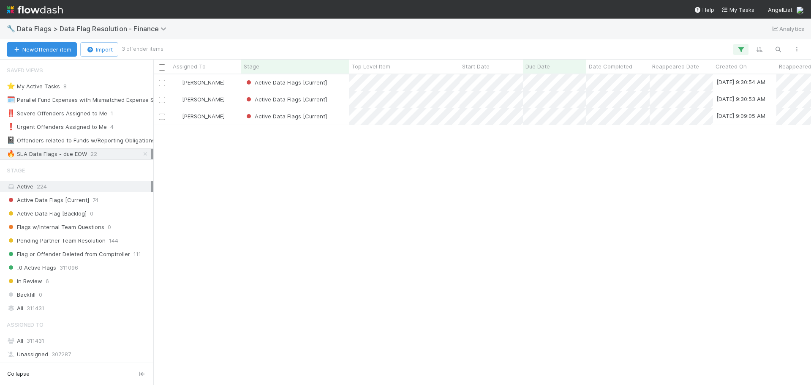
scroll to position [304, 651]
click at [141, 152] on icon at bounding box center [145, 153] width 8 height 5
click at [76, 238] on span "Pending Partner Team Resolution" at bounding box center [56, 240] width 99 height 11
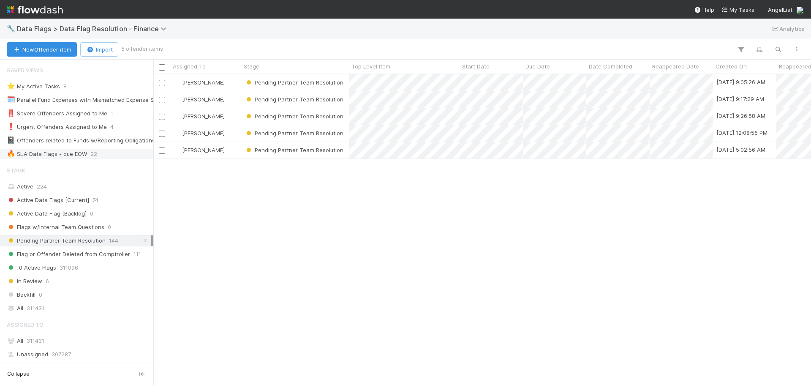
scroll to position [304, 651]
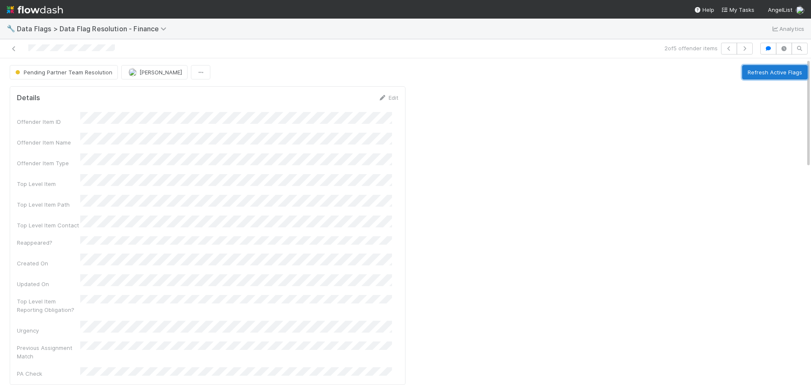
click at [753, 77] on button "Refresh Active Flags" at bounding box center [774, 72] width 65 height 14
click at [750, 75] on button "Refresh Active Flags" at bounding box center [774, 72] width 65 height 14
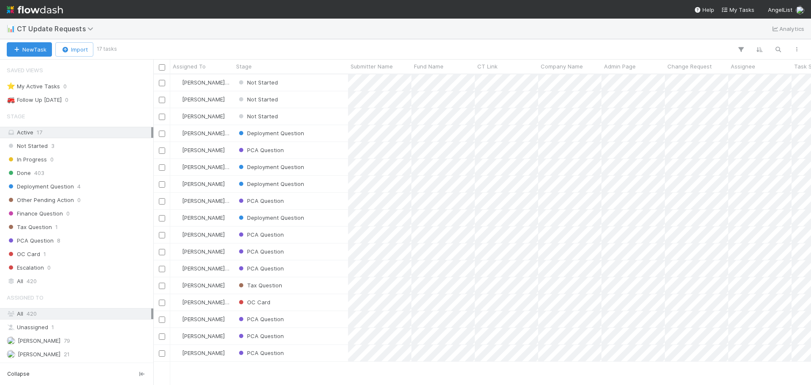
scroll to position [7, 7]
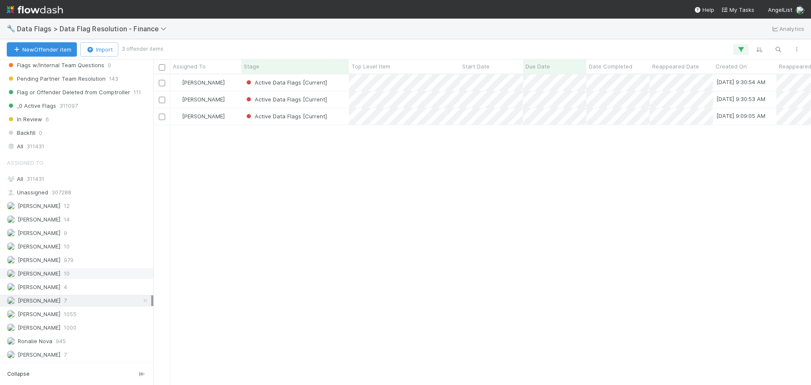
scroll to position [304, 651]
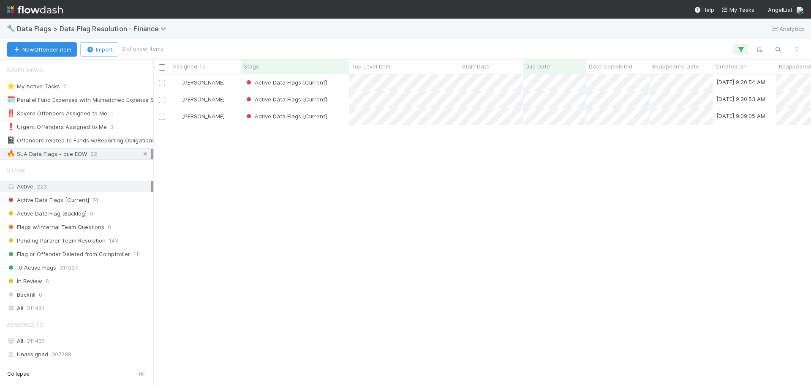
click at [141, 156] on icon at bounding box center [145, 153] width 8 height 5
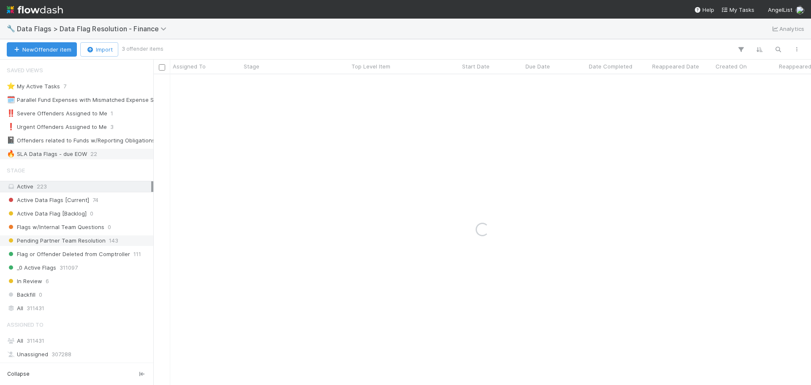
click at [109, 243] on span "143" at bounding box center [113, 240] width 9 height 11
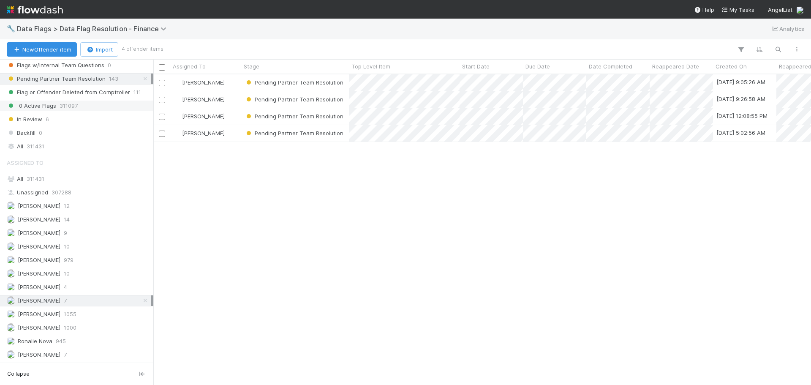
scroll to position [304, 651]
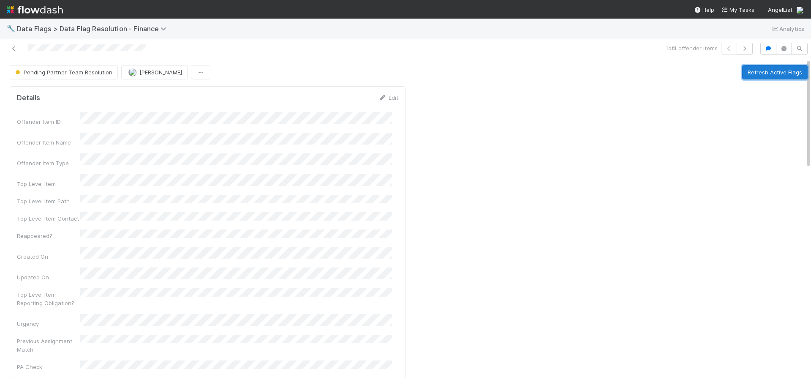
click at [764, 75] on button "Refresh Active Flags" at bounding box center [774, 72] width 65 height 14
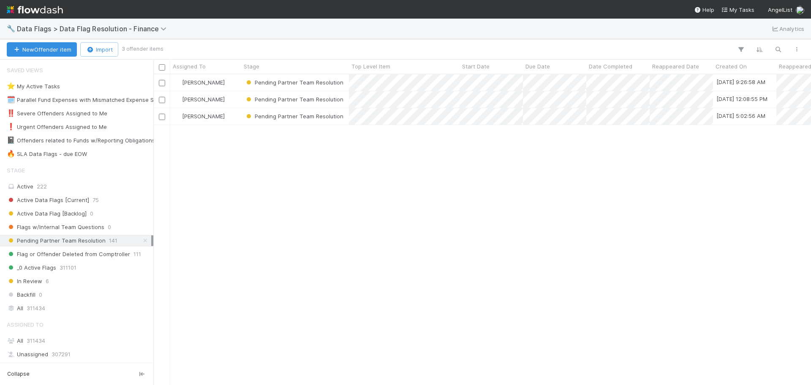
scroll to position [304, 651]
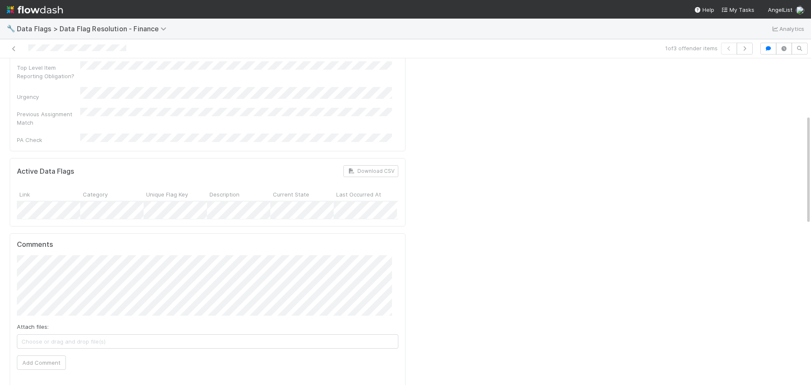
scroll to position [169, 0]
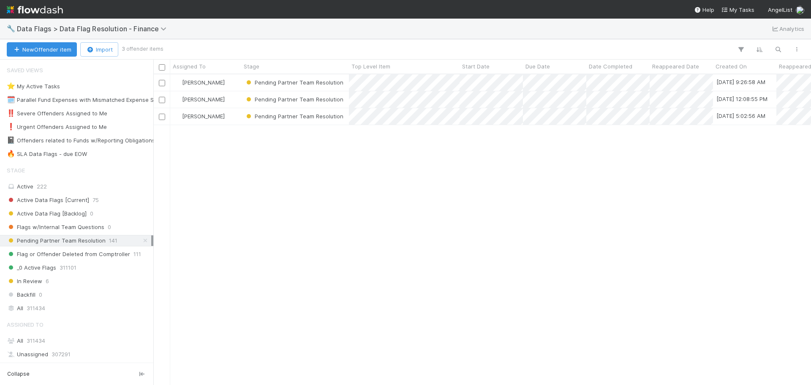
scroll to position [304, 651]
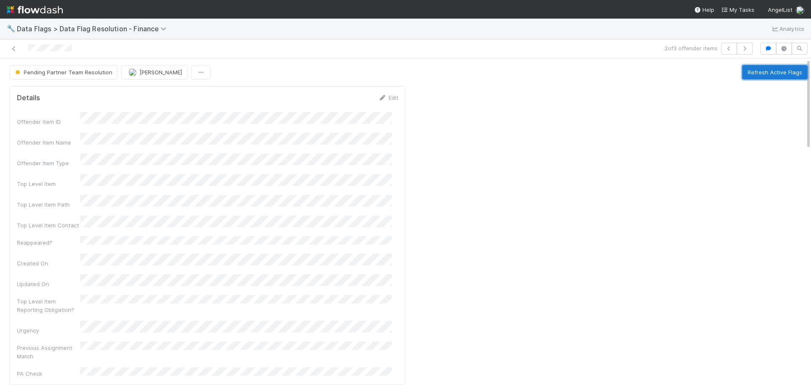
click at [759, 68] on button "Refresh Active Flags" at bounding box center [774, 72] width 65 height 14
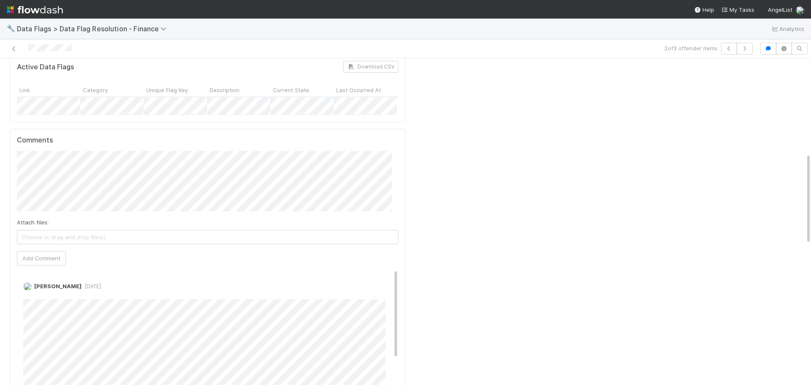
scroll to position [0, 5]
click at [42, 251] on button "Add Comment" at bounding box center [41, 258] width 49 height 14
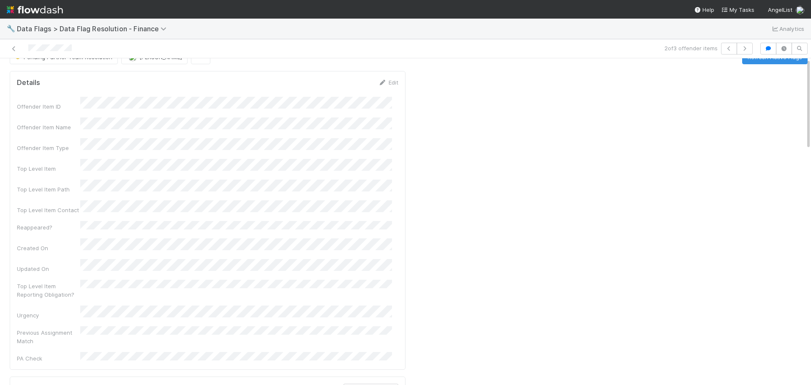
scroll to position [0, 0]
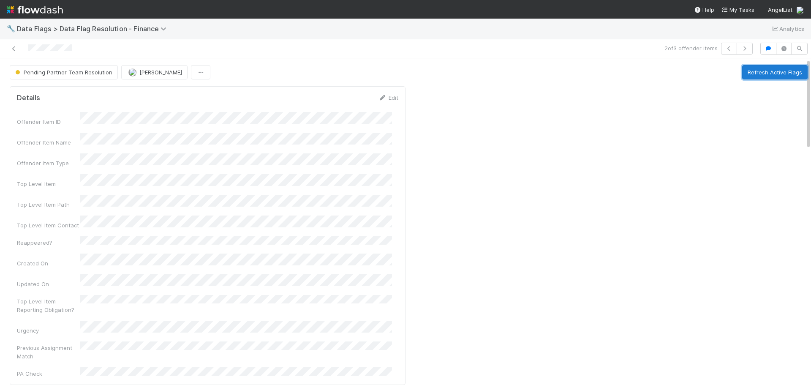
click at [760, 65] on button "Refresh Active Flags" at bounding box center [774, 72] width 65 height 14
click at [76, 70] on span "Pending Partner Team Resolution" at bounding box center [63, 72] width 99 height 7
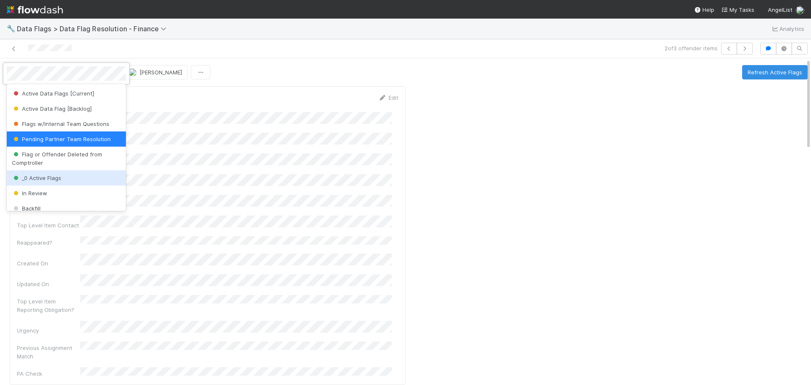
scroll to position [7, 0]
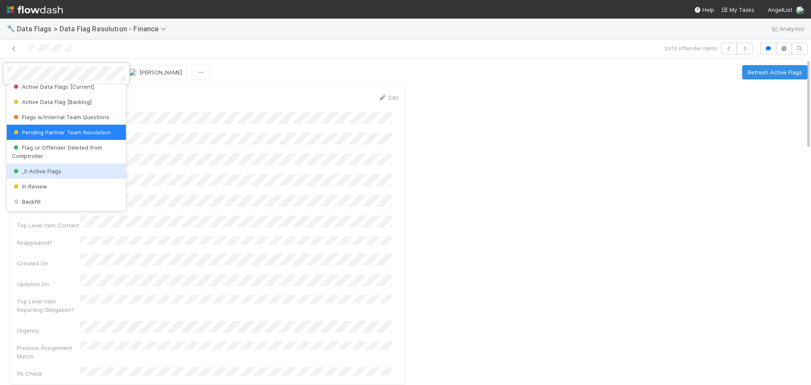
click at [64, 171] on div "_0 Active Flags" at bounding box center [66, 170] width 119 height 15
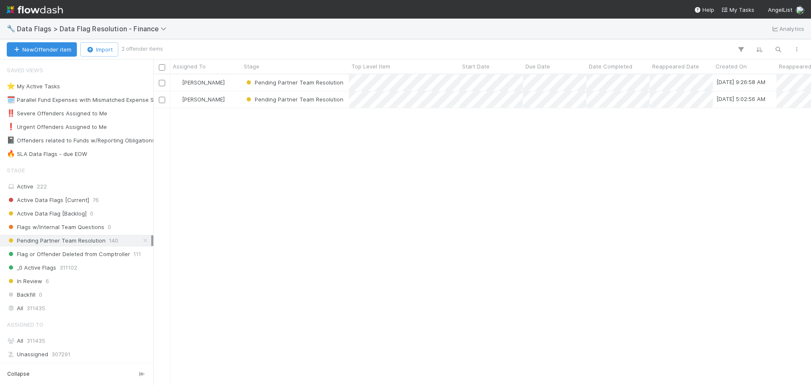
scroll to position [304, 651]
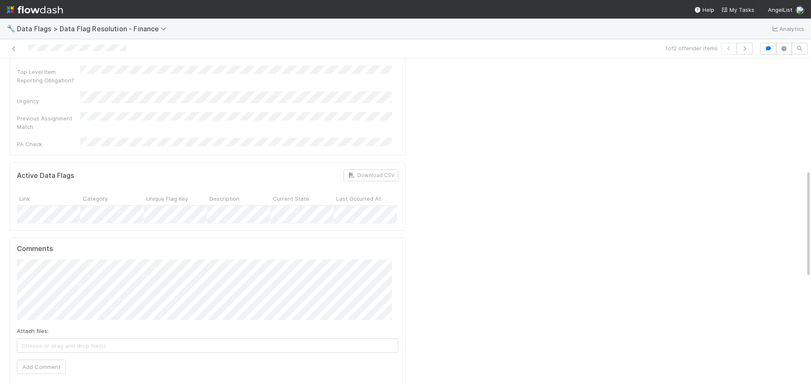
scroll to position [338, 0]
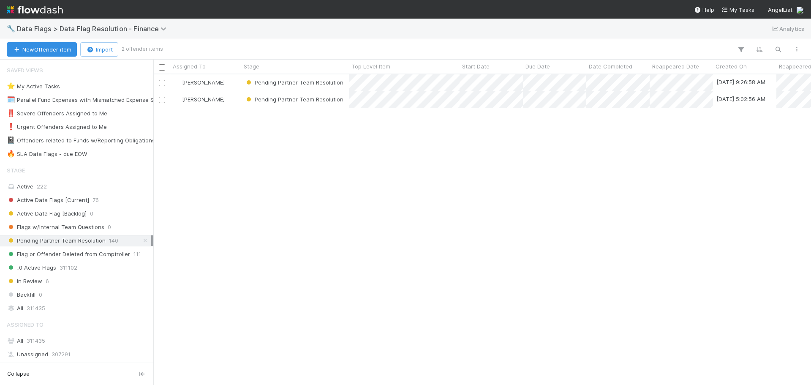
scroll to position [304, 651]
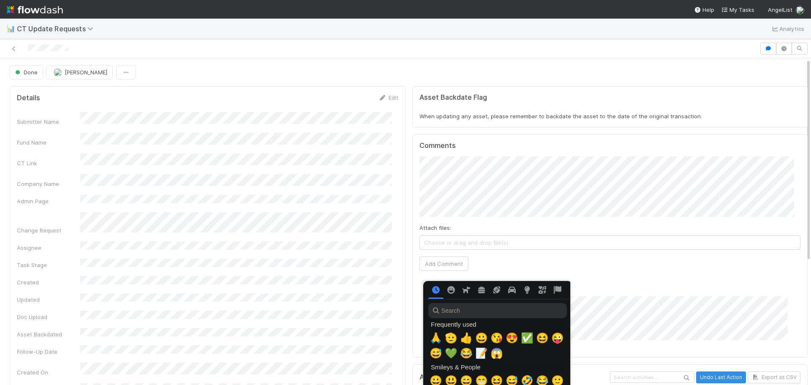
scroll to position [0, 3]
click at [446, 354] on span "💚" at bounding box center [449, 353] width 13 height 12
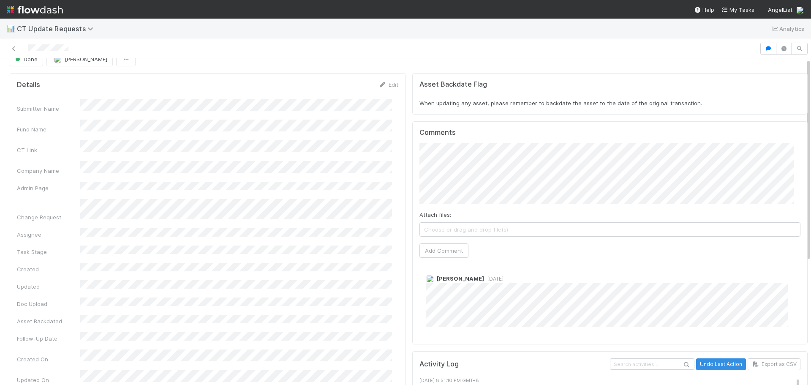
scroll to position [0, 0]
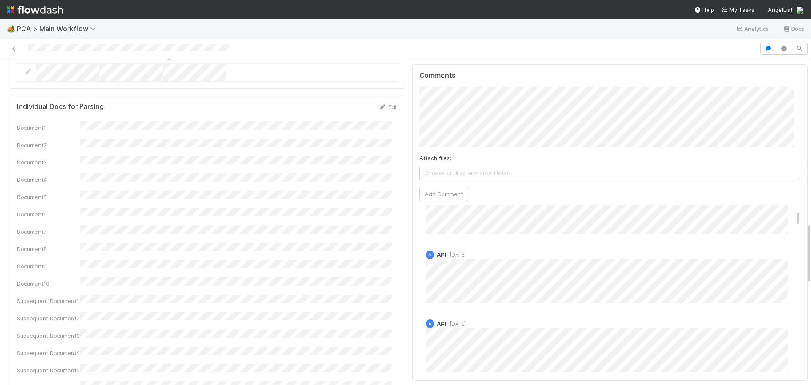
scroll to position [127, 0]
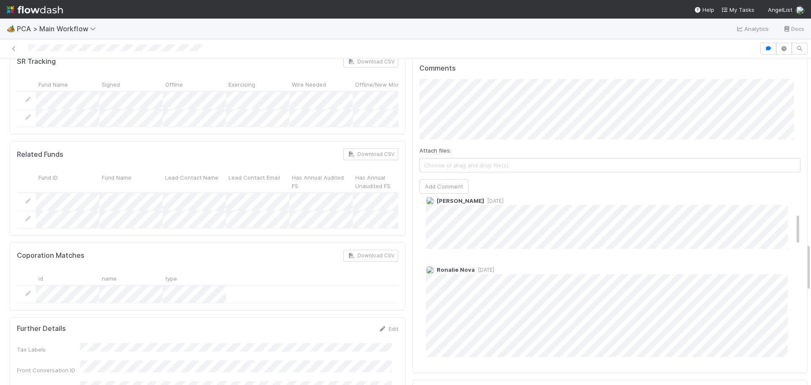
scroll to position [84, 0]
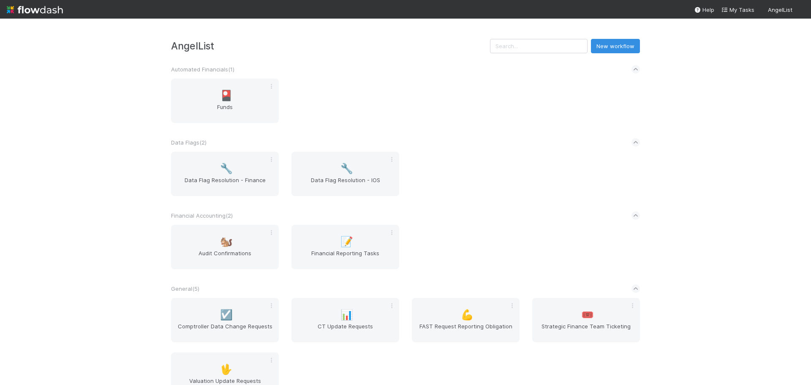
scroll to position [211, 0]
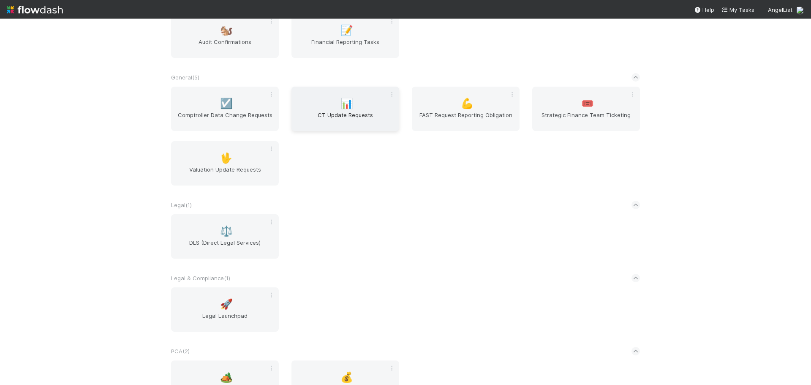
click at [337, 95] on div "📊 CT Update Requests" at bounding box center [345, 109] width 108 height 44
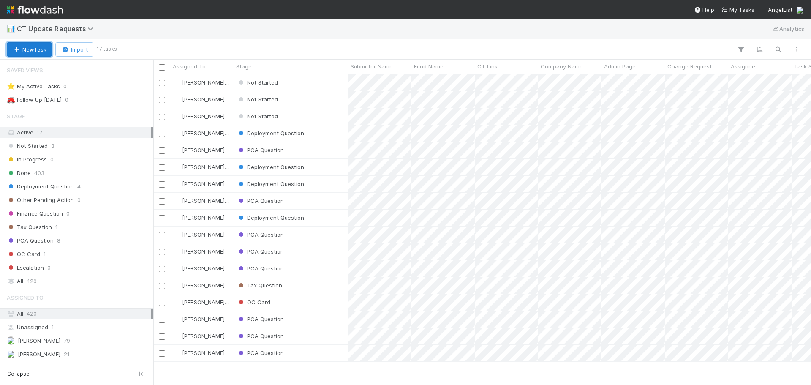
click at [21, 51] on button "New Task" at bounding box center [29, 49] width 45 height 14
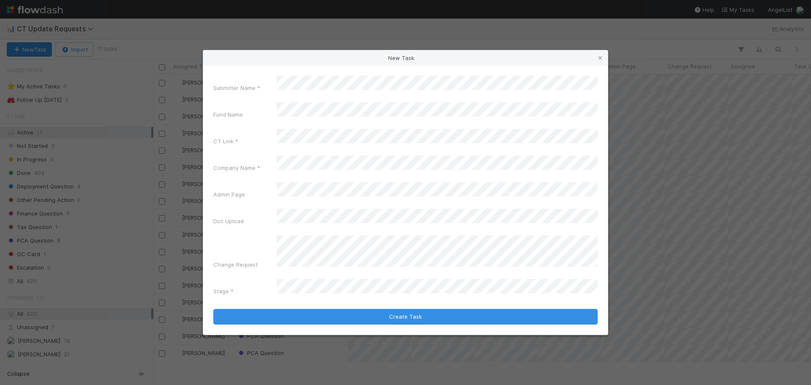
click at [207, 151] on div "Submitter Name * Fund Name CT Link * Company Name * Admin Page Doc Upload Chang…" at bounding box center [405, 199] width 405 height 269
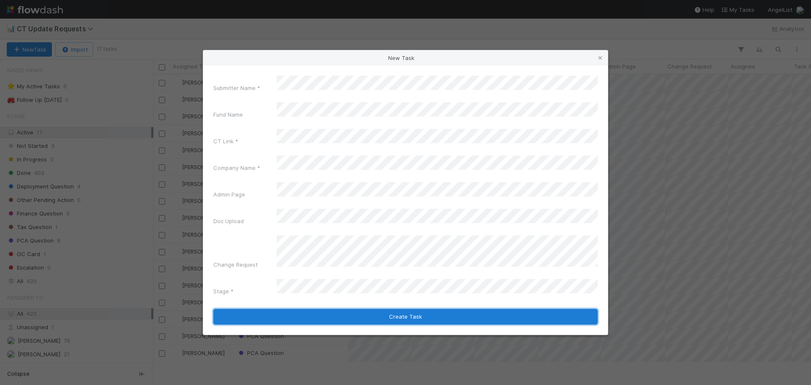
click at [426, 309] on button "Create Task" at bounding box center [405, 317] width 384 height 16
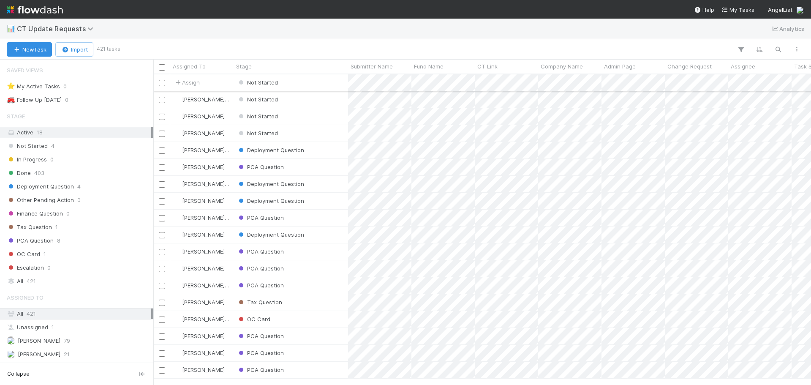
click at [331, 82] on div "Not Started" at bounding box center [291, 82] width 114 height 16
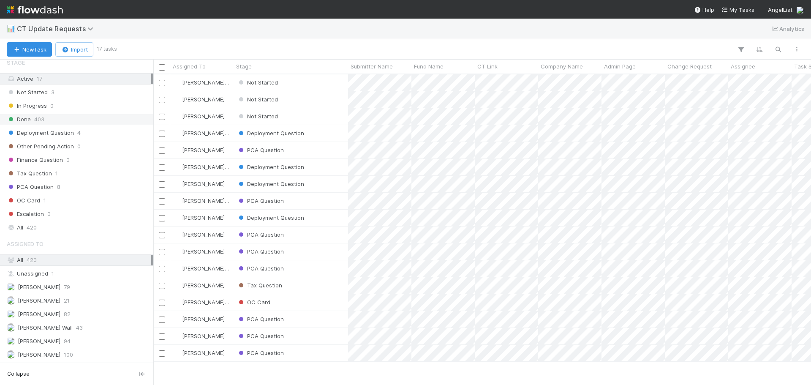
click at [49, 116] on div "Done 403" at bounding box center [79, 119] width 144 height 11
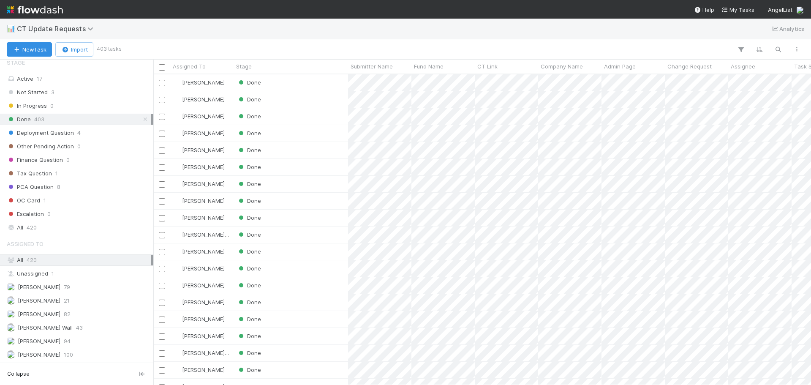
scroll to position [304, 651]
click at [383, 68] on span "Submitter Name" at bounding box center [372, 66] width 42 height 8
click at [383, 83] on div "Sort A → Z" at bounding box center [399, 82] width 96 height 13
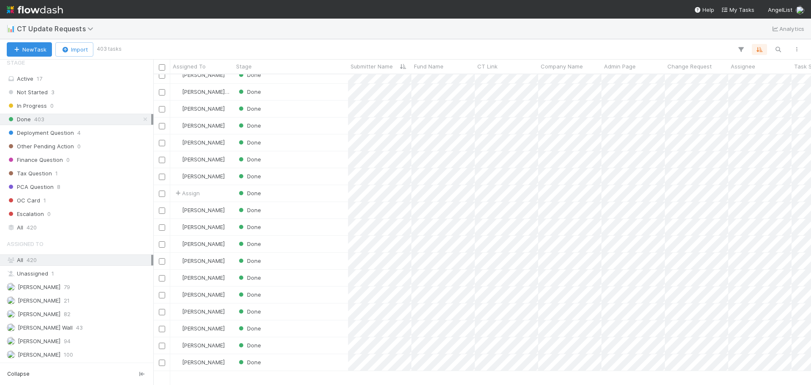
scroll to position [3632, 0]
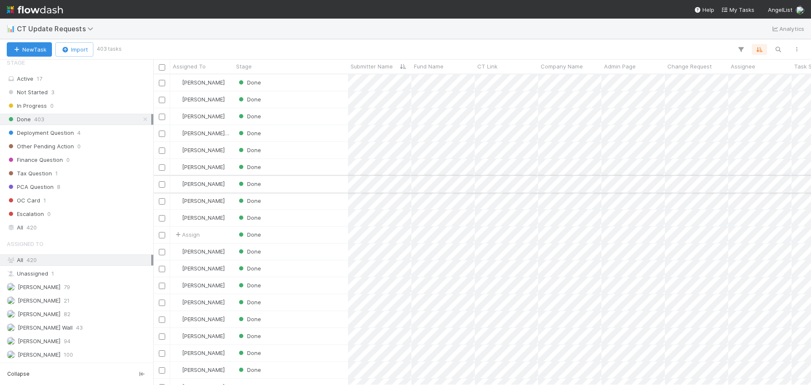
click at [316, 184] on div "Done" at bounding box center [291, 184] width 114 height 16
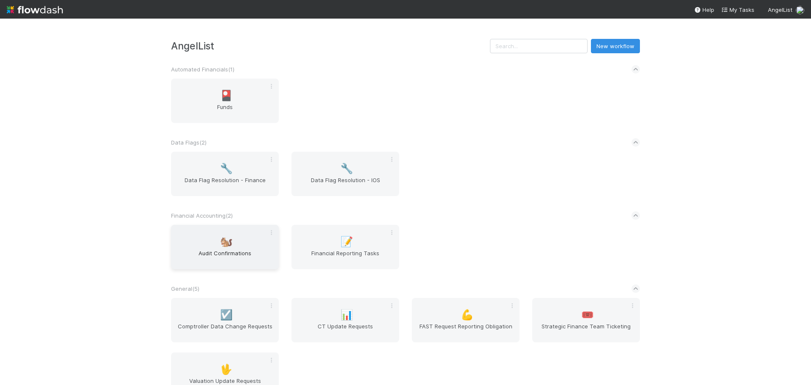
click at [226, 247] on span "🐿️" at bounding box center [226, 241] width 13 height 11
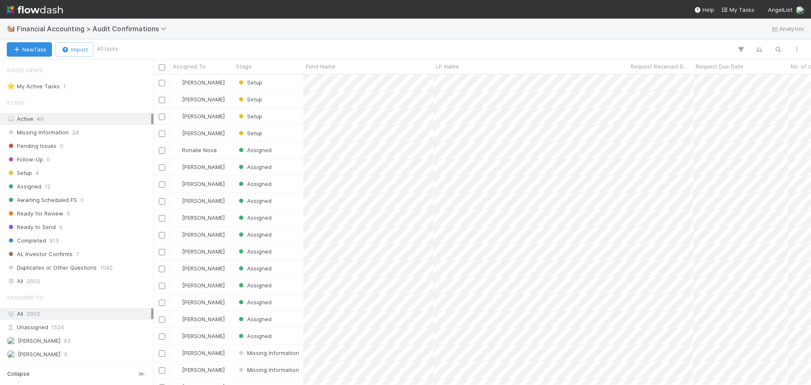
scroll to position [42, 0]
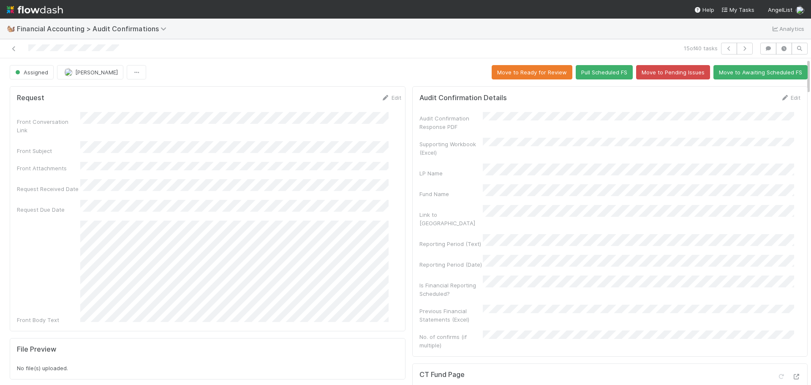
click at [368, 46] on div at bounding box center [192, 49] width 378 height 12
click at [267, 69] on div "Assigned [PERSON_NAME] Move to Ready for Review Pull Scheduled FS Move to Pendi…" at bounding box center [409, 72] width 798 height 14
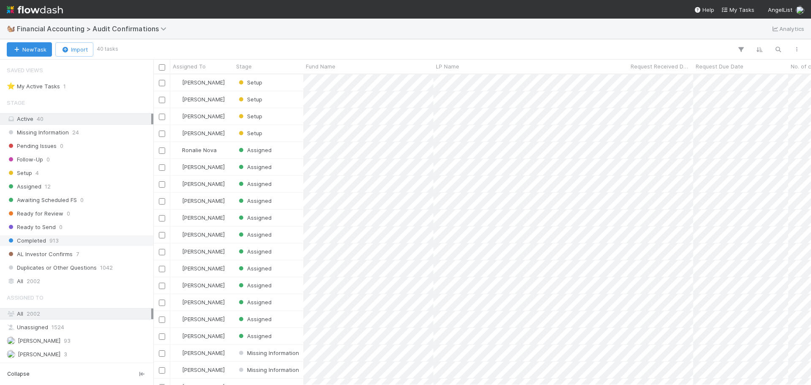
click at [81, 239] on div "Completed 913" at bounding box center [79, 240] width 144 height 11
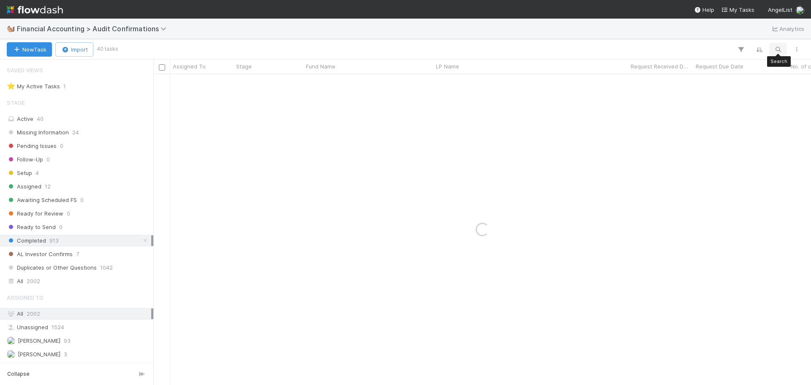
click at [776, 51] on icon "button" at bounding box center [778, 50] width 8 height 8
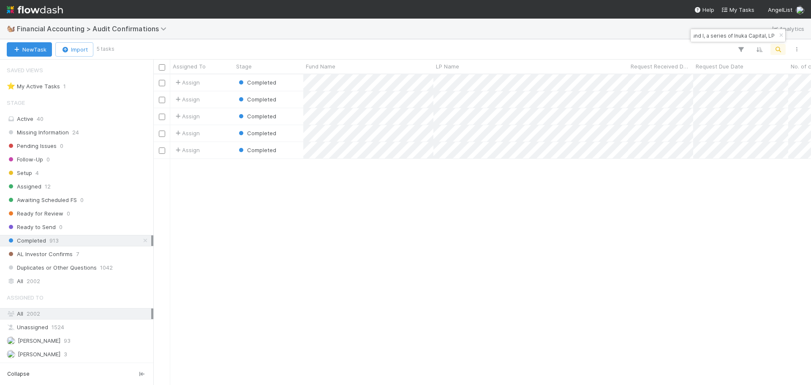
scroll to position [304, 651]
type input "Fund I, a series of Inuka Capital, LP"
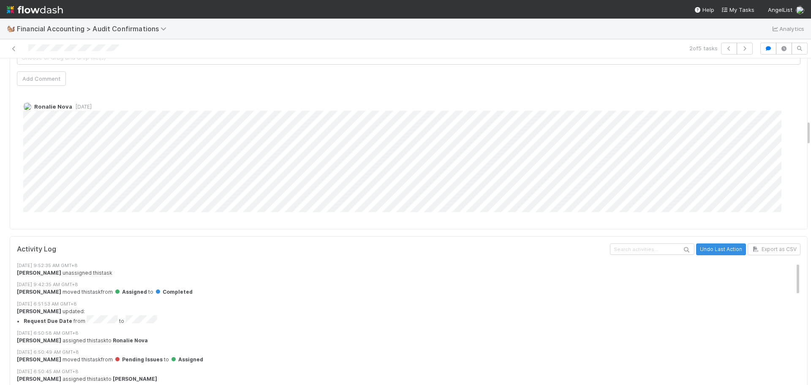
scroll to position [760, 0]
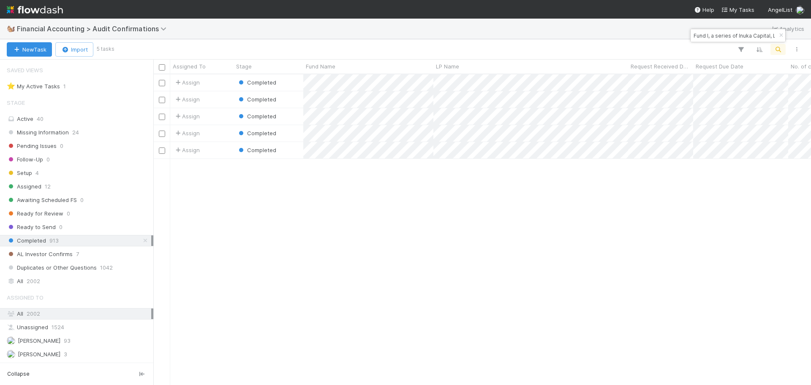
scroll to position [304, 651]
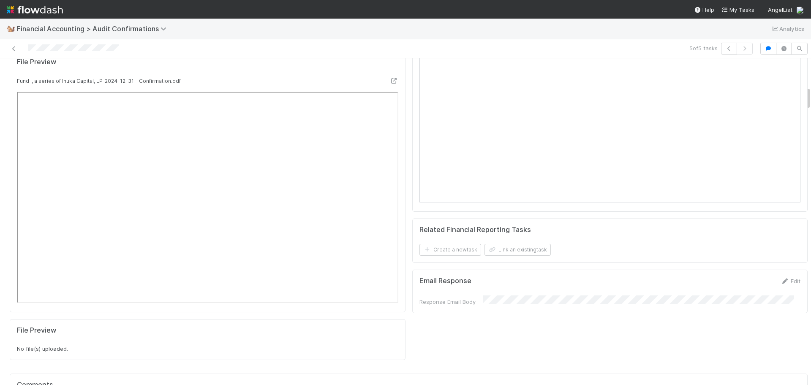
scroll to position [380, 0]
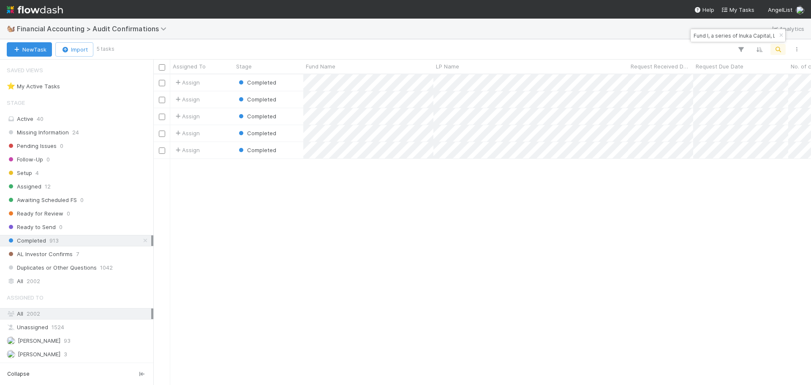
scroll to position [304, 651]
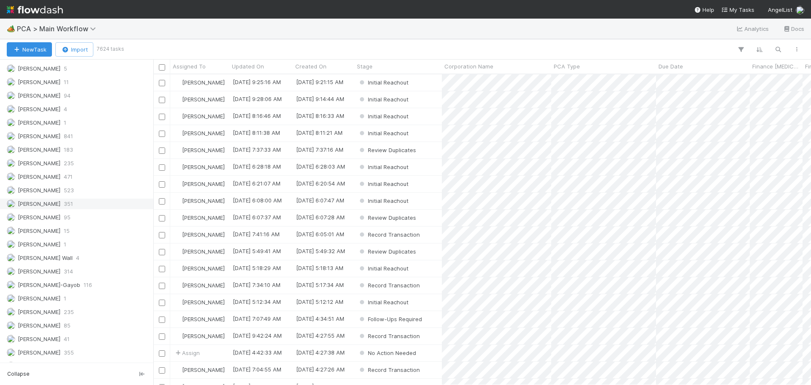
scroll to position [1202, 0]
drag, startPoint x: 78, startPoint y: 166, endPoint x: 84, endPoint y: 159, distance: 9.3
click at [78, 165] on div "Marenz Trajano 235" at bounding box center [79, 165] width 144 height 11
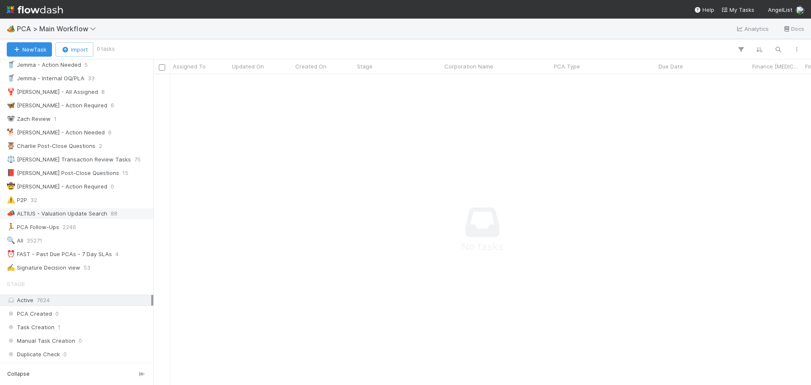
scroll to position [127, 0]
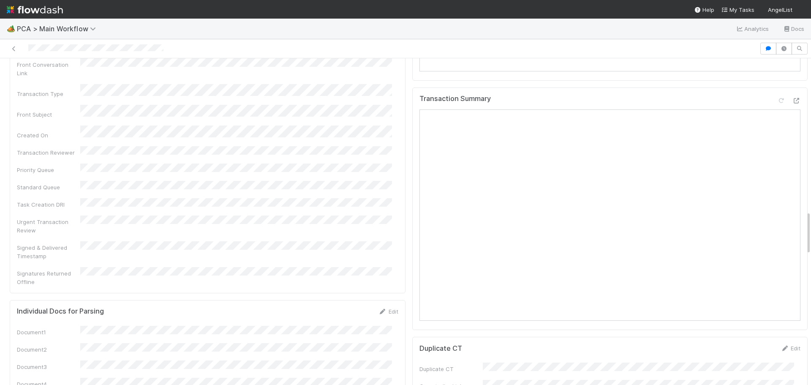
scroll to position [1267, 0]
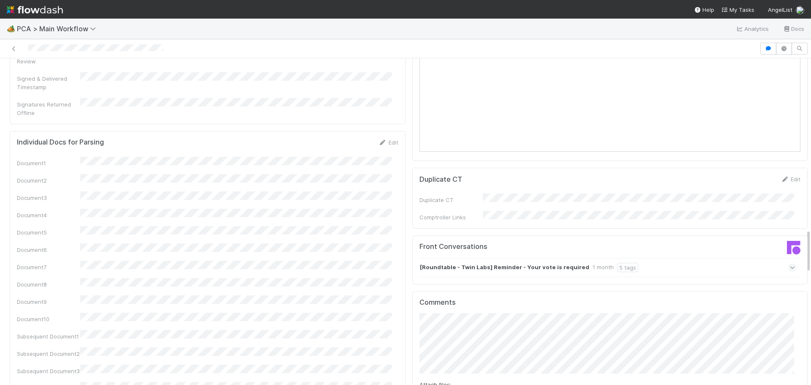
click at [790, 263] on icon at bounding box center [792, 267] width 5 height 8
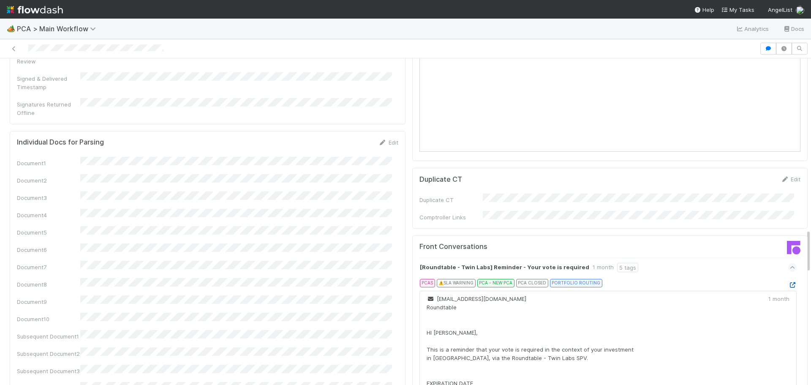
click at [788, 282] on icon at bounding box center [792, 284] width 8 height 5
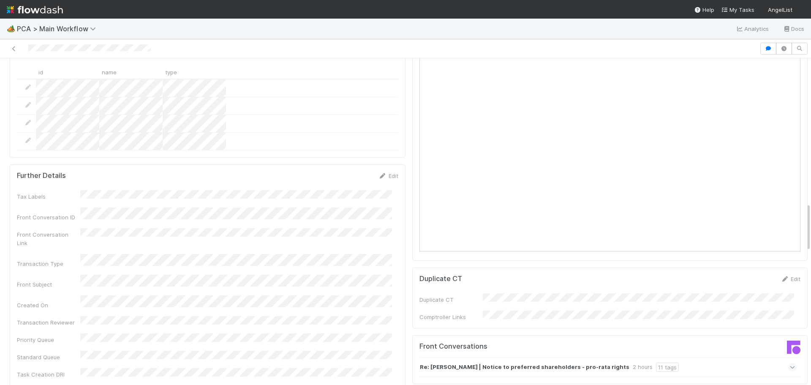
scroll to position [971, 0]
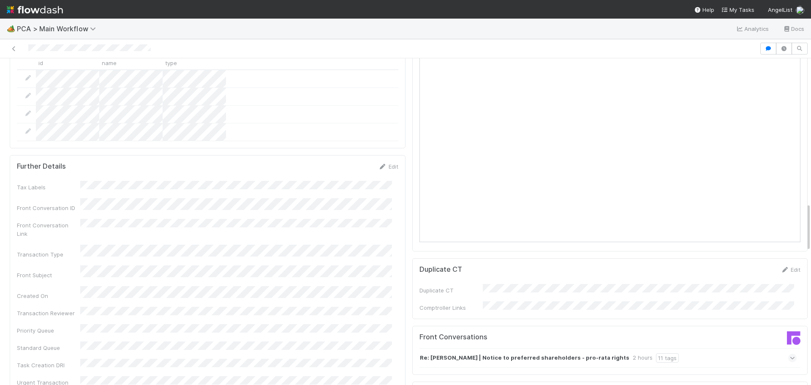
click at [790, 354] on icon at bounding box center [792, 358] width 5 height 8
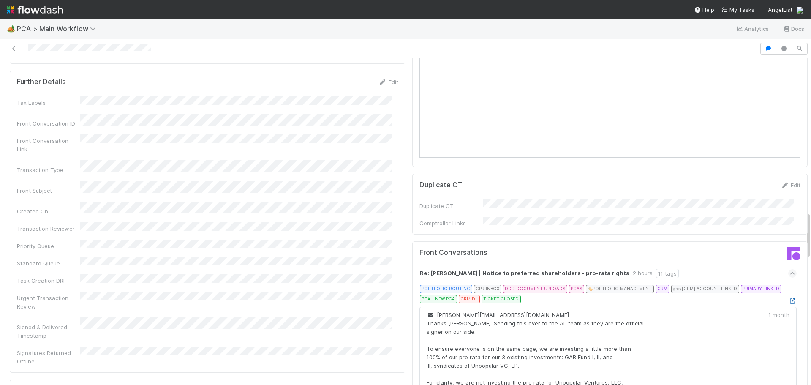
click at [788, 298] on icon at bounding box center [792, 300] width 8 height 5
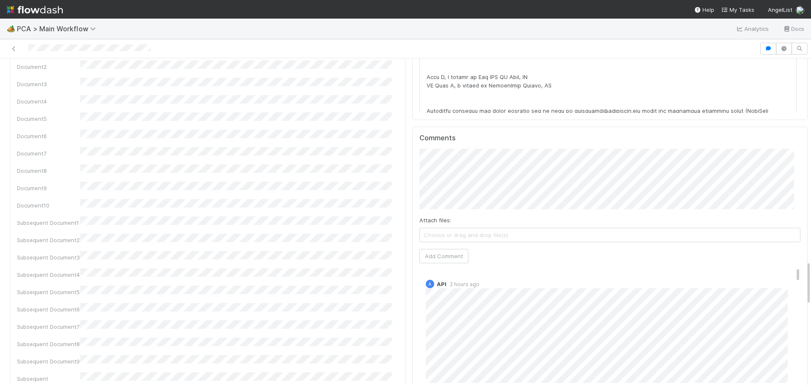
scroll to position [1478, 0]
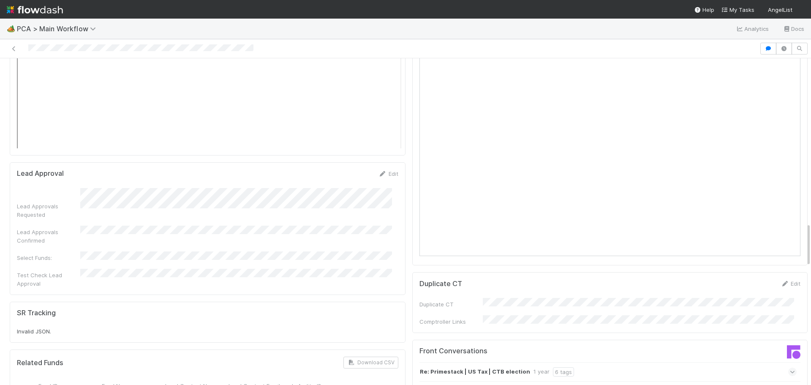
scroll to position [1225, 0]
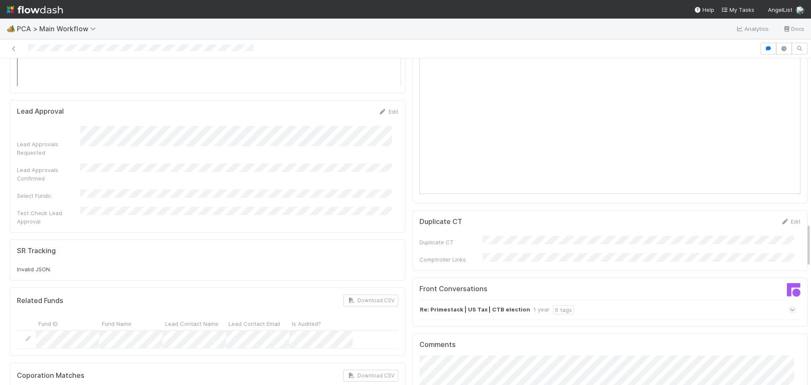
click at [790, 305] on icon at bounding box center [792, 309] width 5 height 8
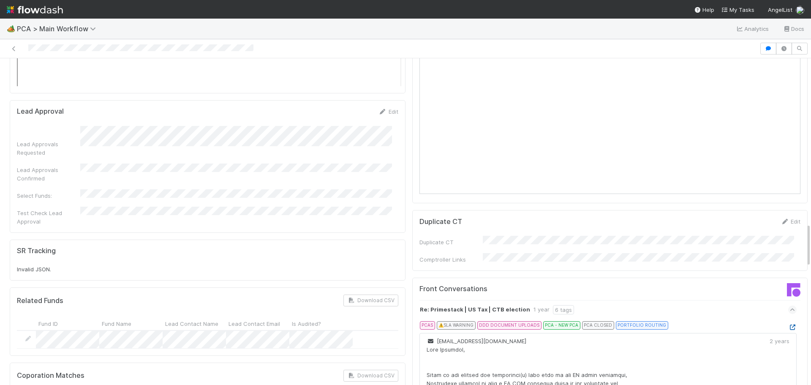
click at [788, 324] on icon at bounding box center [792, 326] width 8 height 5
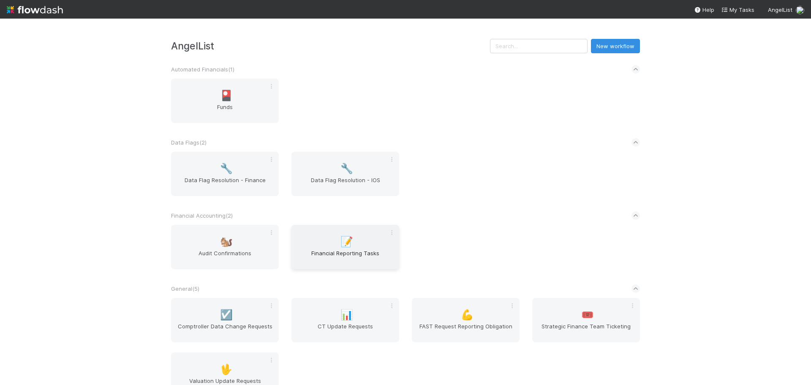
click at [310, 253] on span "Financial Reporting Tasks" at bounding box center [345, 257] width 101 height 17
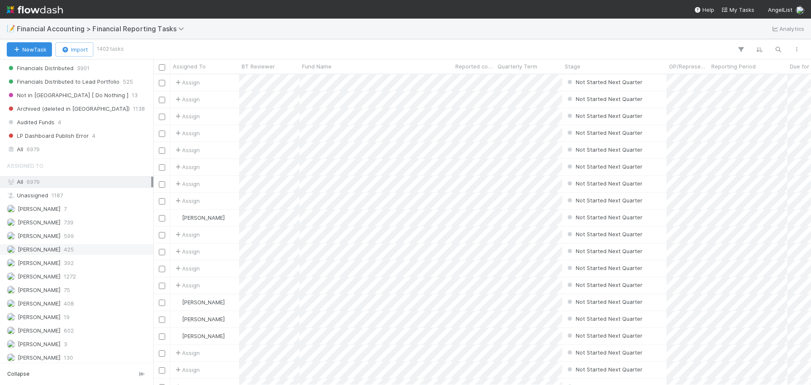
scroll to position [337, 0]
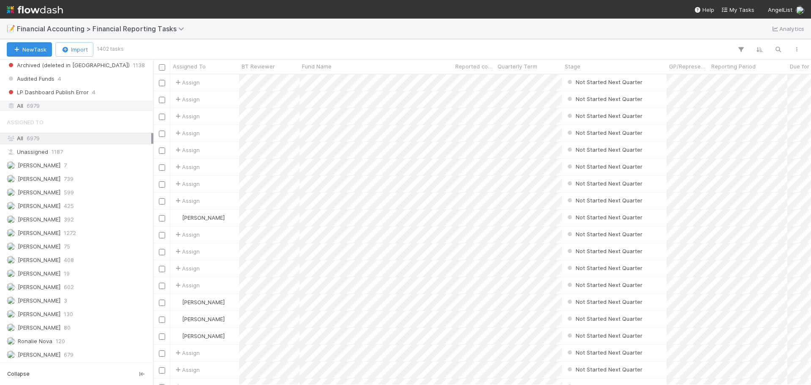
click at [65, 109] on div "All 6979" at bounding box center [79, 106] width 144 height 11
click at [775, 51] on icon "button" at bounding box center [778, 50] width 8 height 8
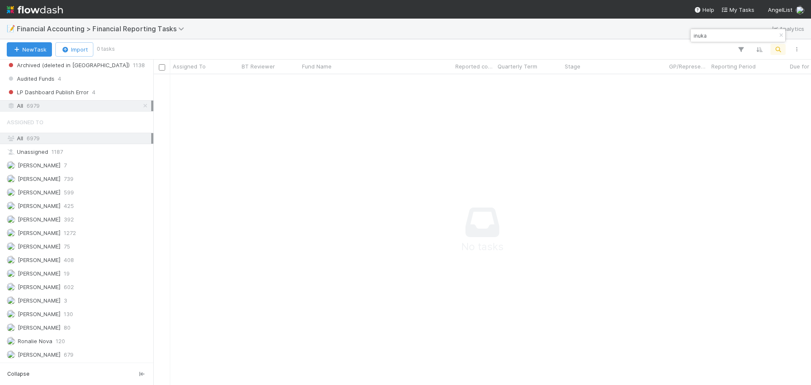
scroll to position [298, 651]
type input "inuka"
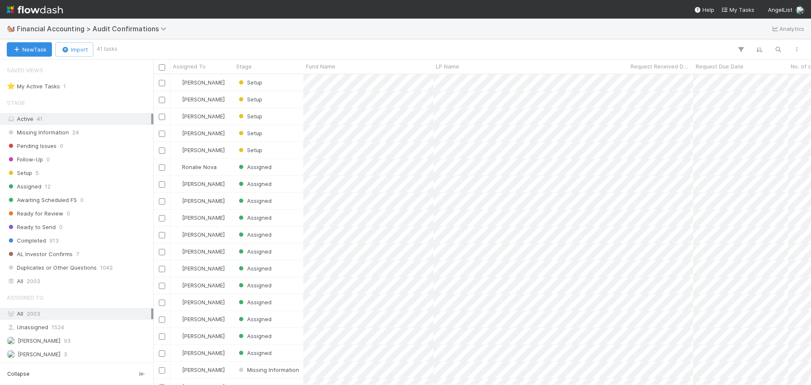
scroll to position [81, 0]
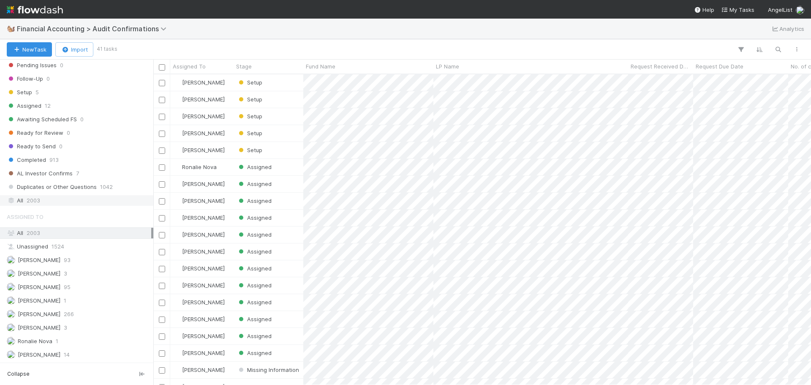
click at [44, 197] on div "All 2003" at bounding box center [79, 200] width 144 height 11
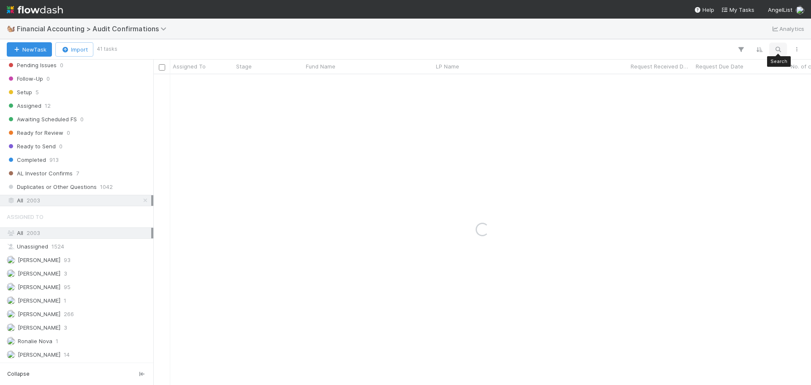
click at [778, 49] on icon "button" at bounding box center [778, 50] width 8 height 8
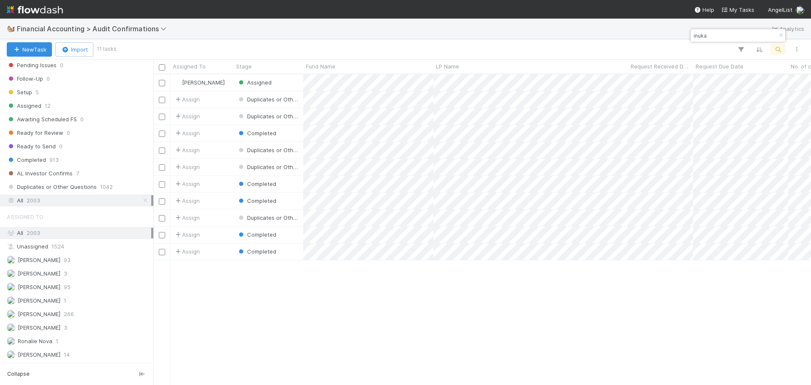
scroll to position [304, 651]
type input "inuka"
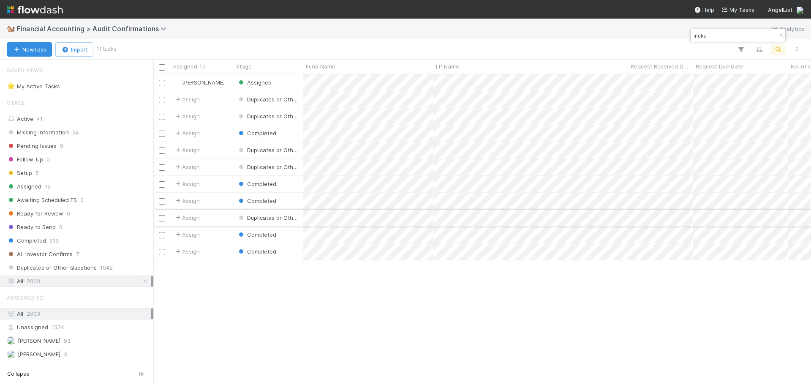
scroll to position [304, 651]
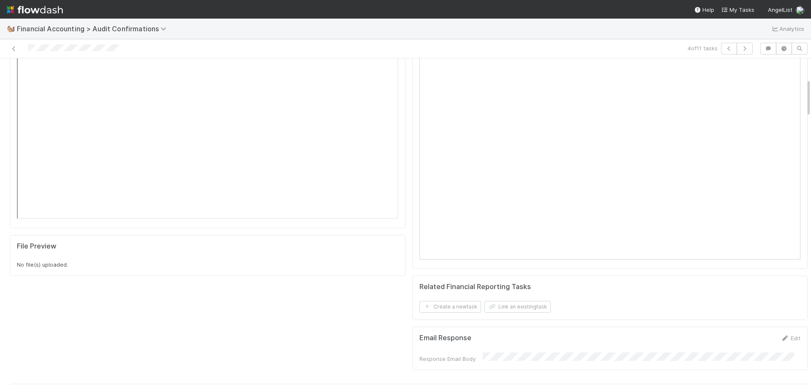
scroll to position [338, 0]
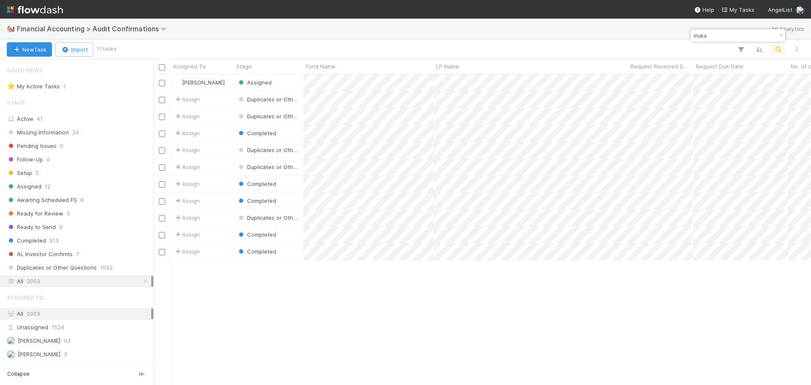
scroll to position [81, 0]
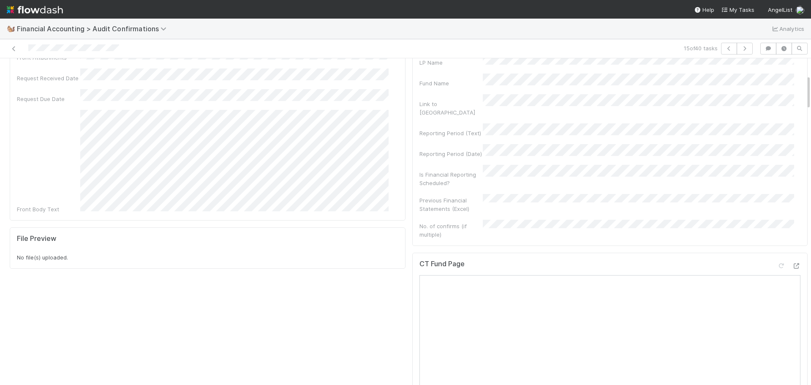
scroll to position [42, 0]
